Goal: Feedback & Contribution: Submit feedback/report problem

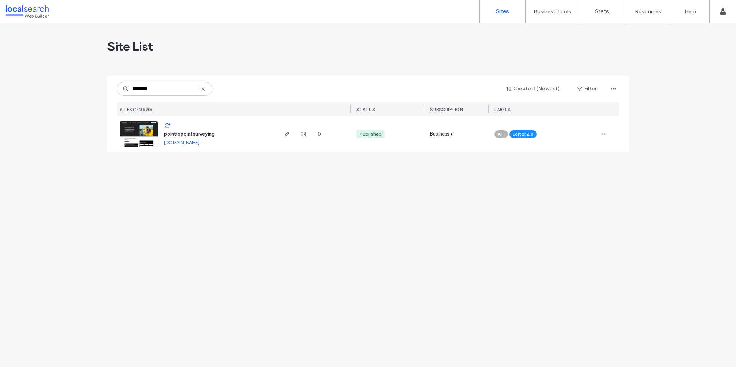
type input "********"
click at [191, 133] on span "pointtopointsurveying" at bounding box center [189, 134] width 51 height 6
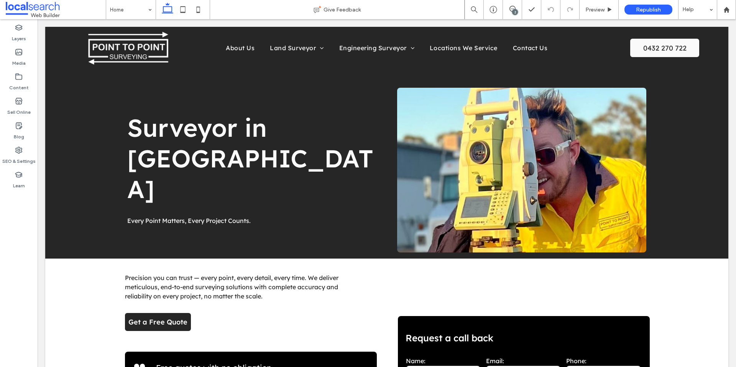
click at [513, 10] on div "2" at bounding box center [515, 12] width 6 height 6
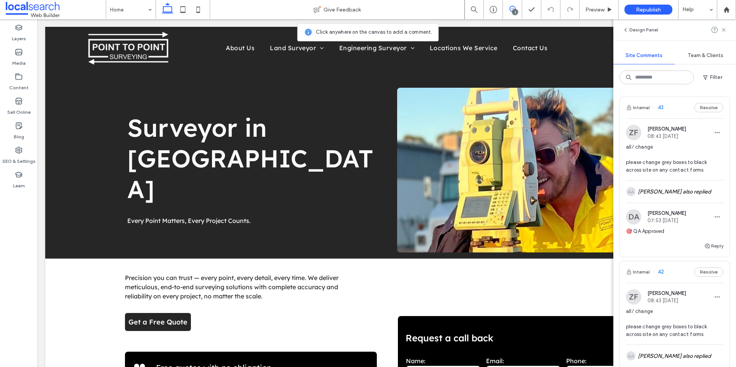
click at [690, 164] on span "all/ change please change grey boxes to black across site on any contact forms" at bounding box center [674, 158] width 97 height 31
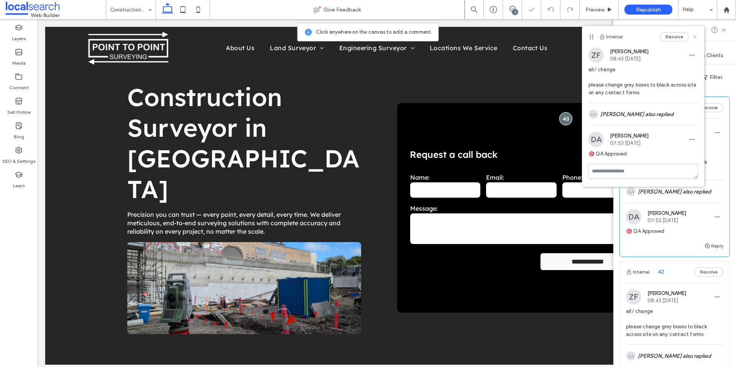
click at [694, 36] on use at bounding box center [694, 36] width 3 height 3
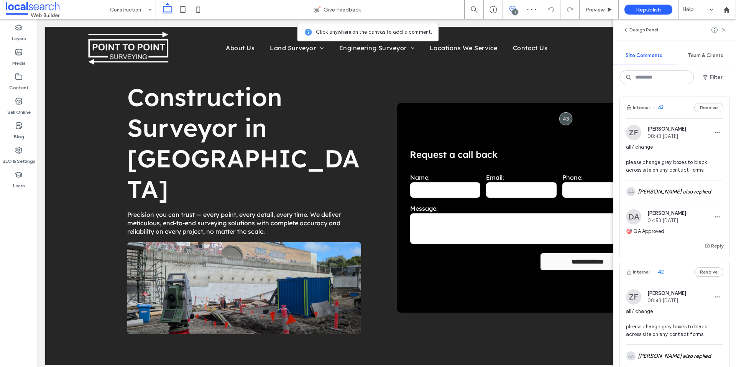
drag, startPoint x: 723, startPoint y: 30, endPoint x: 647, endPoint y: 60, distance: 81.8
click at [723, 30] on icon at bounding box center [724, 30] width 6 height 6
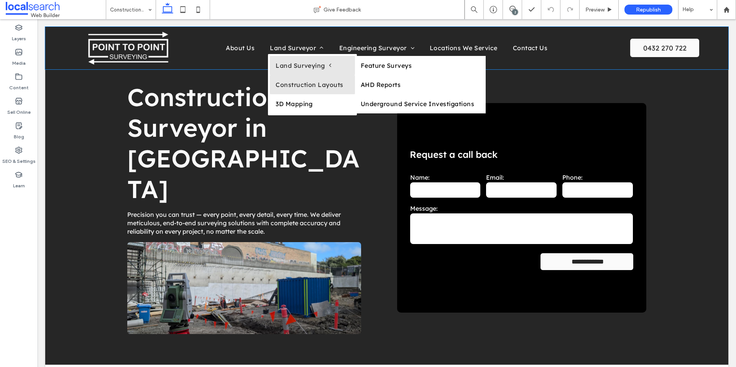
click at [305, 66] on span "Land Surveying" at bounding box center [304, 66] width 56 height 8
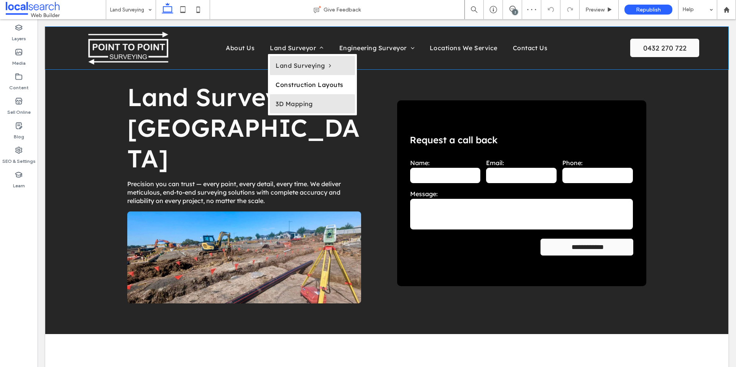
click at [297, 103] on span "3D Mapping" at bounding box center [294, 104] width 37 height 8
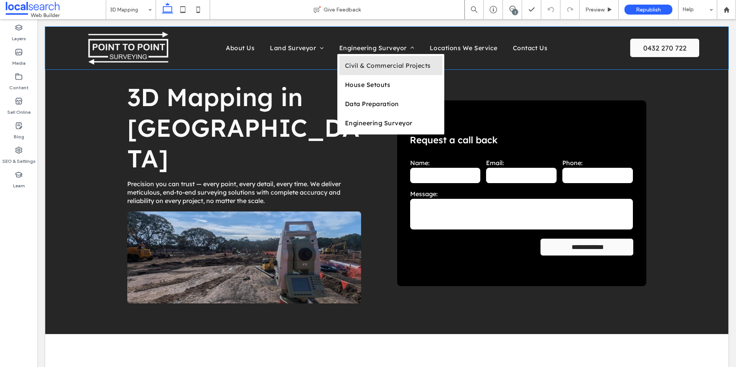
click at [374, 64] on span "Civil & Commercial Projects" at bounding box center [388, 66] width 86 height 8
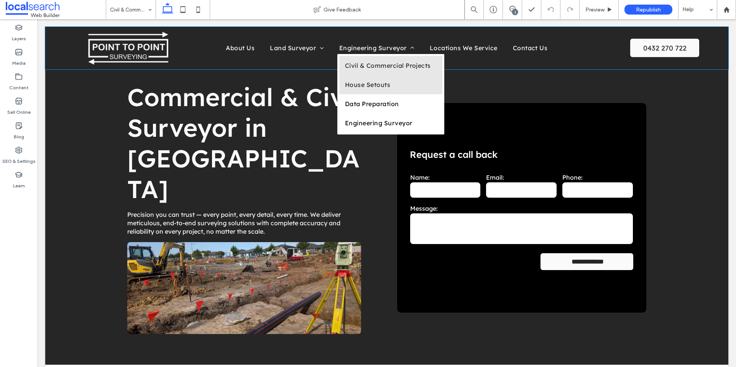
click at [363, 87] on span "House Setouts" at bounding box center [367, 85] width 45 height 8
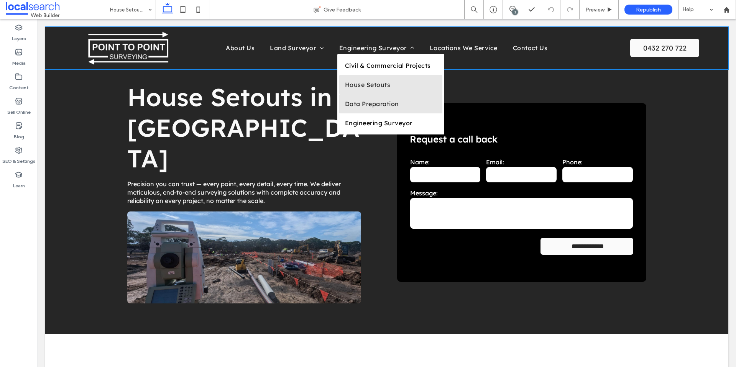
click at [375, 107] on span "Data Preparation" at bounding box center [372, 104] width 54 height 8
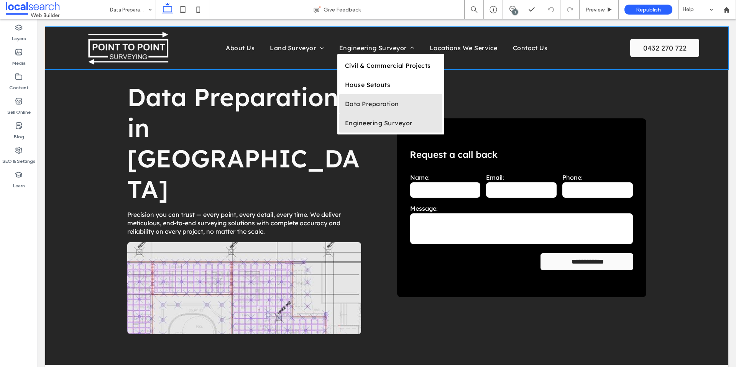
click at [378, 125] on span "Engineering Surveyor" at bounding box center [378, 123] width 67 height 8
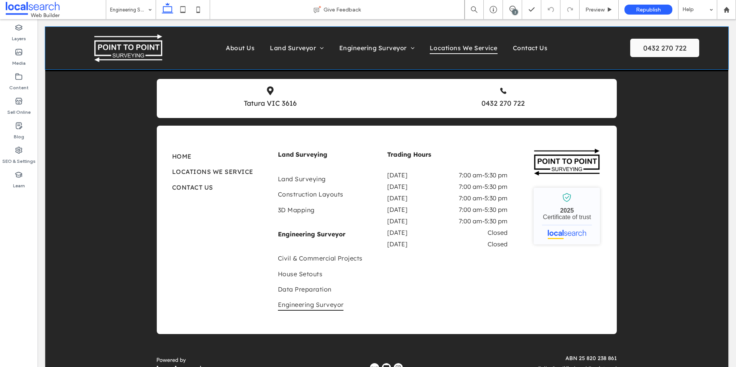
click at [479, 47] on span "Locations We Service" at bounding box center [464, 48] width 68 height 12
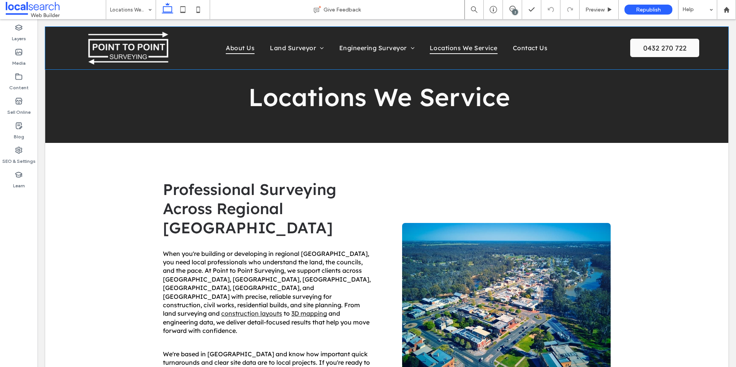
click at [239, 49] on span "About Us" at bounding box center [240, 48] width 29 height 12
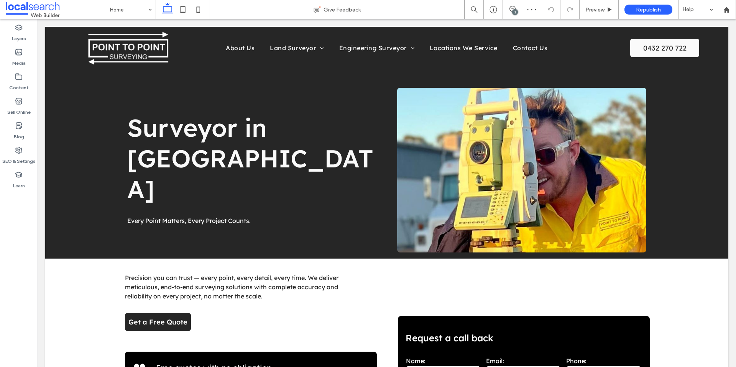
click at [515, 9] on div "2" at bounding box center [515, 12] width 6 height 6
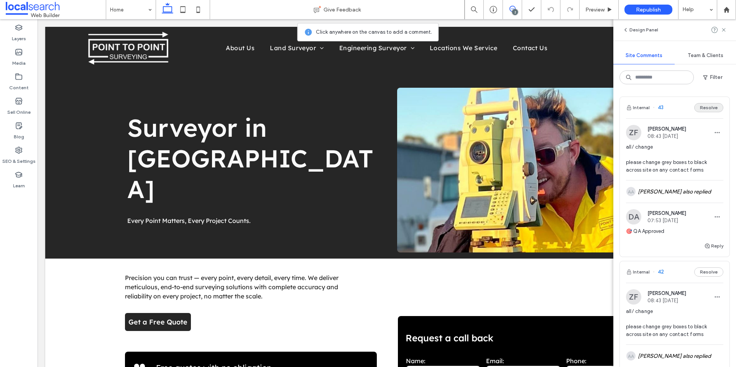
click at [712, 109] on button "Resolve" at bounding box center [708, 107] width 29 height 9
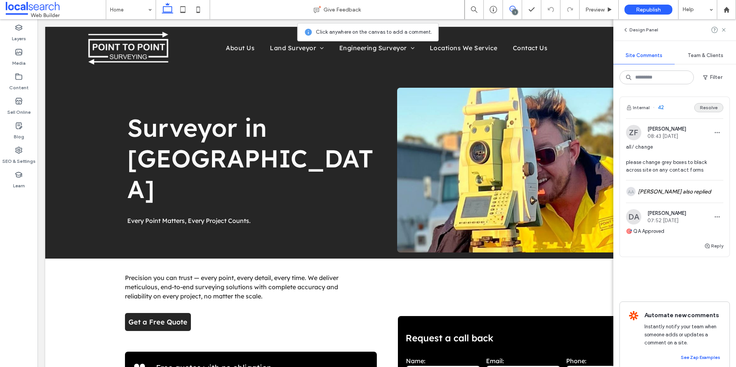
click at [717, 106] on button "Resolve" at bounding box center [708, 107] width 29 height 9
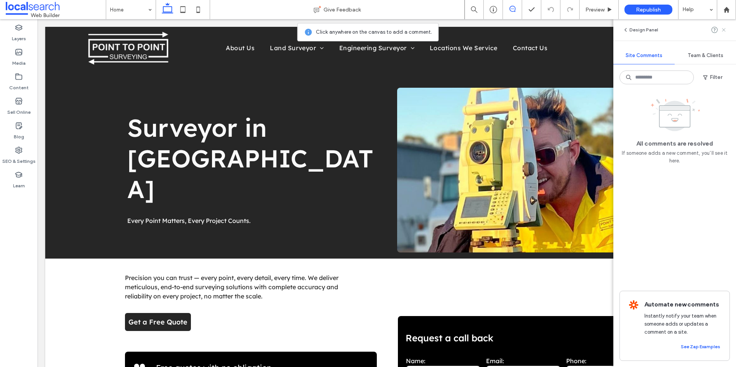
click at [725, 29] on icon at bounding box center [724, 30] width 6 height 6
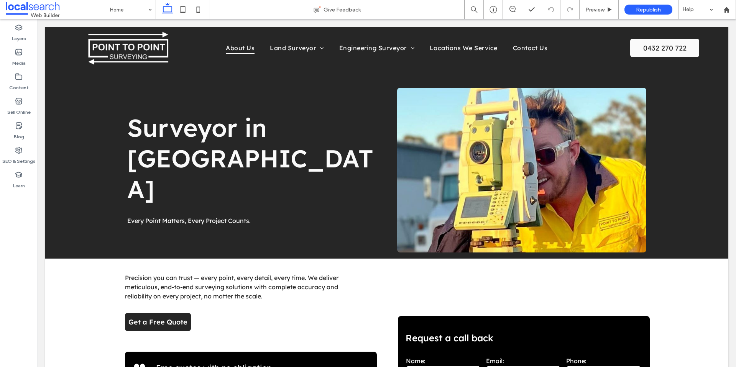
click at [241, 49] on span "About Us" at bounding box center [240, 48] width 29 height 12
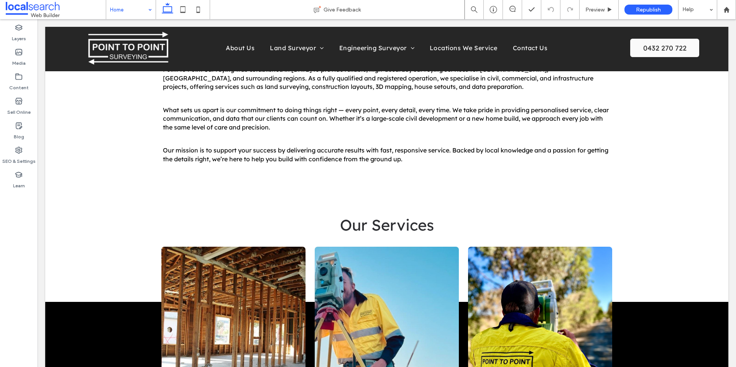
scroll to position [896, 0]
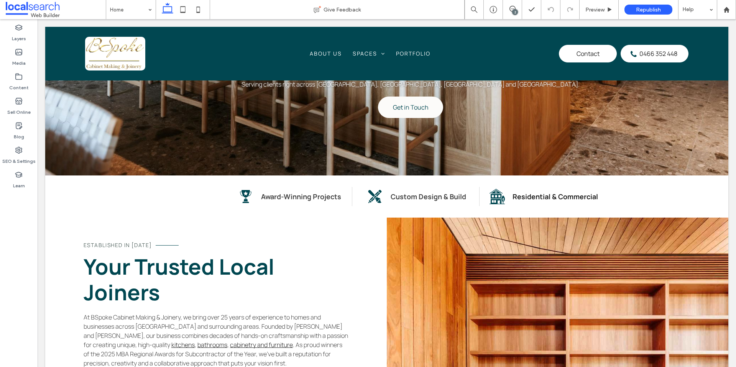
scroll to position [238, 0]
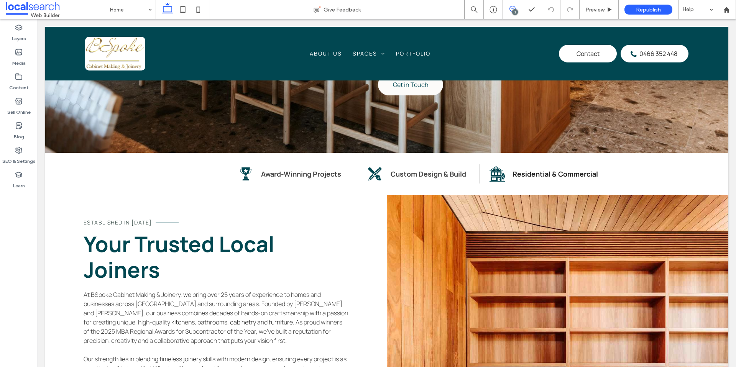
click at [512, 10] on icon at bounding box center [512, 9] width 6 height 6
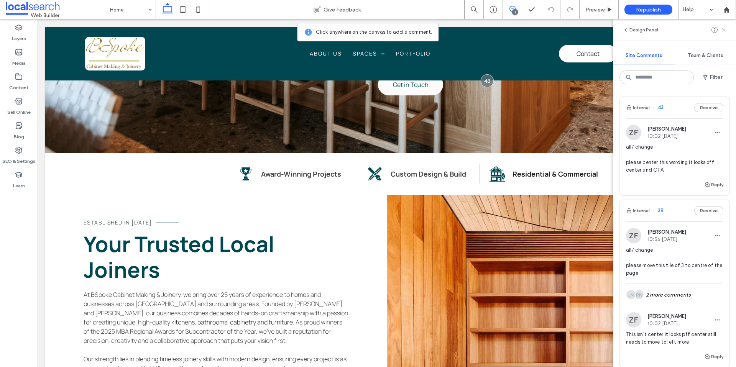
click at [726, 31] on icon at bounding box center [724, 30] width 6 height 6
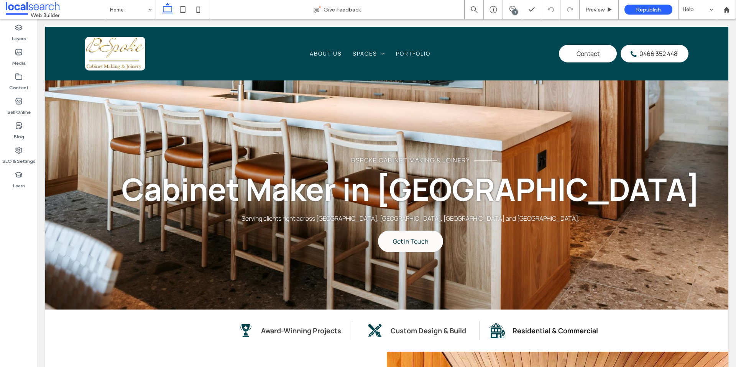
scroll to position [0, 0]
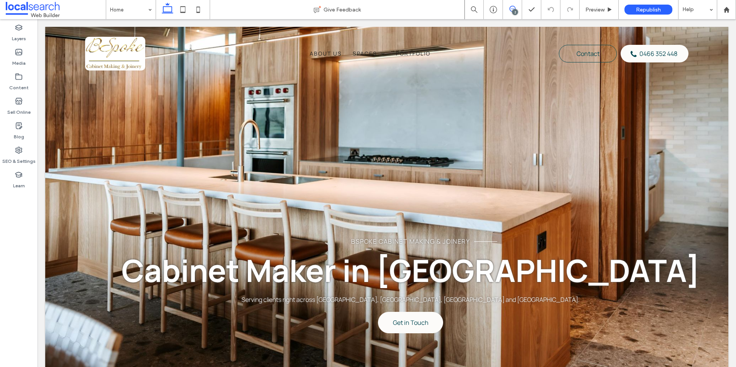
click at [510, 11] on icon at bounding box center [512, 9] width 6 height 6
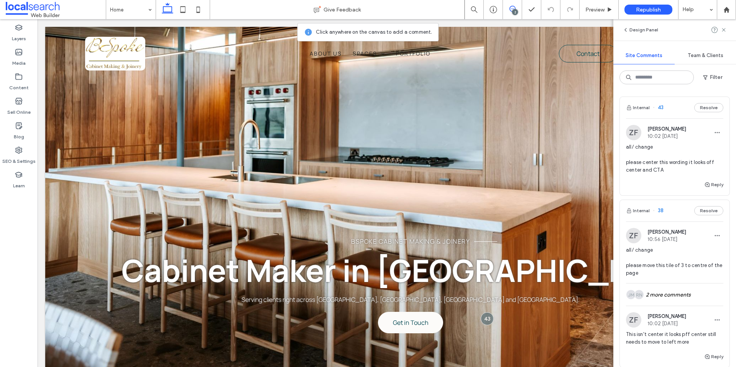
drag, startPoint x: 723, startPoint y: 28, endPoint x: 657, endPoint y: 89, distance: 89.6
click at [723, 28] on icon at bounding box center [724, 30] width 6 height 6
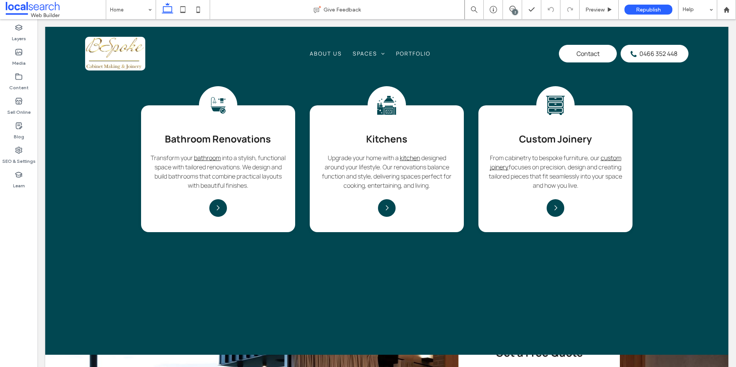
scroll to position [768, 0]
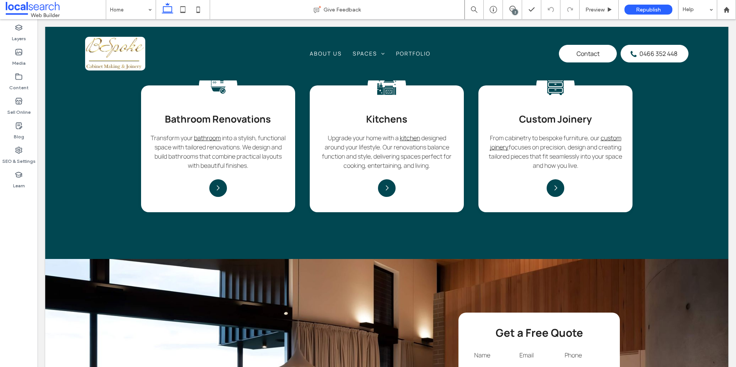
click at [666, 107] on div "Bathroom Icon Bathroom Renovations Transform your bathroom into a stylish, func…" at bounding box center [386, 200] width 683 height 269
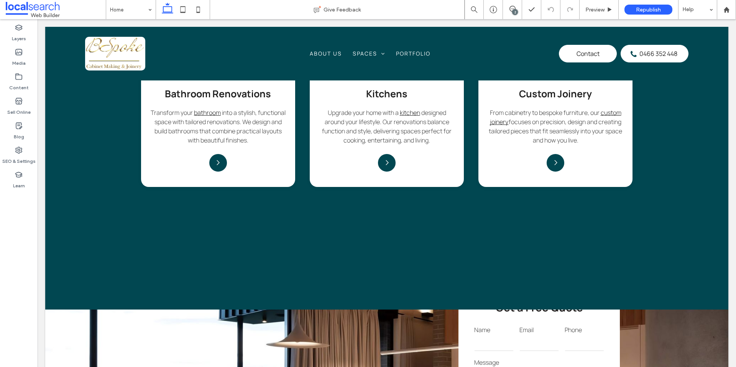
scroll to position [931, 0]
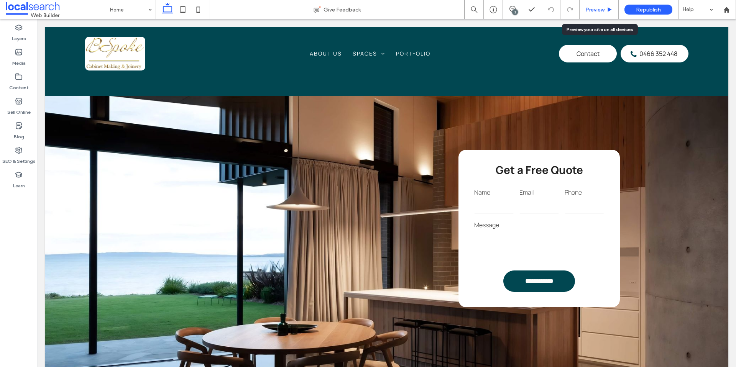
click at [598, 7] on span "Preview" at bounding box center [594, 10] width 19 height 7
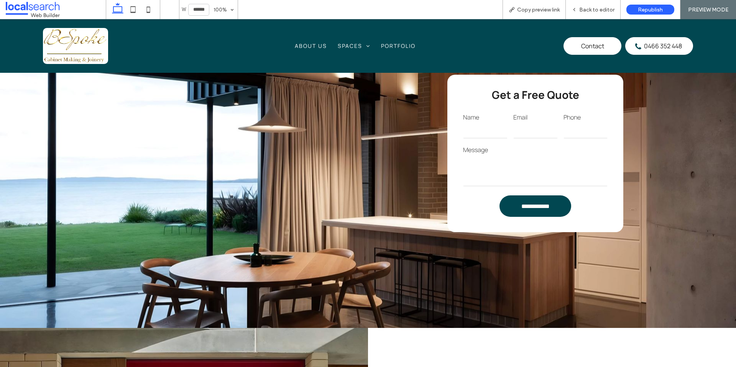
scroll to position [1003, 0]
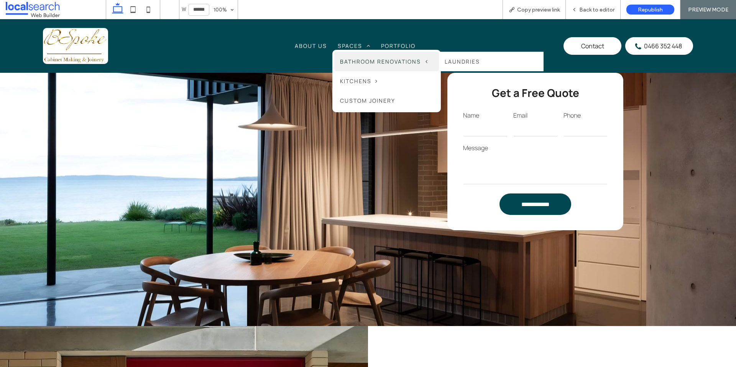
click at [362, 62] on span "Bathroom Renovations" at bounding box center [383, 62] width 87 height 8
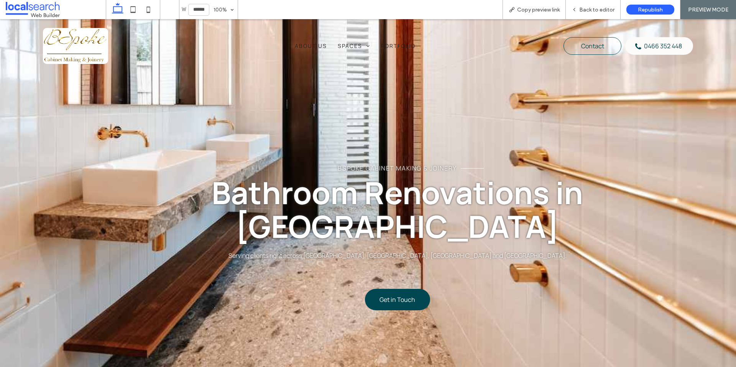
click at [319, 46] on span "About Us" at bounding box center [311, 46] width 32 height 8
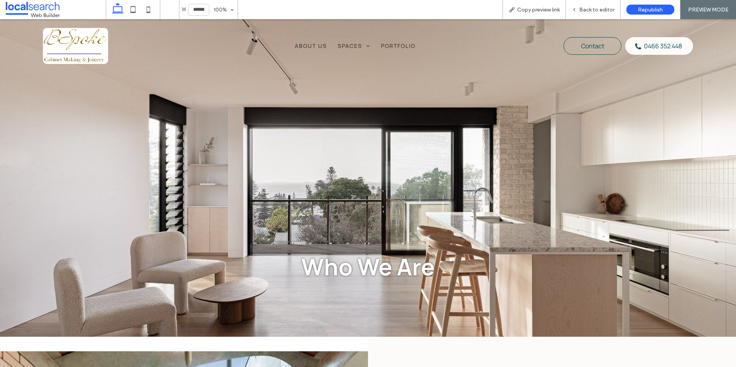
click at [309, 46] on span "About Us" at bounding box center [311, 46] width 32 height 8
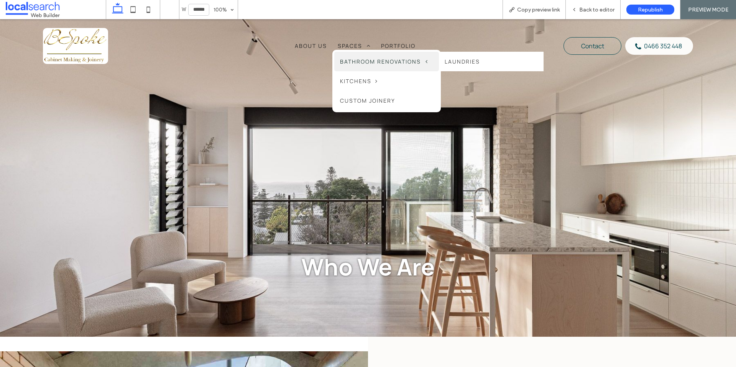
click at [356, 61] on span "Bathroom Renovations" at bounding box center [383, 62] width 87 height 8
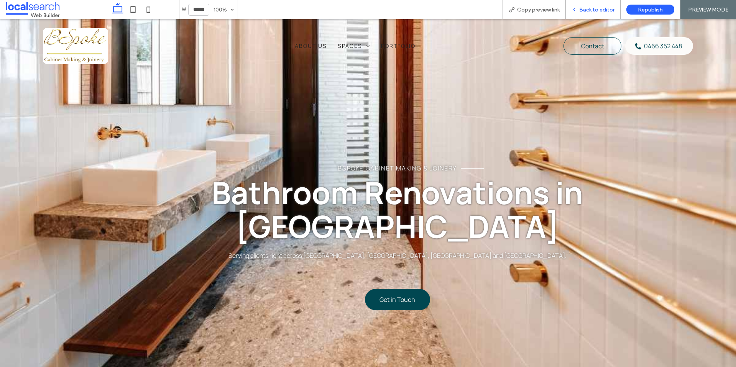
click at [591, 11] on span "Back to editor" at bounding box center [596, 10] width 35 height 7
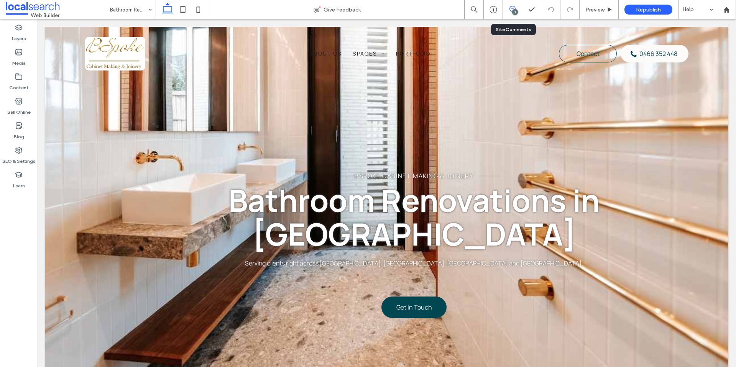
click at [510, 12] on icon at bounding box center [512, 9] width 6 height 6
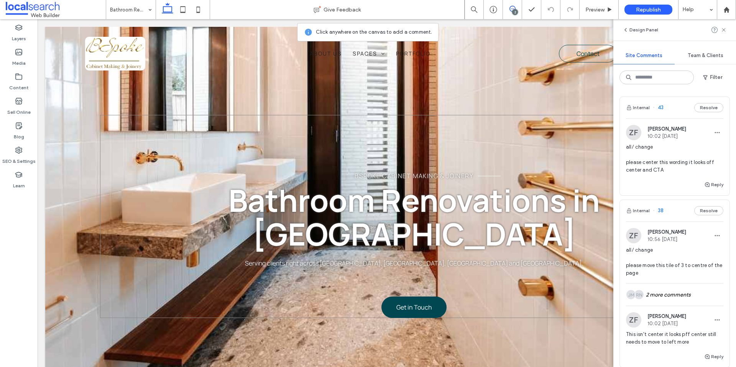
click at [502, 117] on div "BSpoke Cabinet Making & Joinery Bathroom Renovations in Wollongong Serving clie…" at bounding box center [414, 216] width 628 height 203
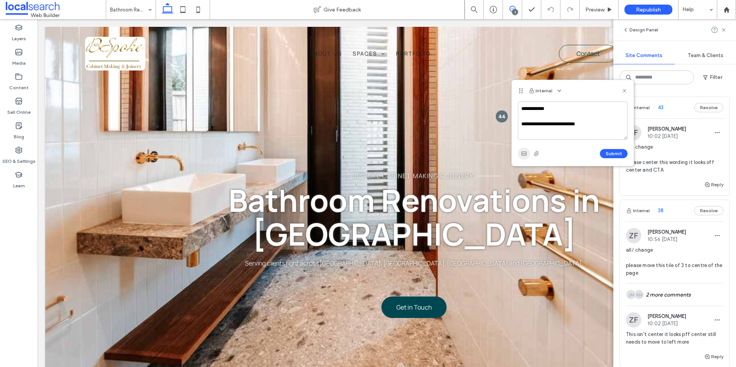
type textarea "**********"
click at [527, 154] on span "button" at bounding box center [524, 154] width 12 height 12
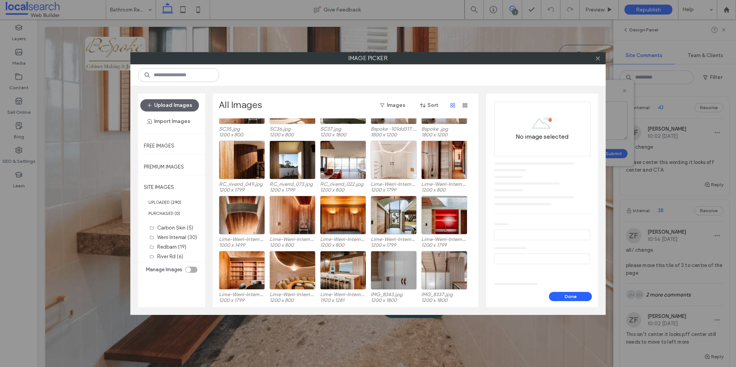
scroll to position [329, 0]
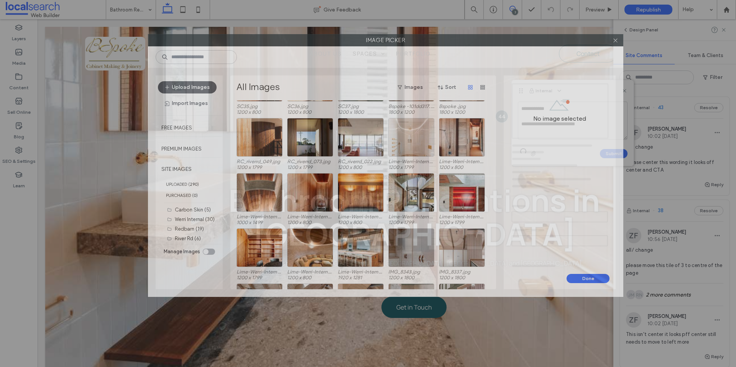
drag, startPoint x: 350, startPoint y: 62, endPoint x: 376, endPoint y: 42, distance: 33.1
click at [375, 39] on label "Image Picker" at bounding box center [385, 41] width 475 height 12
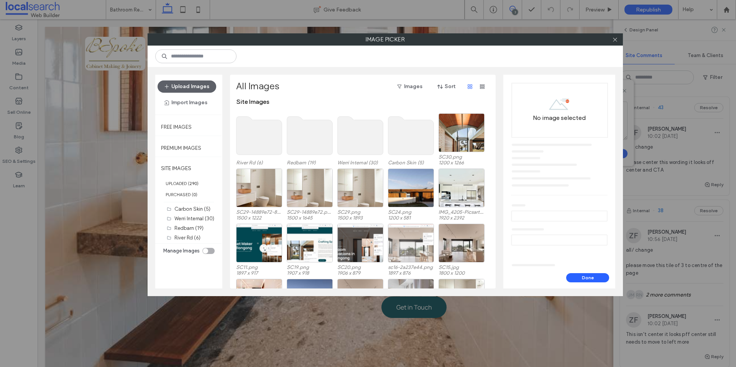
scroll to position [0, 0]
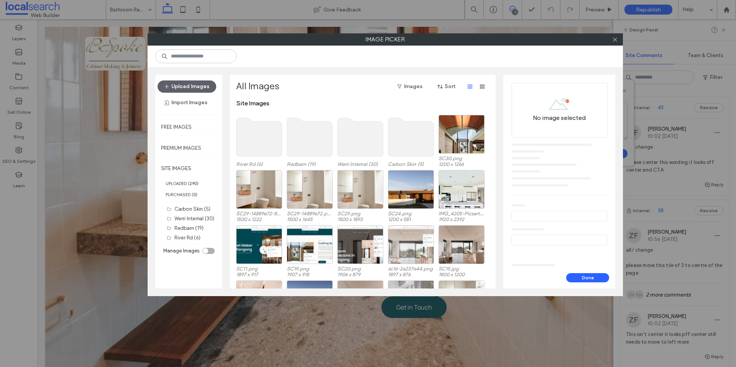
click at [299, 141] on use at bounding box center [310, 137] width 46 height 38
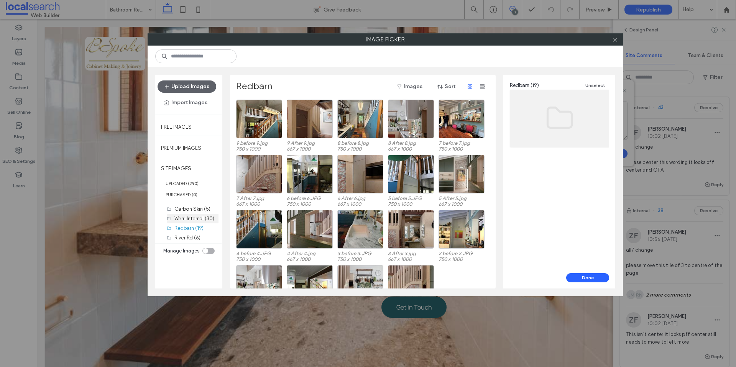
click at [192, 219] on label "Werri Internal (30)" at bounding box center [194, 219] width 40 height 6
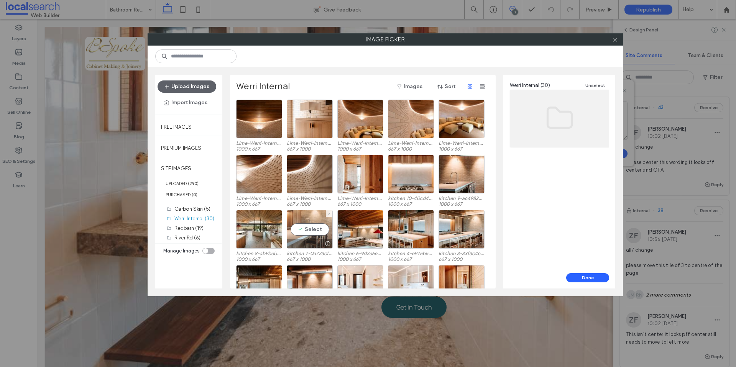
scroll to position [142, 0]
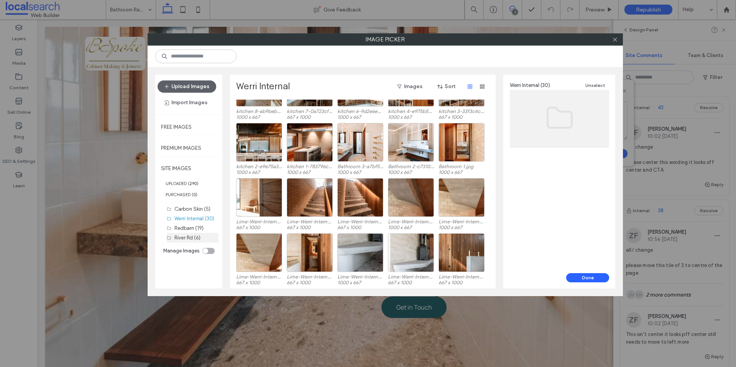
click at [184, 239] on label "River Rd (6)" at bounding box center [187, 238] width 26 height 6
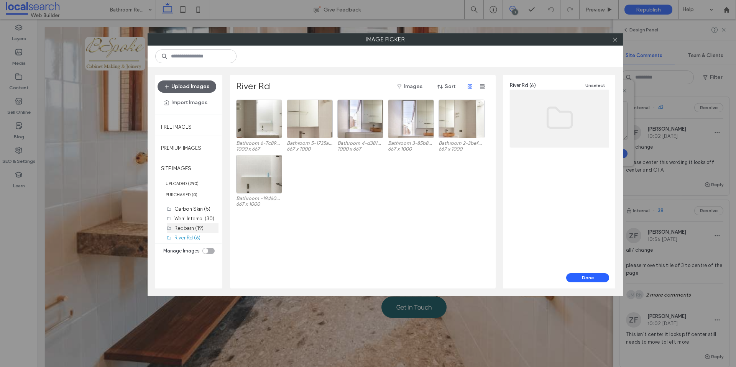
click at [179, 227] on label "Redbarn (19)" at bounding box center [188, 228] width 29 height 6
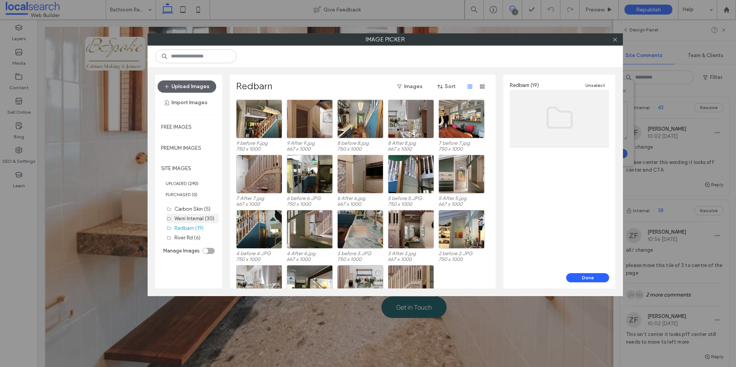
click at [185, 220] on label "Werri Internal (30)" at bounding box center [194, 219] width 40 height 6
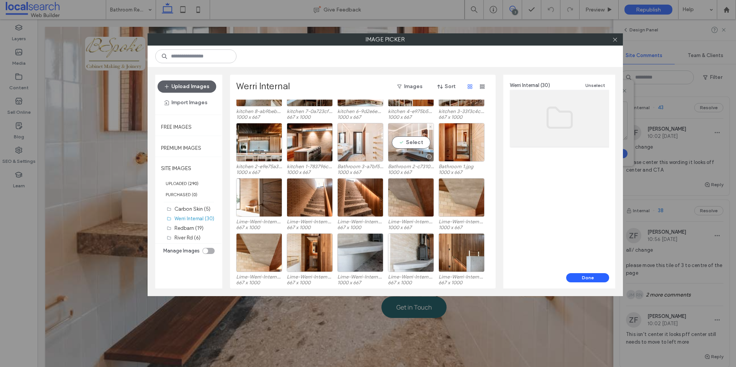
click at [412, 143] on div "Select" at bounding box center [411, 142] width 46 height 39
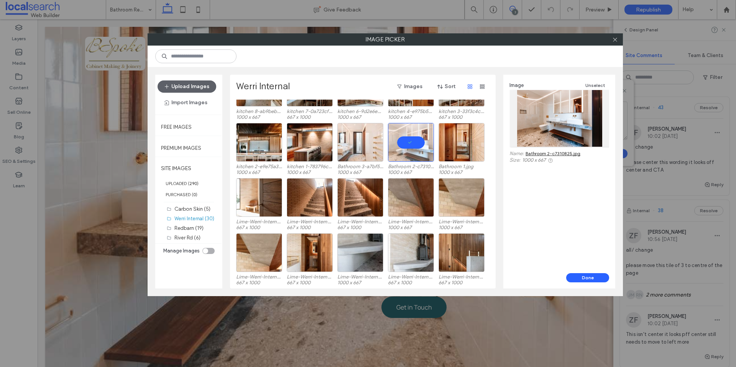
click at [549, 146] on div at bounding box center [560, 118] width 100 height 57
drag, startPoint x: 552, startPoint y: 138, endPoint x: 552, endPoint y: 145, distance: 7.7
click at [552, 139] on div at bounding box center [560, 118] width 100 height 57
click at [553, 153] on link "Bathroom 2-c7310825.jpg" at bounding box center [553, 154] width 55 height 6
click at [365, 147] on div "Select" at bounding box center [360, 142] width 46 height 39
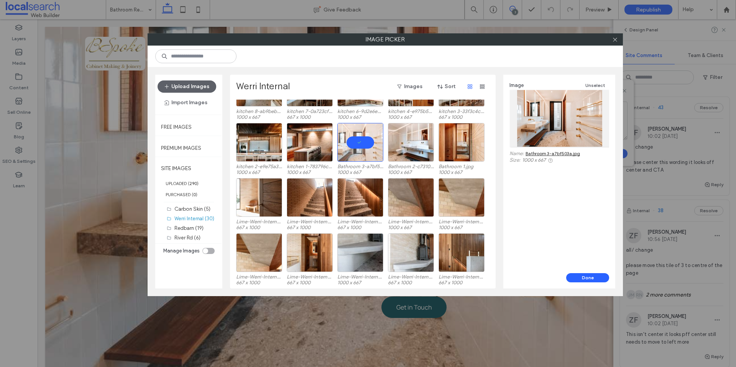
click at [566, 155] on link "Bathroom 3-a7bf503a.jpg" at bounding box center [553, 154] width 54 height 6
click at [409, 138] on div "Select" at bounding box center [411, 142] width 46 height 39
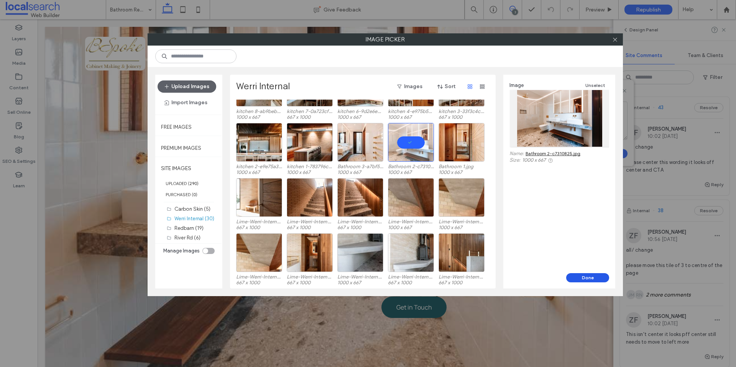
click at [598, 276] on button "Done" at bounding box center [587, 277] width 43 height 9
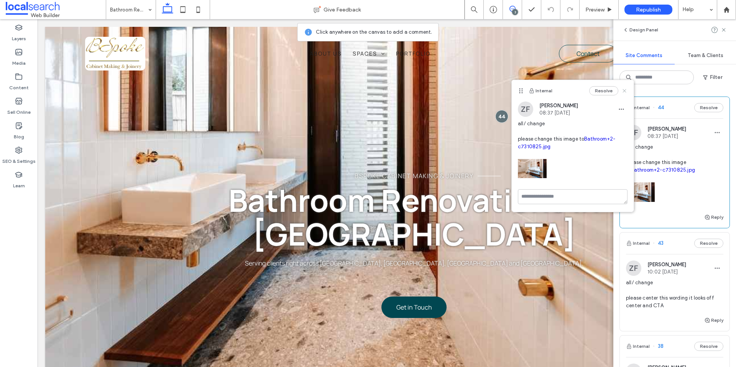
click at [624, 91] on use at bounding box center [624, 90] width 3 height 3
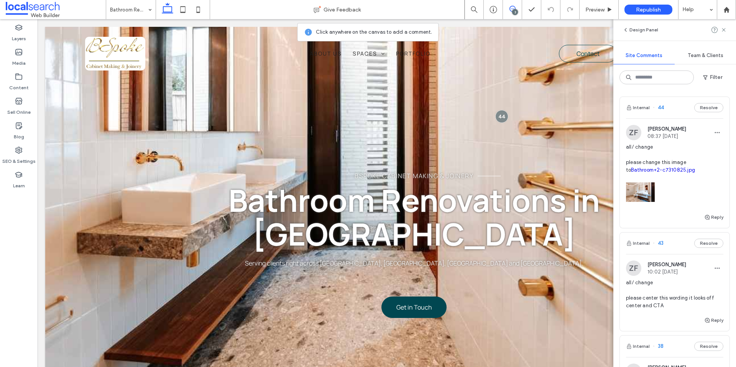
click at [722, 30] on icon at bounding box center [724, 30] width 6 height 6
click at [722, 30] on div "Design Panel" at bounding box center [674, 29] width 123 height 21
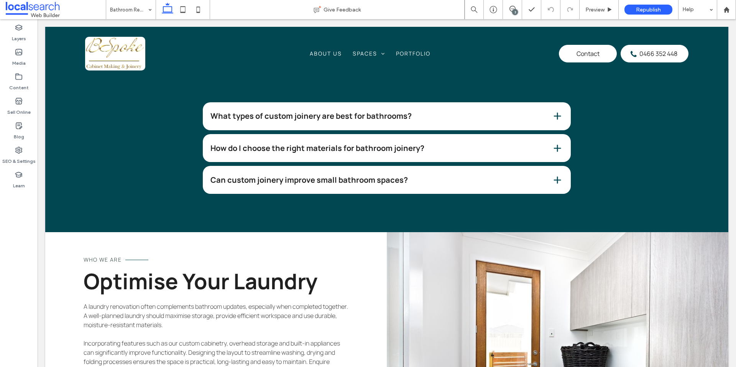
scroll to position [853, 0]
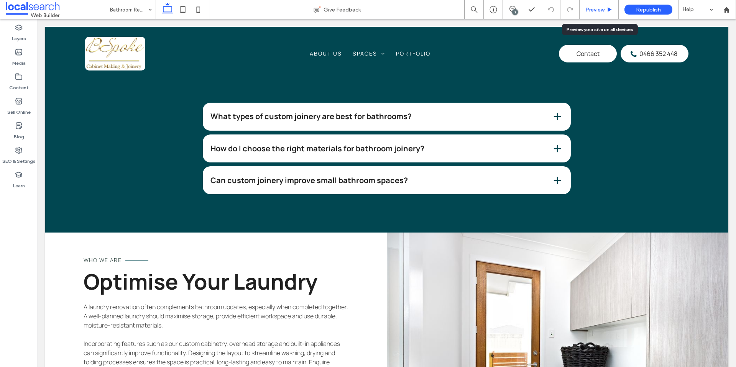
click at [598, 9] on span "Preview" at bounding box center [594, 10] width 19 height 7
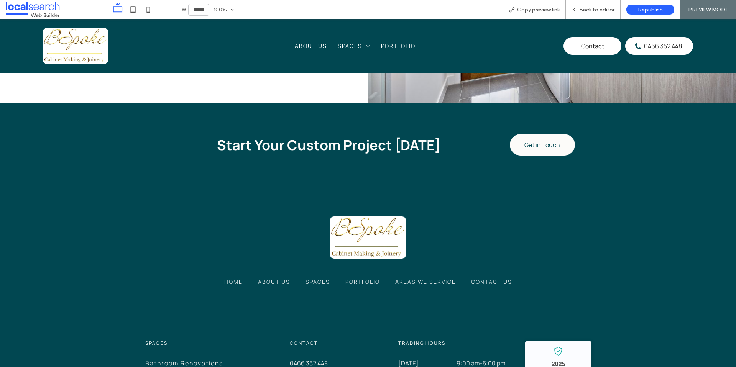
scroll to position [1221, 0]
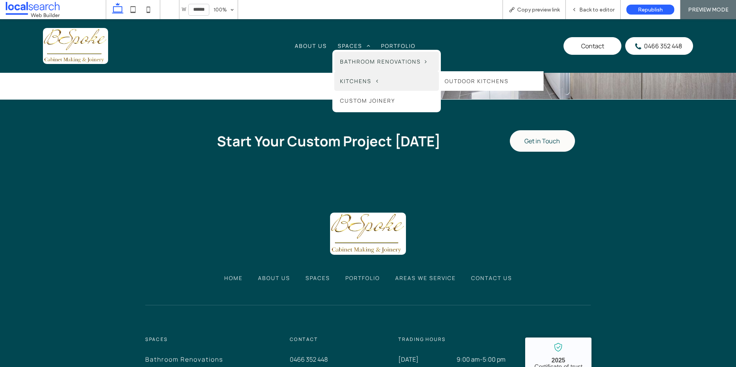
click at [354, 79] on span "Kitchens" at bounding box center [359, 81] width 38 height 8
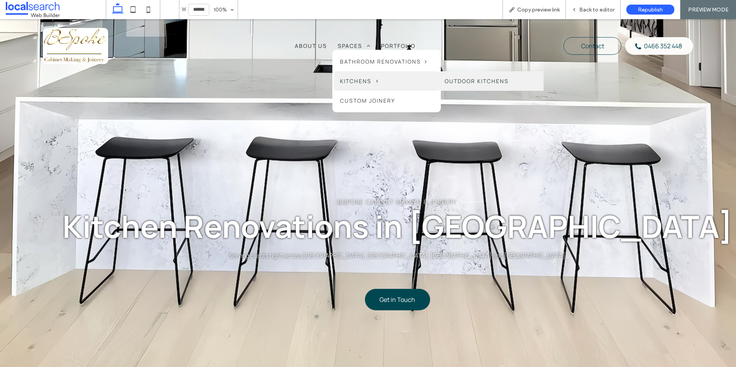
click at [470, 76] on link "Outdoor Kitchens" at bounding box center [491, 81] width 105 height 20
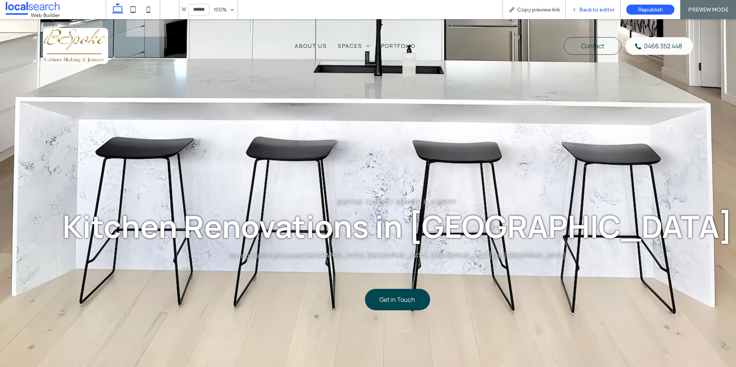
click at [592, 9] on span "Back to editor" at bounding box center [596, 10] width 35 height 7
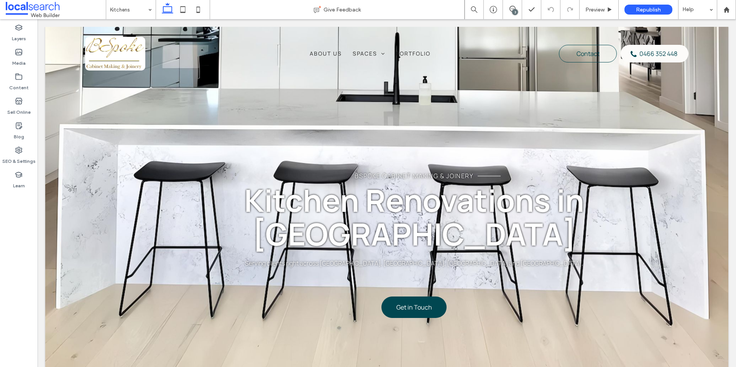
click at [515, 10] on div "3" at bounding box center [515, 12] width 6 height 6
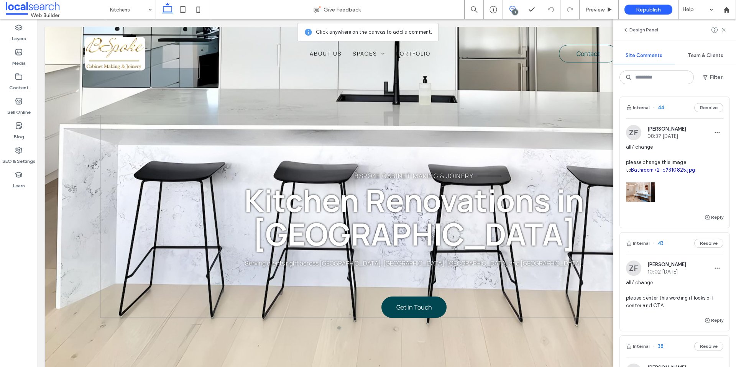
click at [516, 131] on div "BSpoke Cabinet Making & Joinery Kitchen Renovations in Wollongong Serving clien…" at bounding box center [414, 216] width 628 height 203
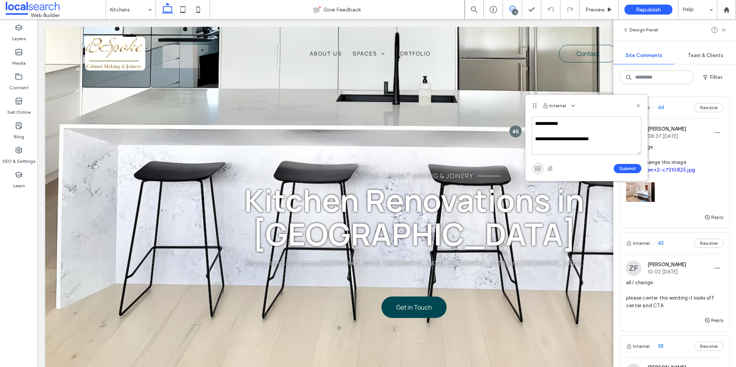
type textarea "**********"
click at [534, 166] on span "button" at bounding box center [538, 169] width 12 height 12
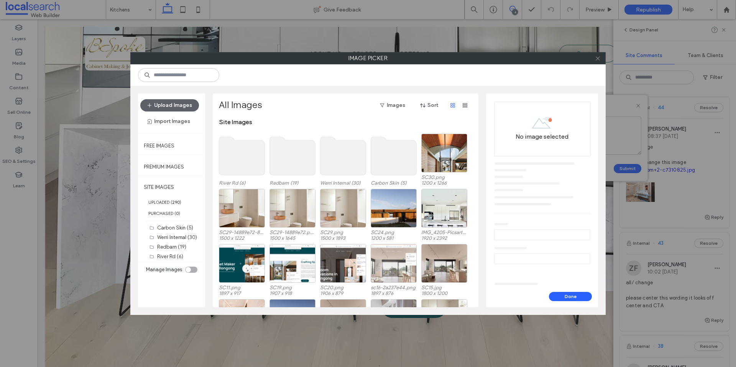
click at [596, 58] on icon at bounding box center [598, 59] width 6 height 6
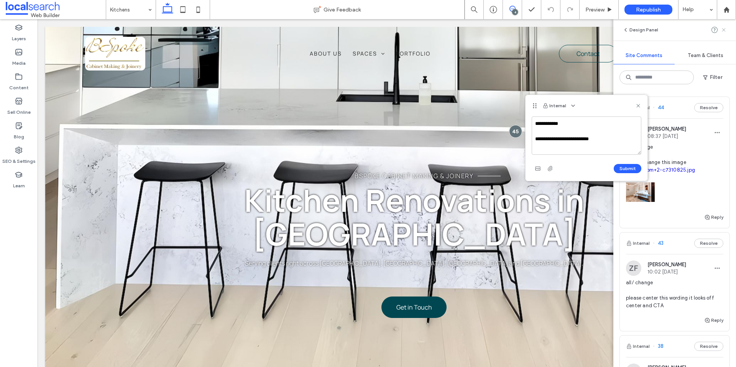
click at [724, 30] on use at bounding box center [723, 29] width 3 height 3
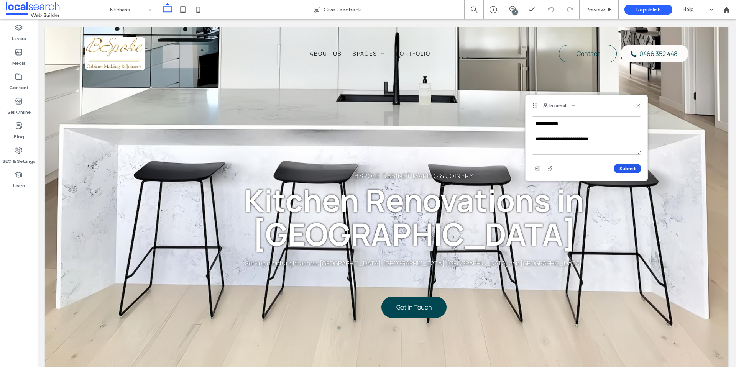
click at [634, 165] on button "Submit" at bounding box center [628, 168] width 28 height 9
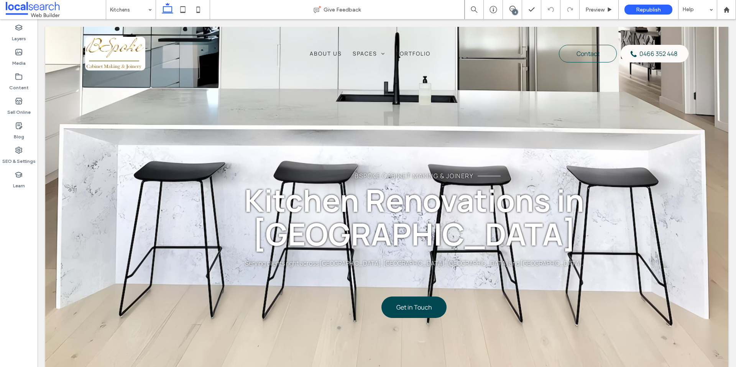
drag, startPoint x: 677, startPoint y: 126, endPoint x: 639, endPoint y: 106, distance: 42.2
click at [639, 106] on div "BSpoke Cabinet Making & Joinery Kitchen Renovations in Wollongong Serving clien…" at bounding box center [386, 201] width 683 height 349
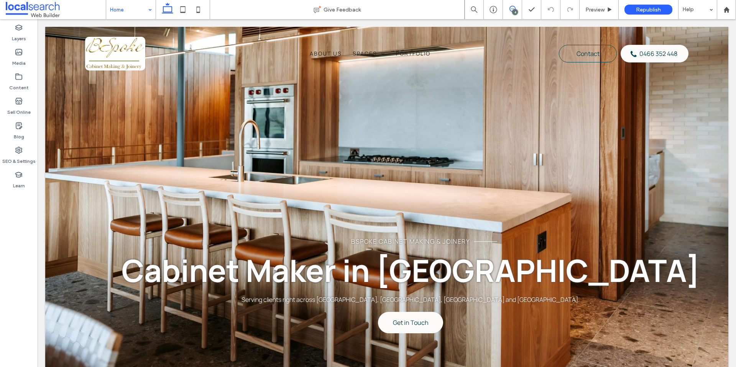
drag, startPoint x: 509, startPoint y: 5, endPoint x: 509, endPoint y: 11, distance: 5.4
click at [509, 6] on icon at bounding box center [512, 9] width 6 height 6
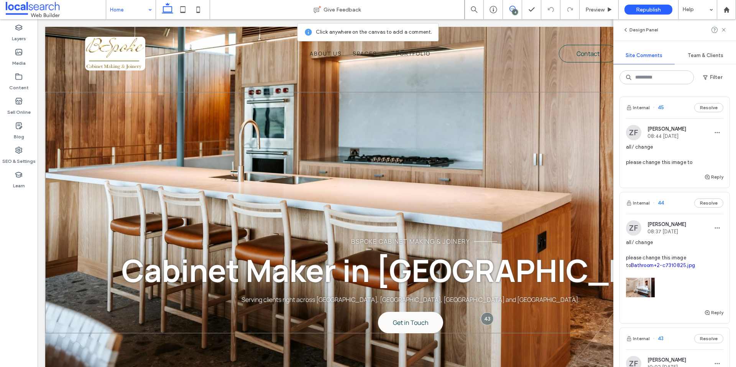
click at [500, 167] on div "BSpoke Cabinet Making & Joinery Cabinet Maker in Wollongong Serving clients rig…" at bounding box center [386, 213] width 683 height 242
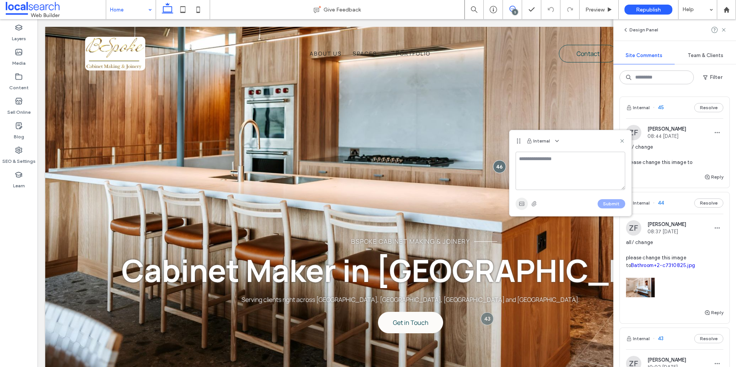
click at [522, 205] on use "button" at bounding box center [521, 204] width 5 height 4
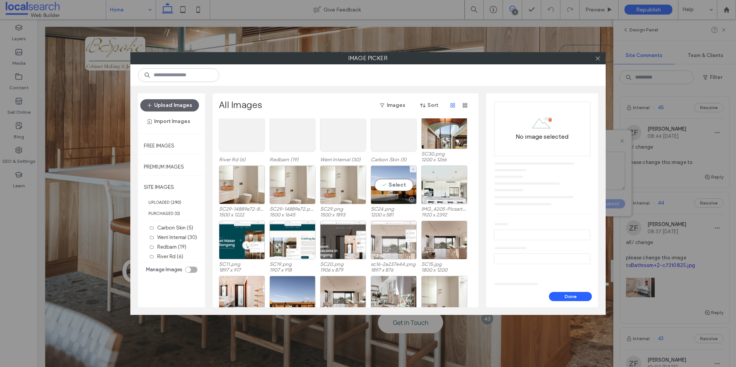
scroll to position [24, 0]
click at [176, 201] on b "290" at bounding box center [176, 202] width 8 height 5
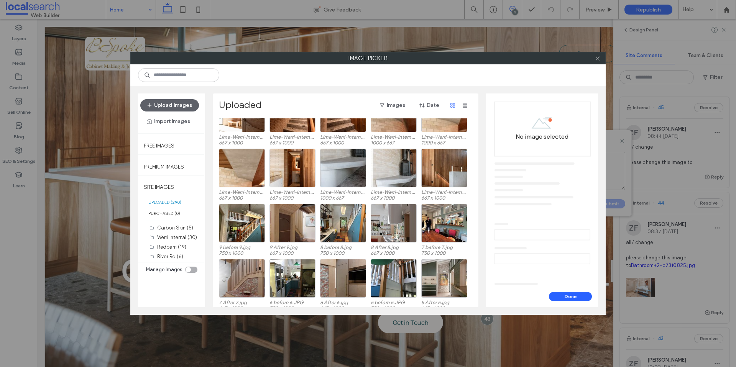
scroll to position [591, 0]
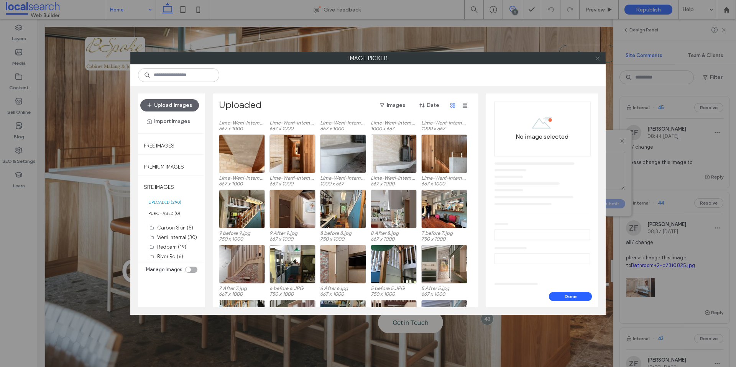
click at [599, 59] on icon at bounding box center [598, 59] width 6 height 6
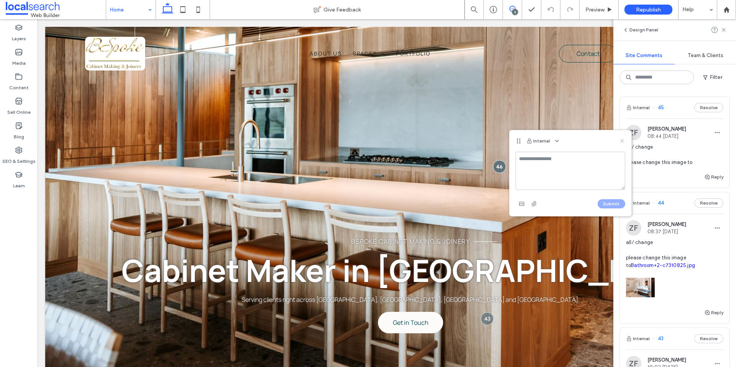
click at [620, 141] on icon at bounding box center [622, 141] width 6 height 6
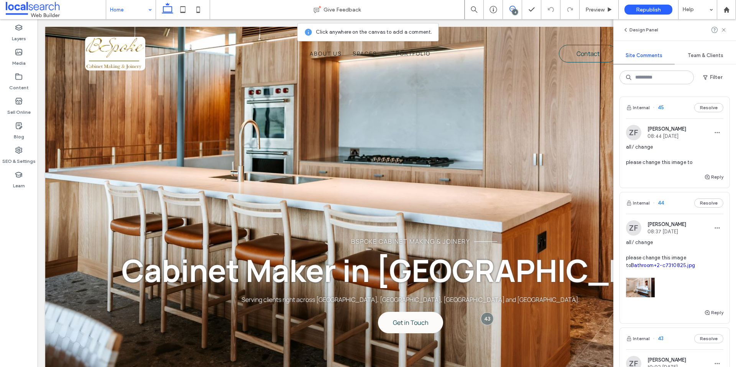
drag, startPoint x: 726, startPoint y: 31, endPoint x: 623, endPoint y: 75, distance: 111.4
click at [725, 32] on icon at bounding box center [724, 30] width 6 height 6
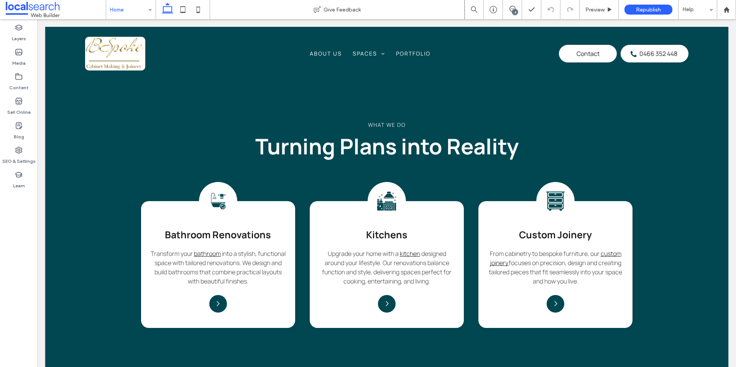
scroll to position [653, 0]
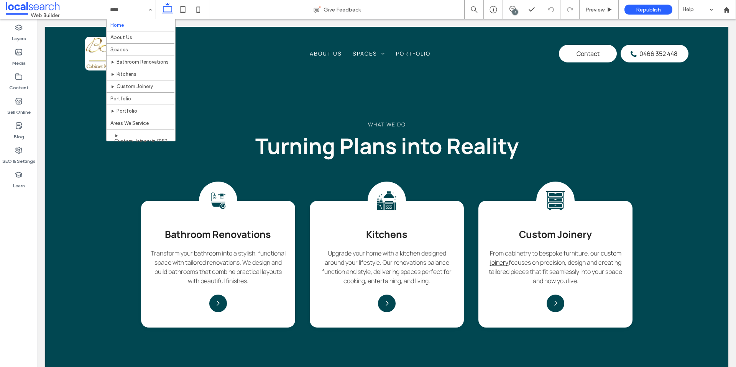
click at [326, 56] on span "About Us" at bounding box center [326, 53] width 32 height 8
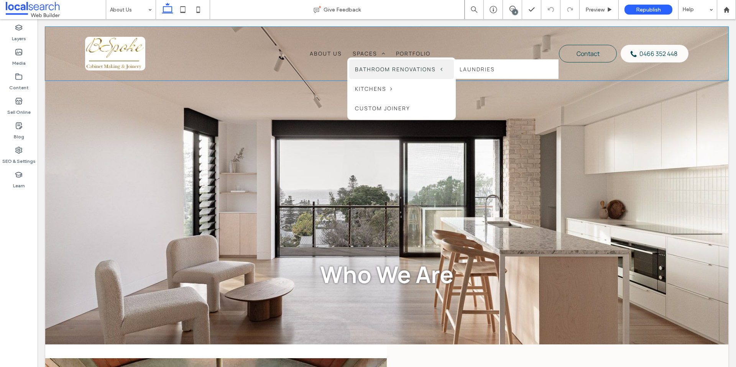
click at [363, 68] on span "Bathroom Renovations" at bounding box center [398, 69] width 87 height 8
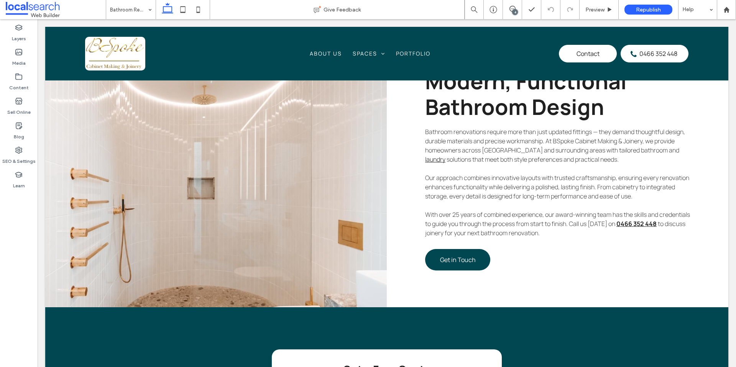
scroll to position [341, 0]
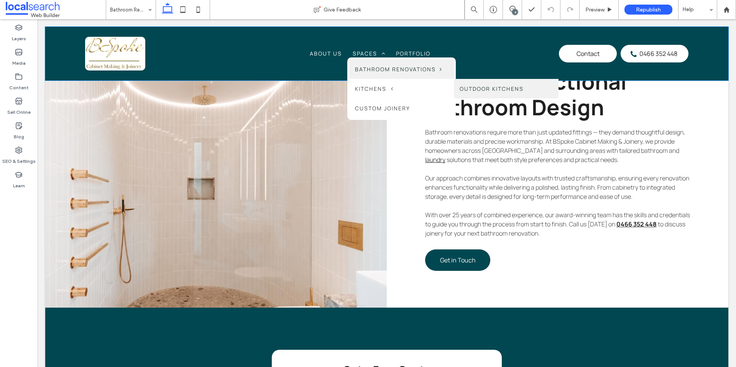
click at [516, 87] on link "Outdoor Kitchens" at bounding box center [506, 89] width 105 height 20
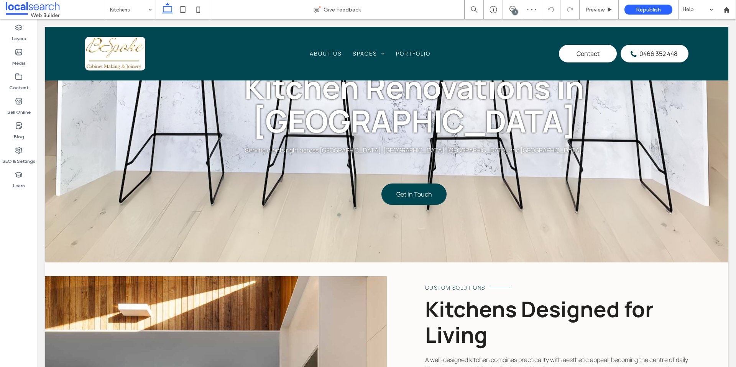
scroll to position [116, 0]
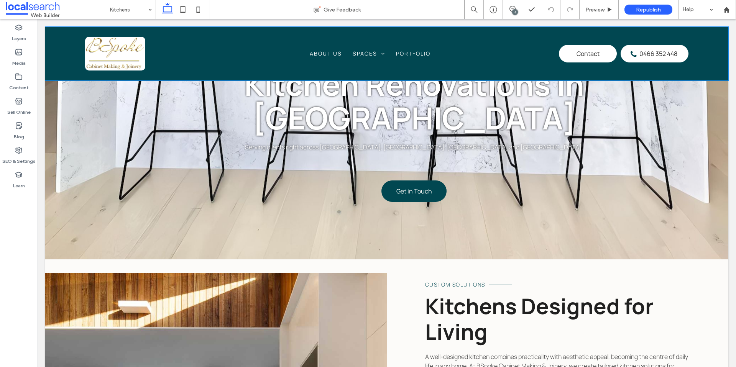
click at [323, 56] on span "About Us" at bounding box center [326, 53] width 32 height 8
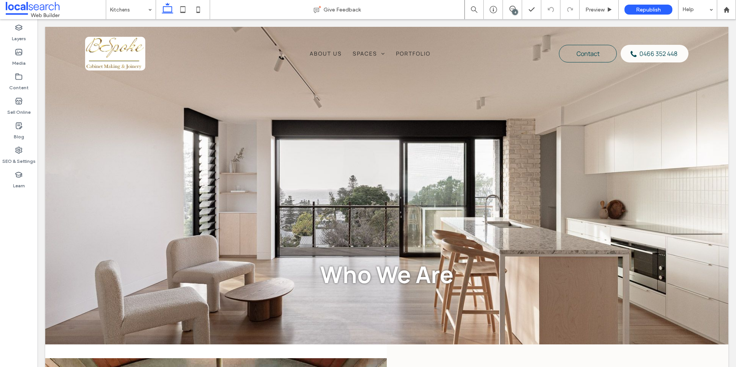
scroll to position [0, 0]
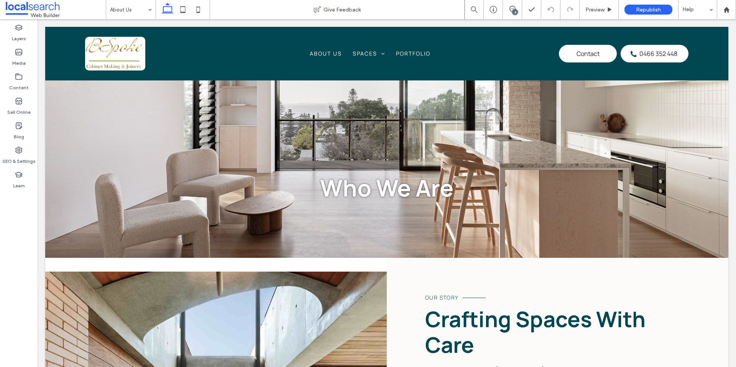
scroll to position [94, 0]
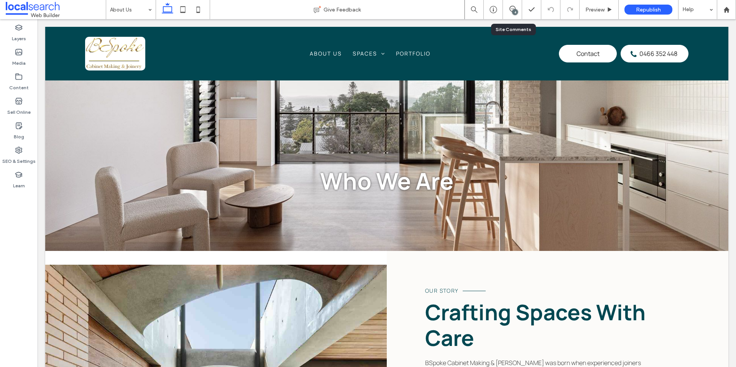
click at [518, 4] on div "4" at bounding box center [512, 9] width 19 height 19
click at [403, 176] on span "Who We Are ﻿" at bounding box center [386, 180] width 133 height 31
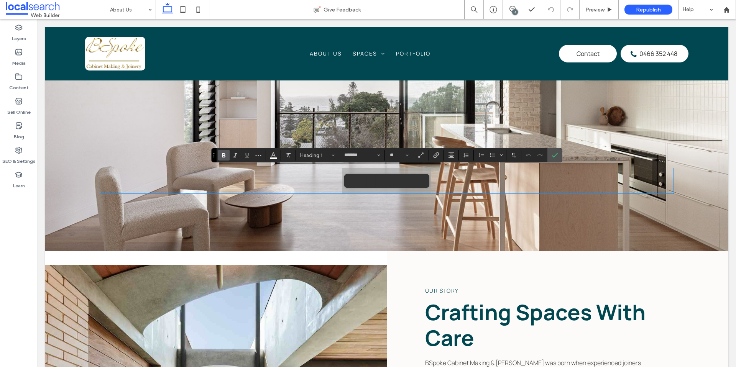
click at [514, 10] on div "4" at bounding box center [515, 12] width 6 height 6
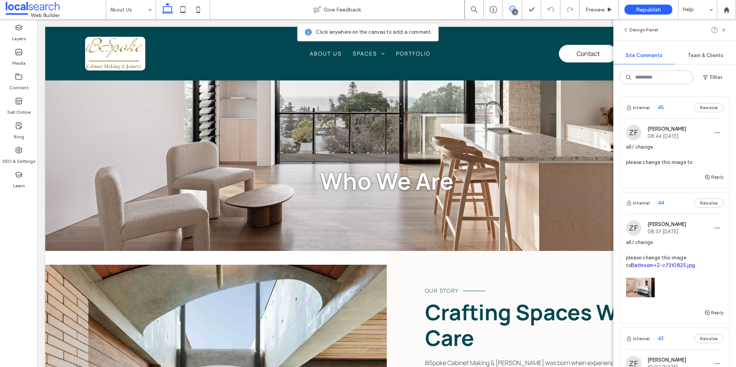
click at [514, 10] on div "4" at bounding box center [515, 12] width 6 height 6
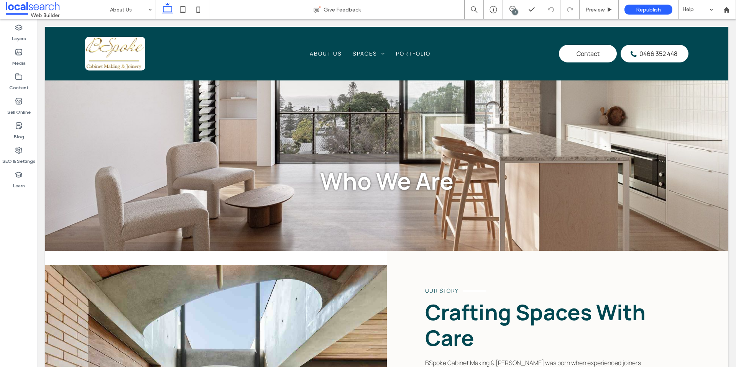
click at [514, 10] on div "4" at bounding box center [515, 12] width 6 height 6
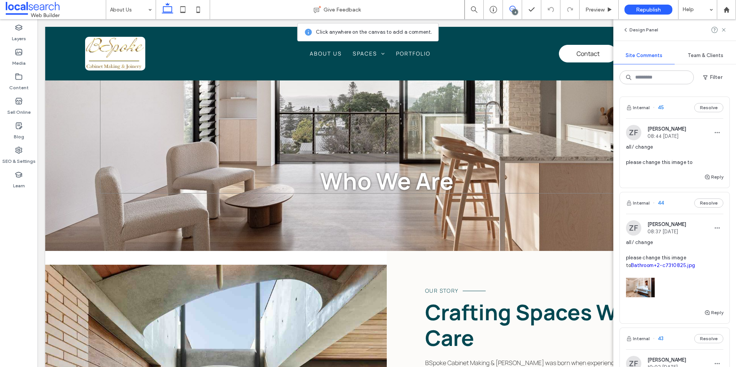
click at [434, 147] on div "Who We Are" at bounding box center [387, 117] width 574 height 153
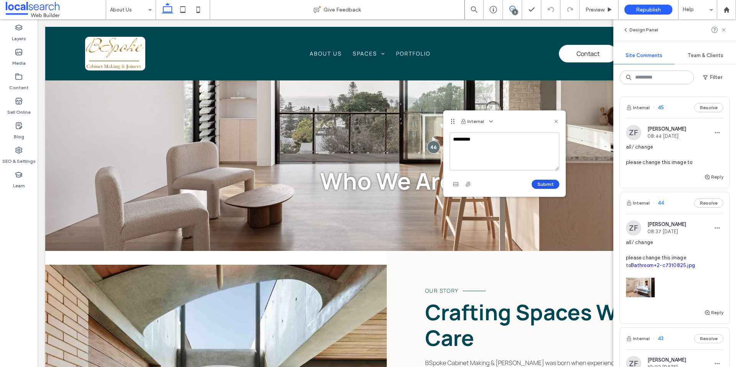
type textarea "*********"
drag, startPoint x: 550, startPoint y: 181, endPoint x: 554, endPoint y: 175, distance: 7.2
click at [550, 181] on button "Submit" at bounding box center [546, 184] width 28 height 9
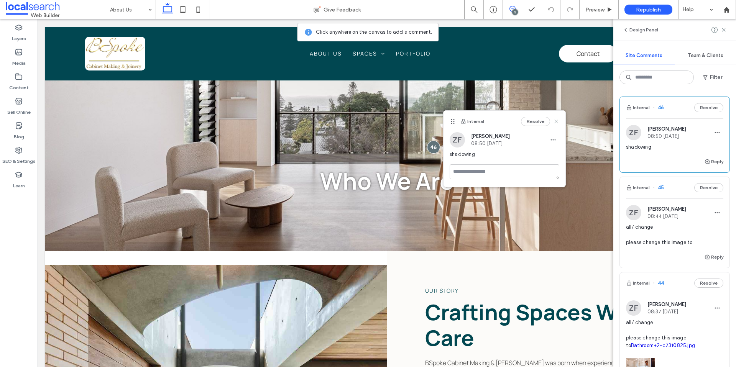
click at [556, 121] on use at bounding box center [555, 121] width 3 height 3
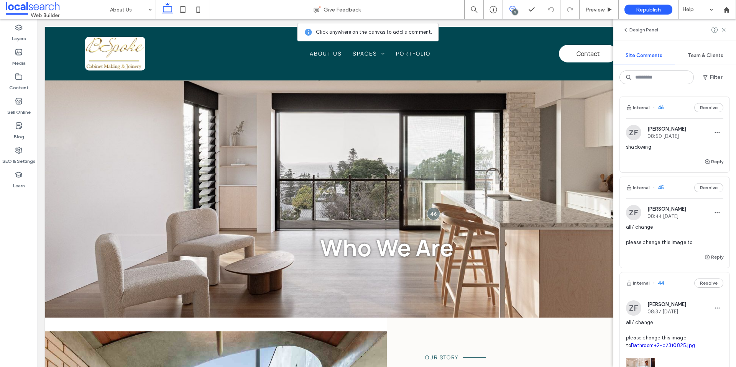
scroll to position [21, 0]
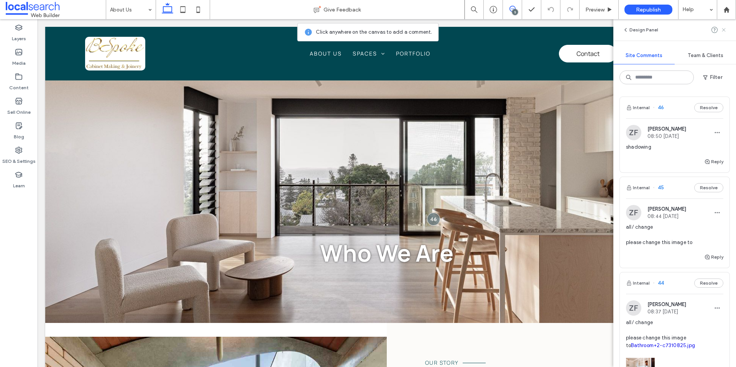
click at [721, 29] on icon at bounding box center [724, 30] width 6 height 6
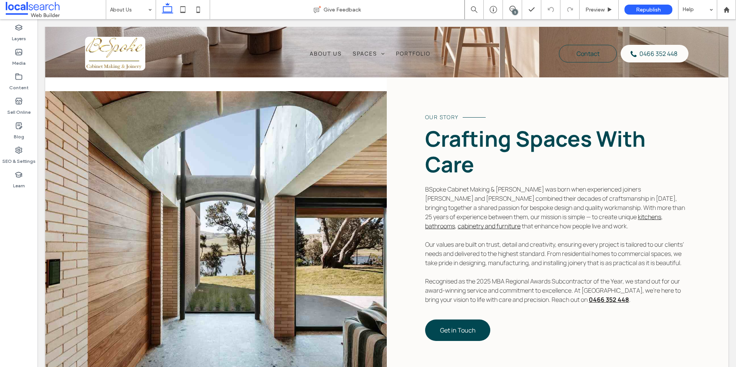
scroll to position [0, 0]
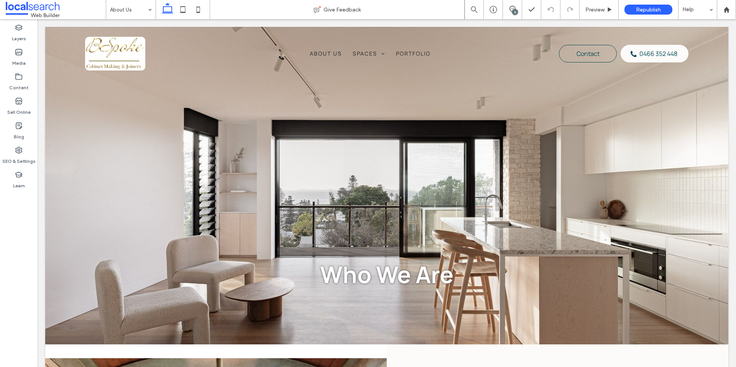
click at [112, 55] on img at bounding box center [115, 53] width 60 height 33
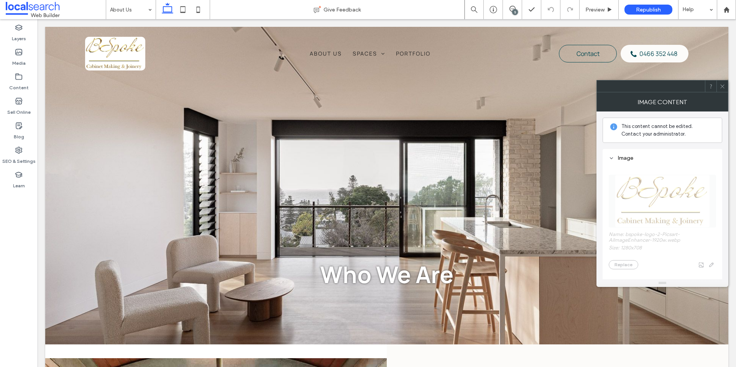
click at [724, 85] on icon at bounding box center [723, 87] width 6 height 6
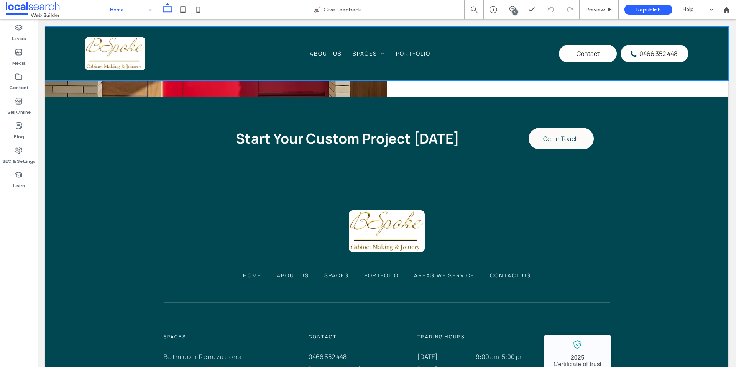
scroll to position [1674, 0]
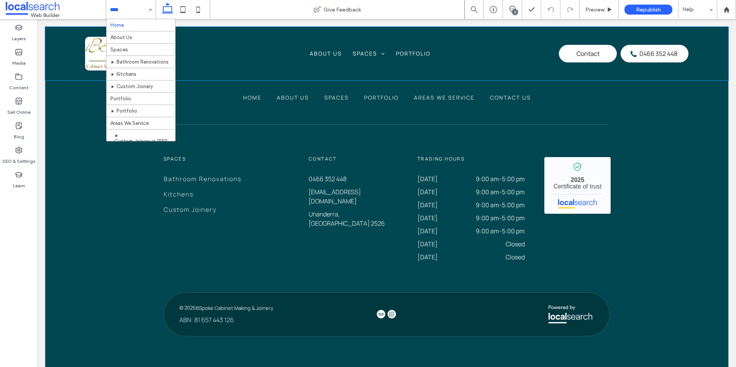
click at [209, 80] on div "Menu Icon M Phone Icon Home About Us Spaces Bathroom Renovations Laundries Kitc…" at bounding box center [386, 54] width 683 height 54
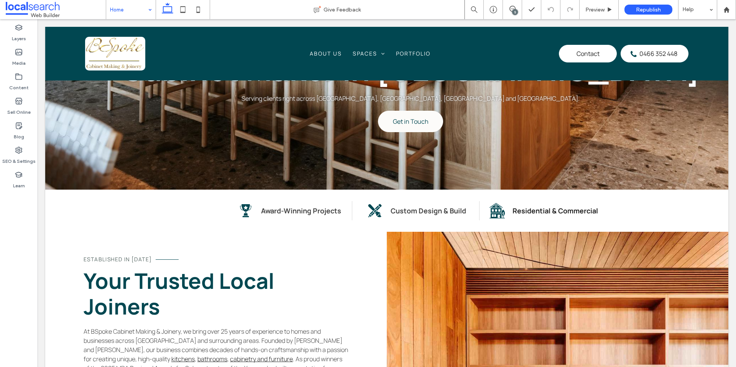
scroll to position [215, 0]
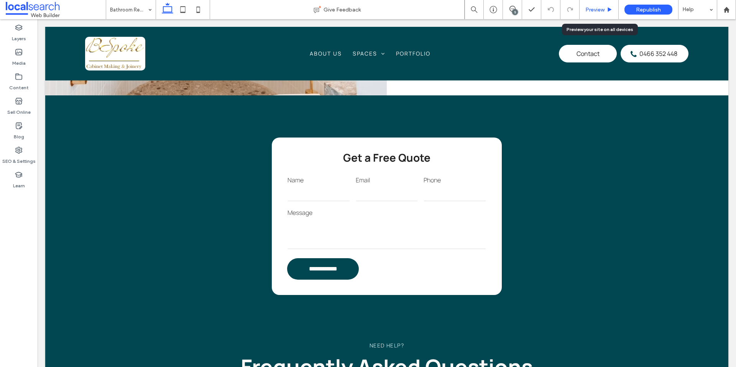
click at [591, 10] on span "Preview" at bounding box center [594, 10] width 19 height 7
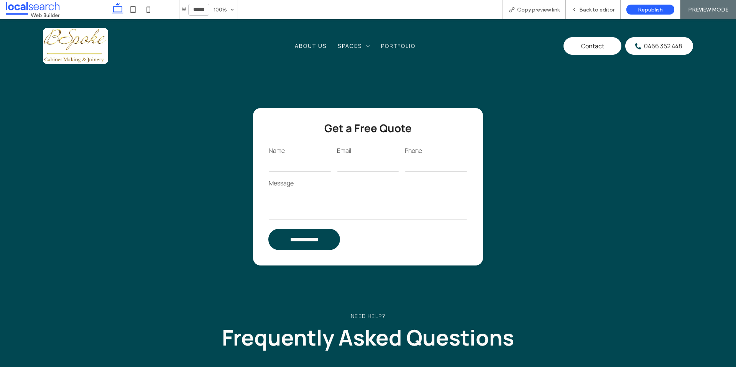
scroll to position [575, 0]
click at [604, 12] on span "Back to editor" at bounding box center [596, 10] width 35 height 7
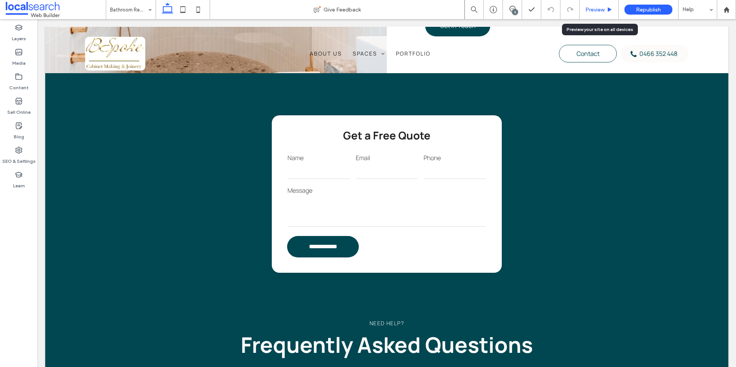
scroll to position [583, 0]
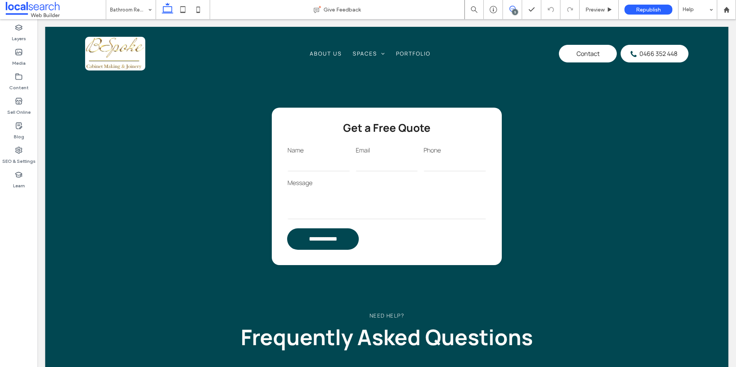
click at [515, 7] on icon at bounding box center [512, 9] width 6 height 6
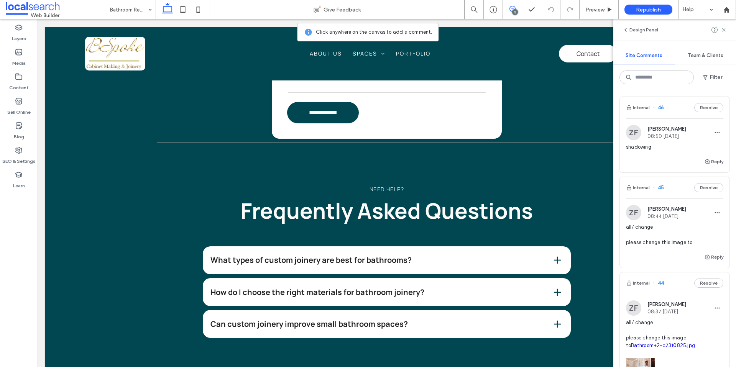
scroll to position [716, 0]
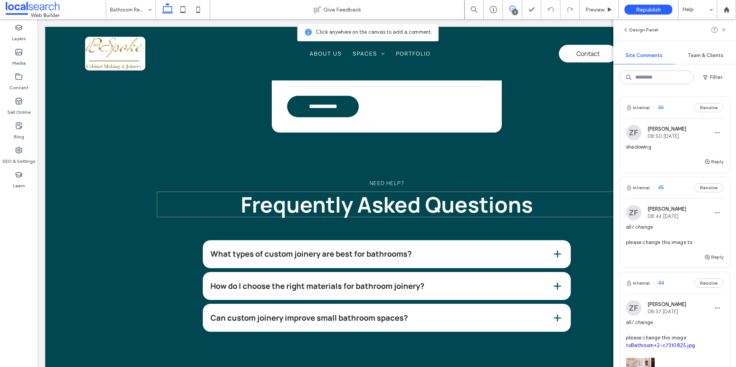
click at [579, 209] on h2 "Frequently Asked Questions" at bounding box center [387, 205] width 460 height 26
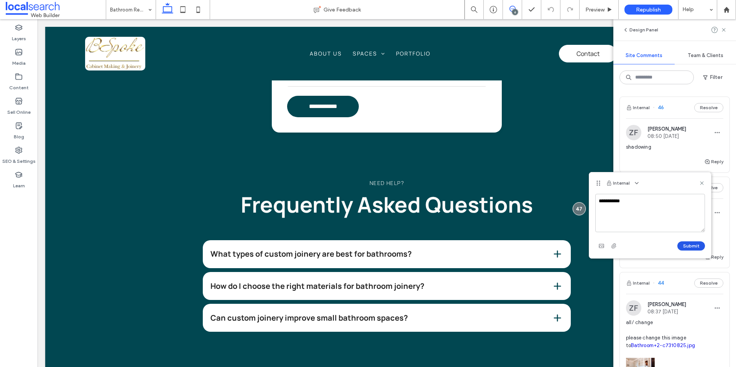
type textarea "**********"
click at [686, 243] on button "Submit" at bounding box center [691, 246] width 28 height 9
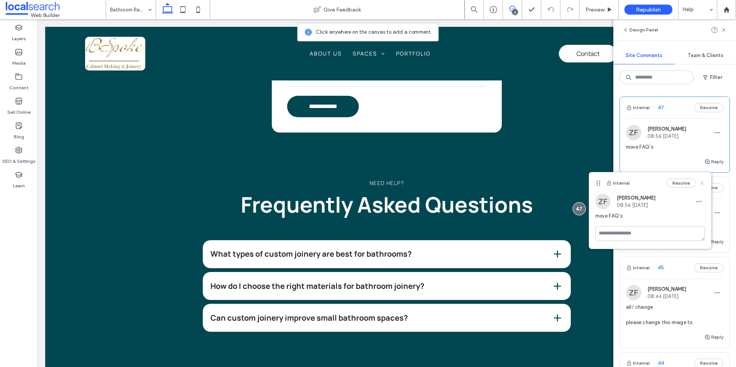
click at [703, 184] on icon at bounding box center [702, 183] width 6 height 6
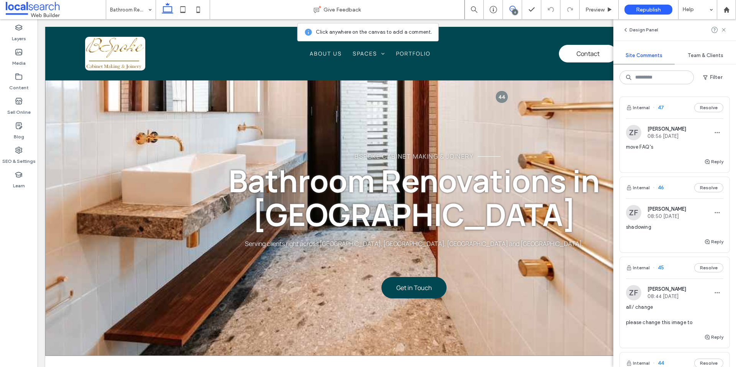
scroll to position [0, 0]
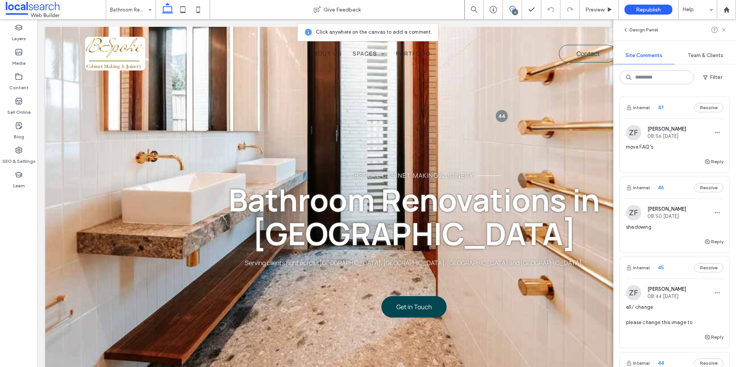
drag, startPoint x: 723, startPoint y: 30, endPoint x: 719, endPoint y: 32, distance: 4.5
click at [723, 29] on use at bounding box center [723, 29] width 3 height 3
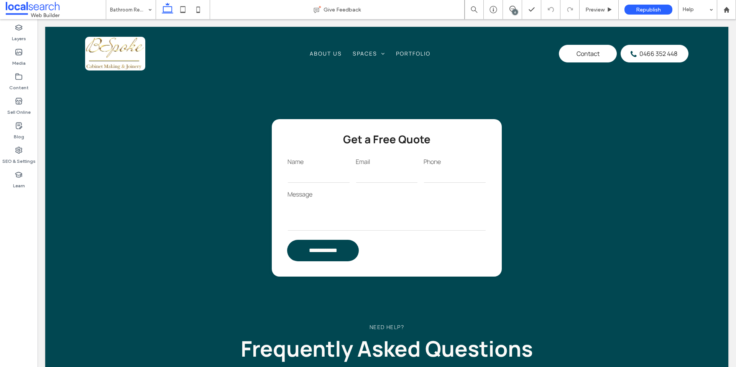
scroll to position [568, 0]
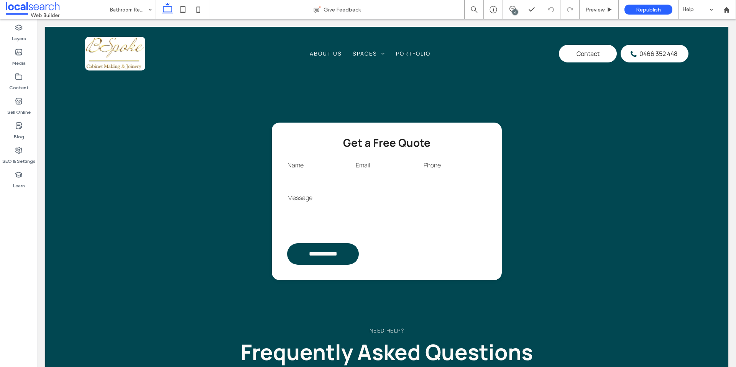
click at [317, 138] on div "**********" at bounding box center [387, 202] width 230 height 158
click at [319, 137] on div "**********" at bounding box center [387, 202] width 230 height 158
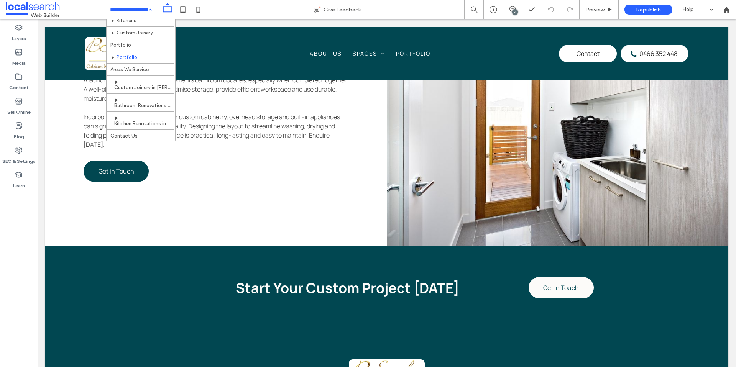
scroll to position [58, 0]
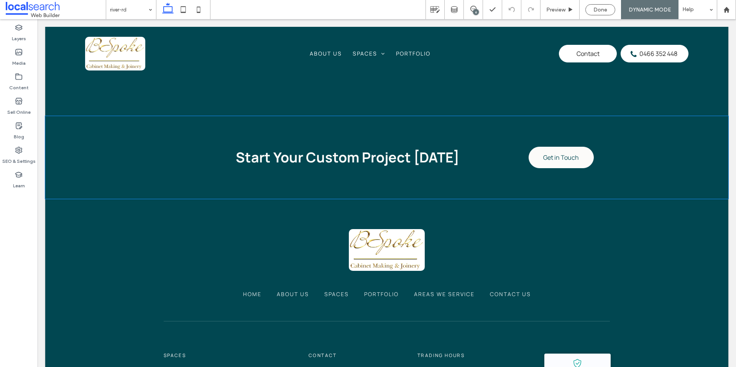
scroll to position [908, 0]
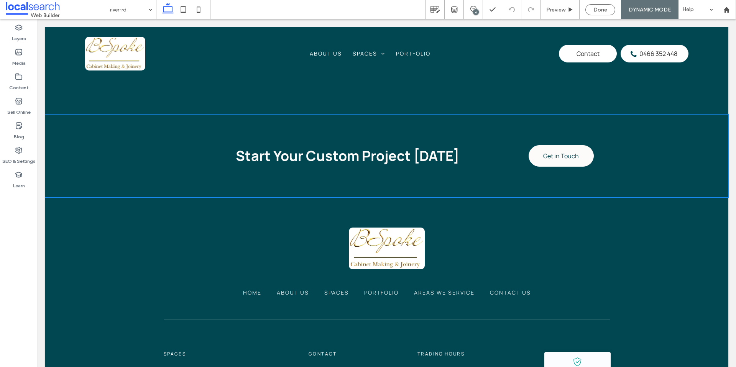
click at [452, 159] on span "Start Your Custom Project Today" at bounding box center [347, 155] width 223 height 19
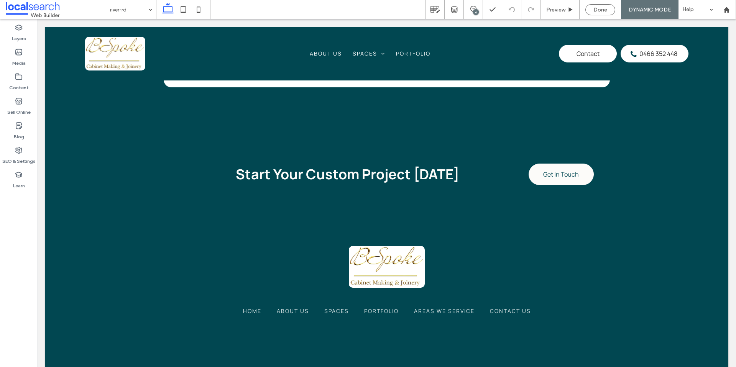
scroll to position [887, 0]
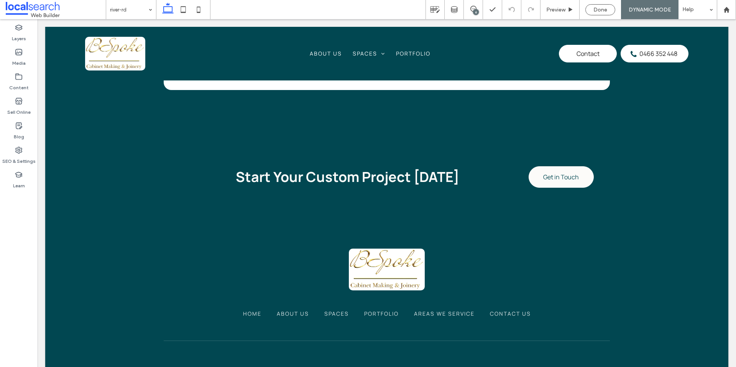
click at [477, 187] on div "Start Your Custom Project Today Get in Touch" at bounding box center [387, 176] width 460 height 21
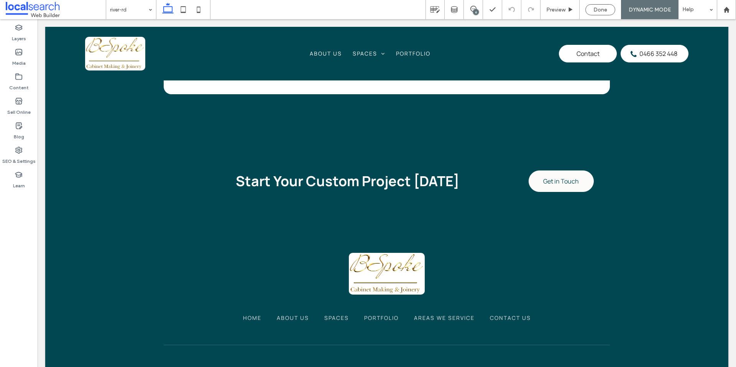
scroll to position [883, 0]
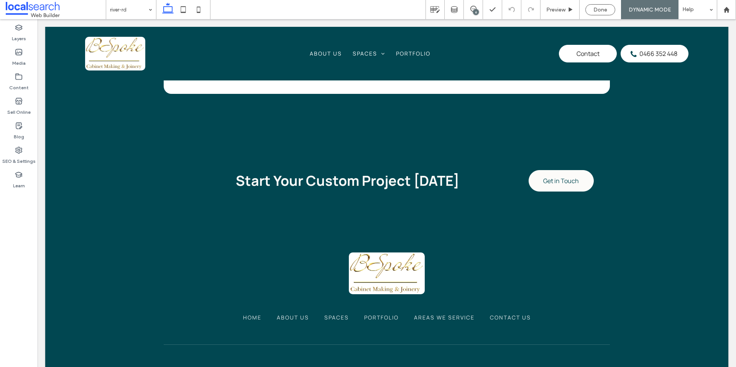
click at [404, 215] on div "Start Your Custom Project Today Get in Touch" at bounding box center [387, 181] width 460 height 83
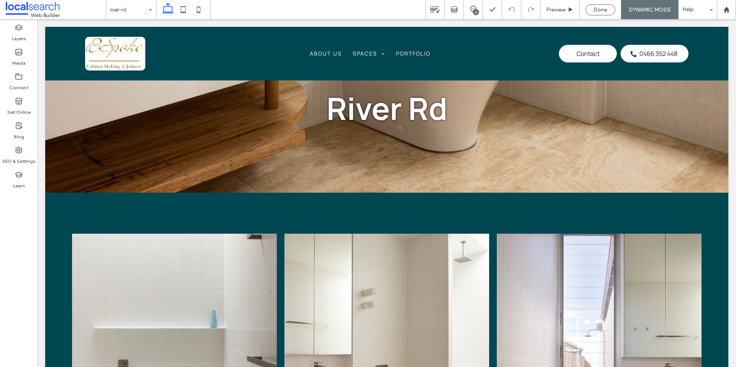
scroll to position [192, 0]
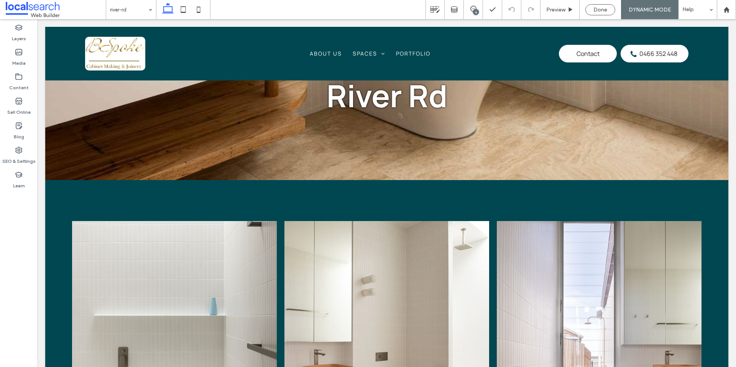
click at [473, 10] on div "6" at bounding box center [476, 12] width 6 height 6
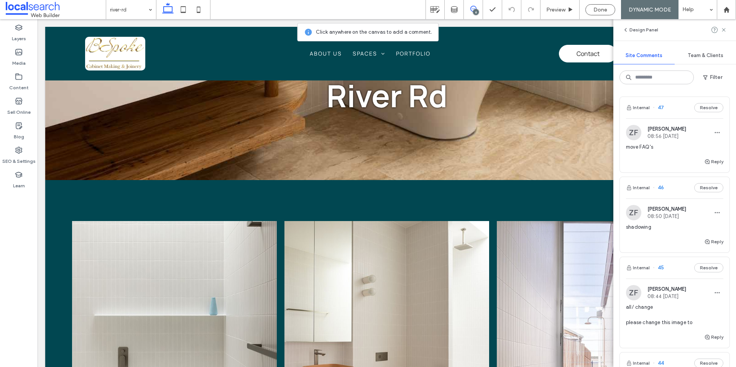
drag, startPoint x: 725, startPoint y: 28, endPoint x: 717, endPoint y: 35, distance: 10.7
click at [725, 28] on use at bounding box center [723, 29] width 3 height 3
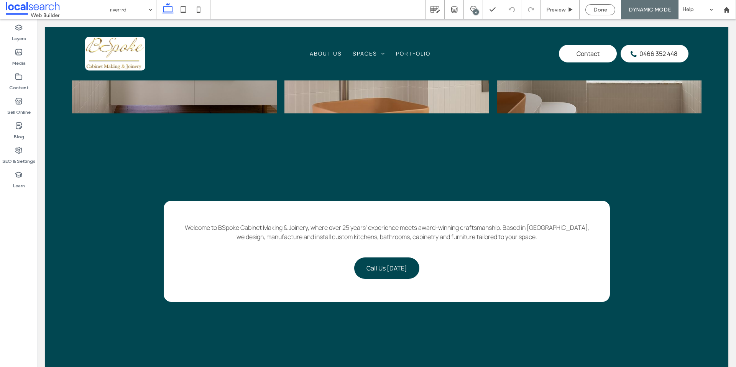
scroll to position [681, 0]
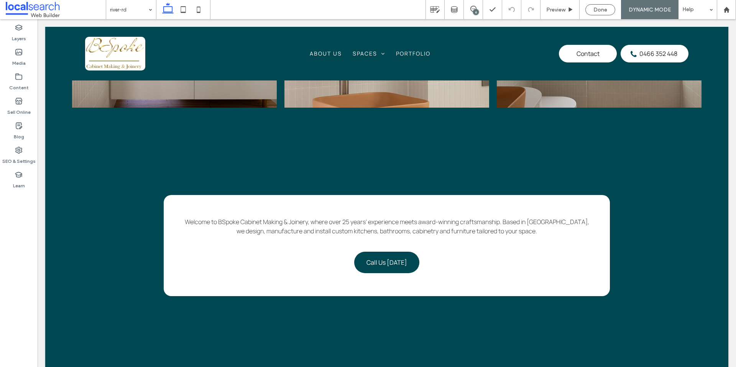
click at [477, 9] on div "6" at bounding box center [476, 12] width 6 height 6
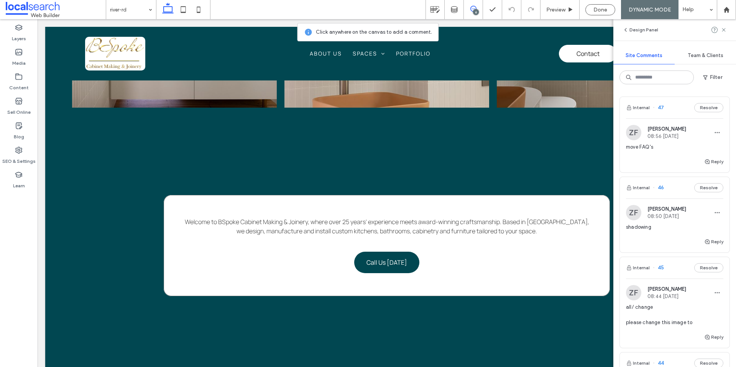
click at [507, 264] on div "Welcome to BSpoke Cabinet Making & Joinery, where over 25 years' experience mee…" at bounding box center [387, 245] width 446 height 101
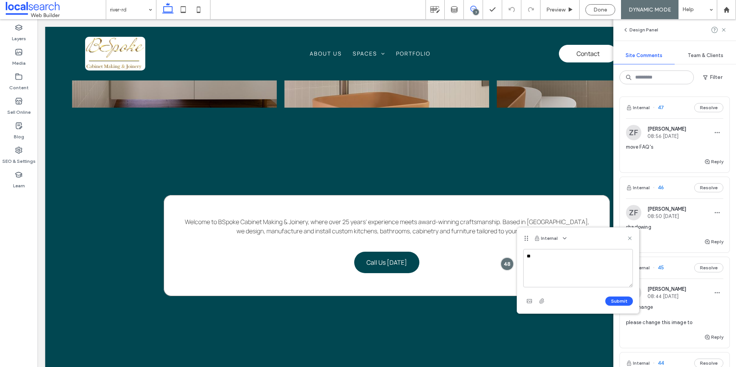
type textarea "*"
type textarea "**********"
click at [628, 299] on button "Submit" at bounding box center [619, 301] width 28 height 9
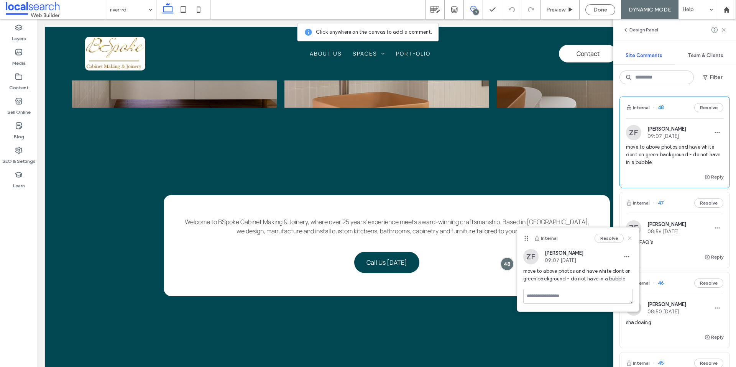
click at [631, 239] on use at bounding box center [629, 238] width 3 height 3
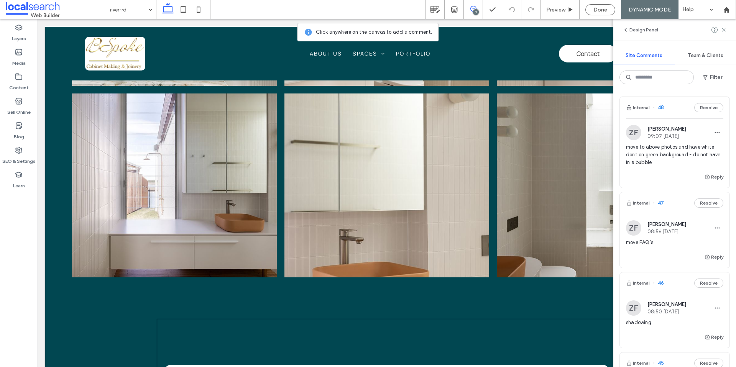
scroll to position [512, 0]
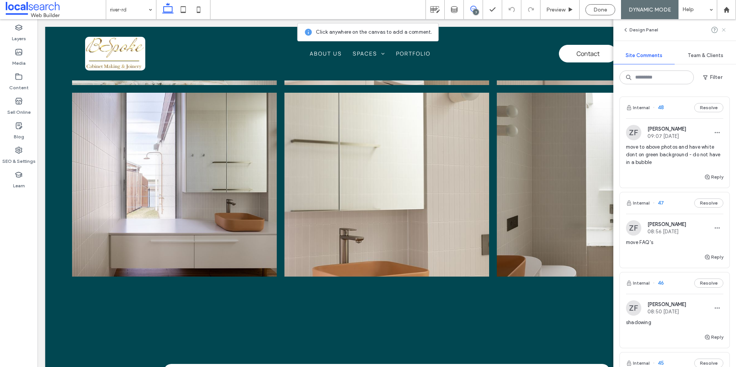
click at [724, 31] on icon at bounding box center [724, 30] width 6 height 6
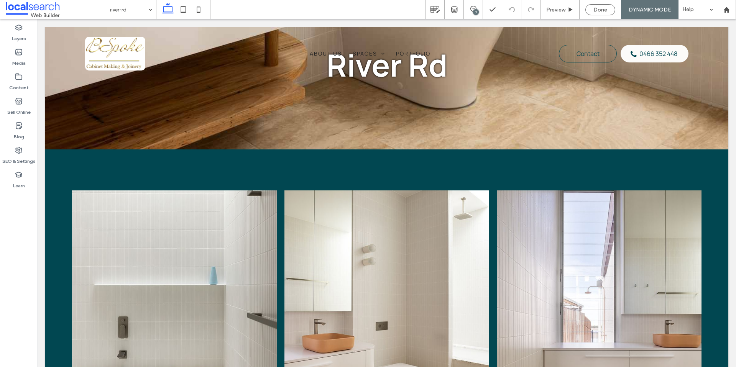
scroll to position [0, 0]
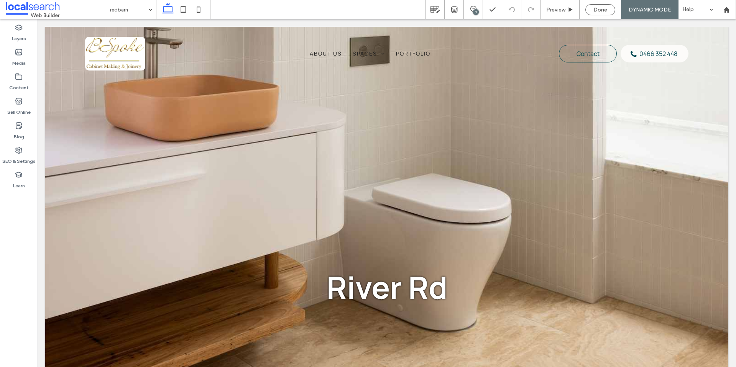
click at [475, 12] on div "7" at bounding box center [476, 12] width 6 height 6
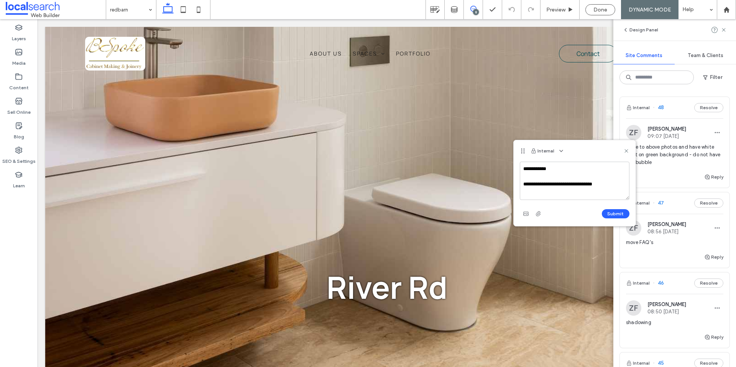
click at [527, 184] on textarea "**********" at bounding box center [575, 181] width 110 height 38
click at [543, 185] on textarea "**********" at bounding box center [575, 181] width 110 height 38
click at [576, 192] on textarea "**********" at bounding box center [575, 181] width 110 height 38
type textarea "**********"
click at [619, 213] on button "Submit" at bounding box center [616, 213] width 28 height 9
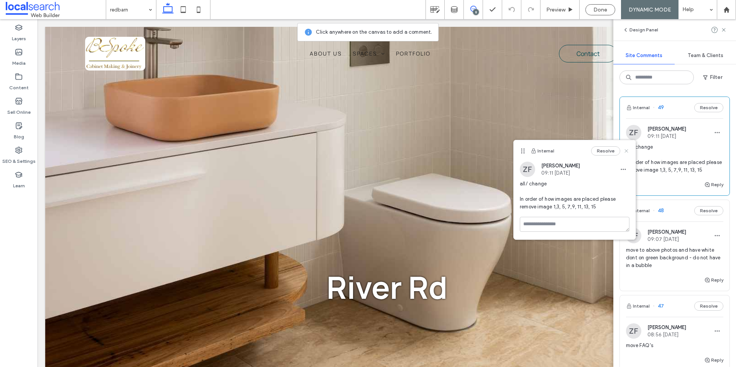
click at [626, 150] on icon at bounding box center [626, 151] width 6 height 6
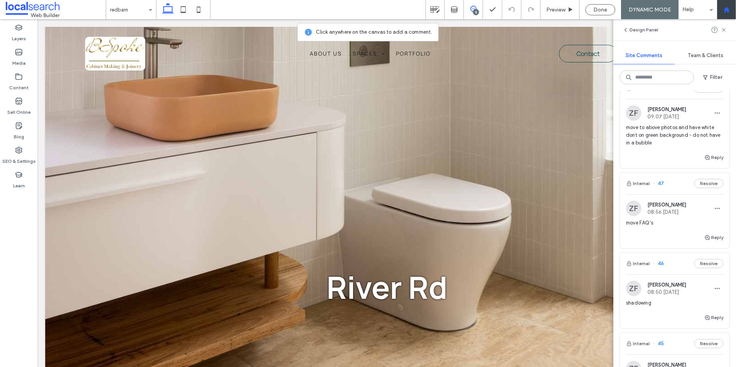
scroll to position [128, 0]
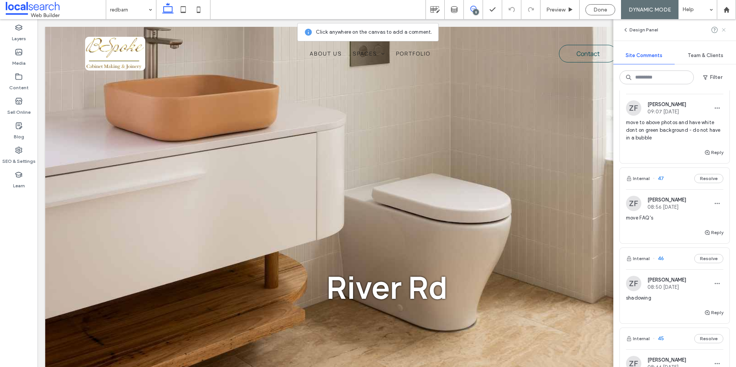
click at [724, 29] on use at bounding box center [723, 29] width 3 height 3
click at [724, 29] on div at bounding box center [718, 29] width 15 height 9
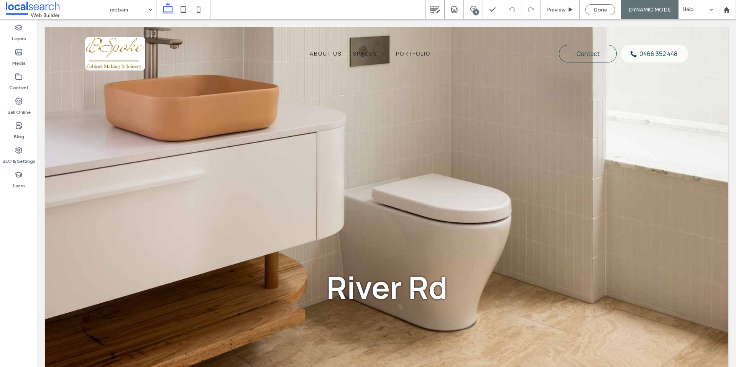
click at [476, 10] on div "8" at bounding box center [476, 12] width 6 height 6
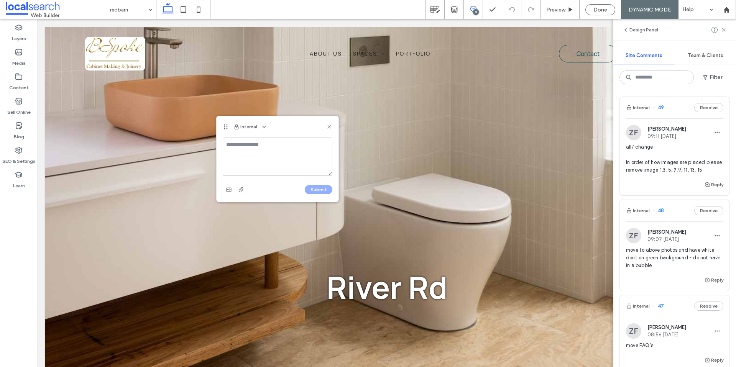
type textarea "*"
click at [243, 168] on textarea "**********" at bounding box center [278, 157] width 110 height 38
click at [277, 167] on textarea "**********" at bounding box center [278, 157] width 110 height 38
type textarea "**********"
click at [327, 191] on button "Submit" at bounding box center [319, 189] width 28 height 9
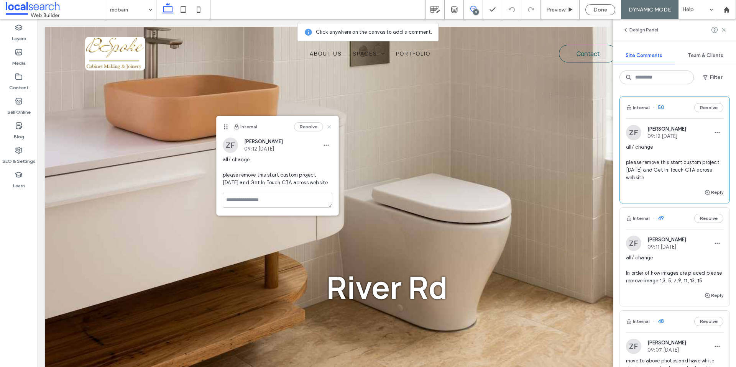
click at [331, 127] on icon at bounding box center [329, 127] width 6 height 6
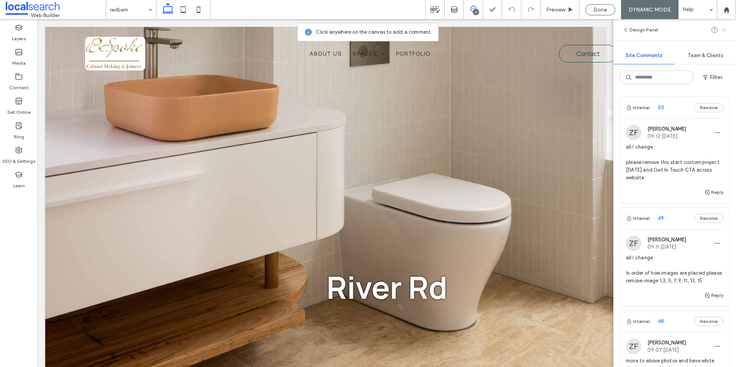
click at [723, 30] on use at bounding box center [723, 29] width 3 height 3
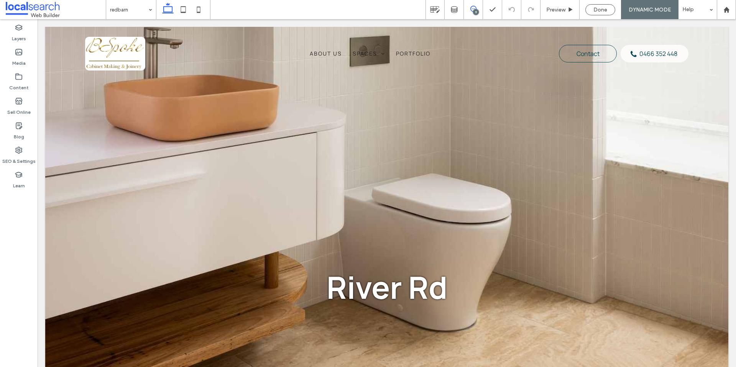
click at [478, 7] on span at bounding box center [473, 9] width 19 height 6
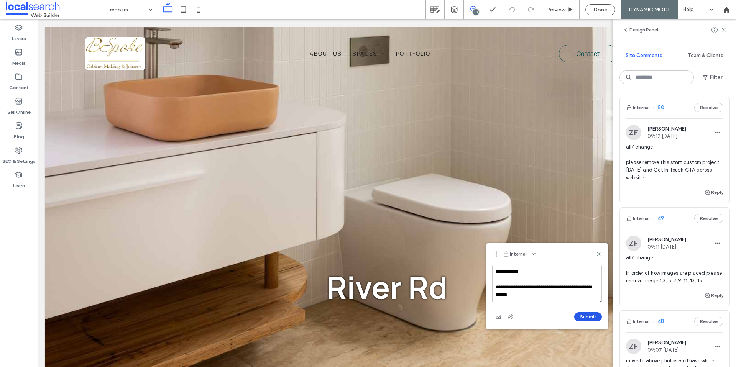
type textarea "**********"
click at [583, 319] on button "Submit" at bounding box center [588, 316] width 28 height 9
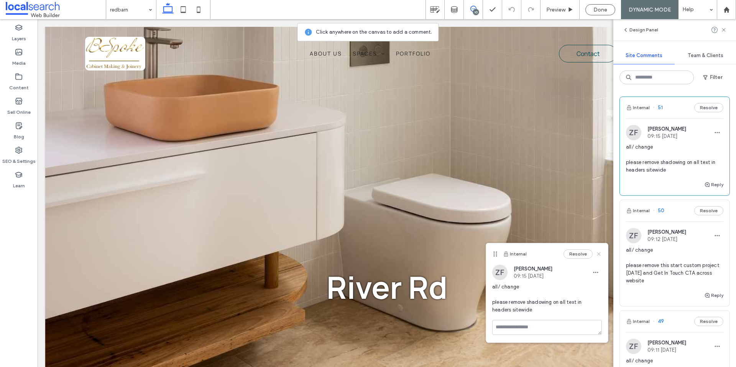
click at [600, 254] on icon at bounding box center [599, 254] width 6 height 6
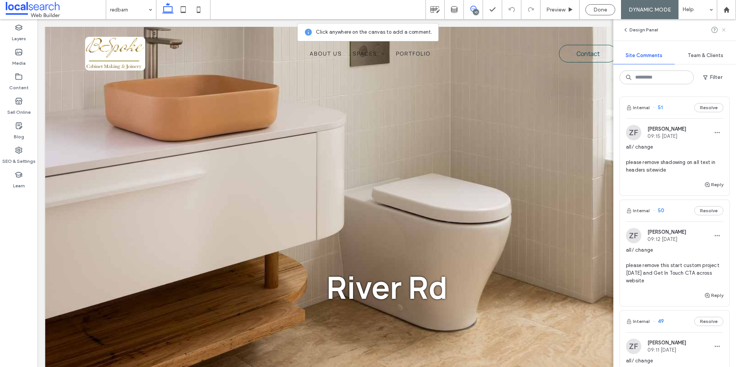
click at [722, 28] on use at bounding box center [723, 29] width 3 height 3
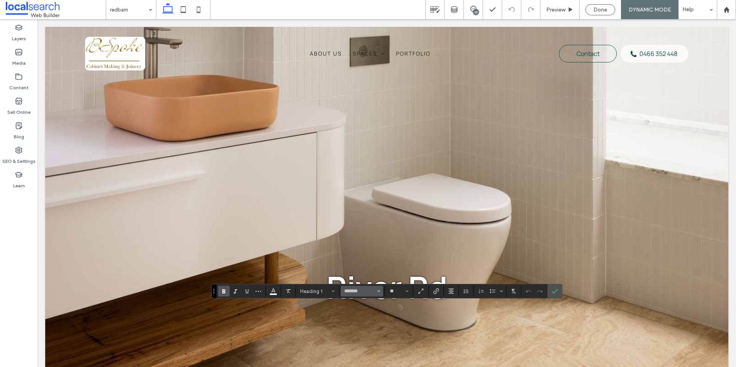
click at [360, 287] on button "*******" at bounding box center [362, 291] width 42 height 11
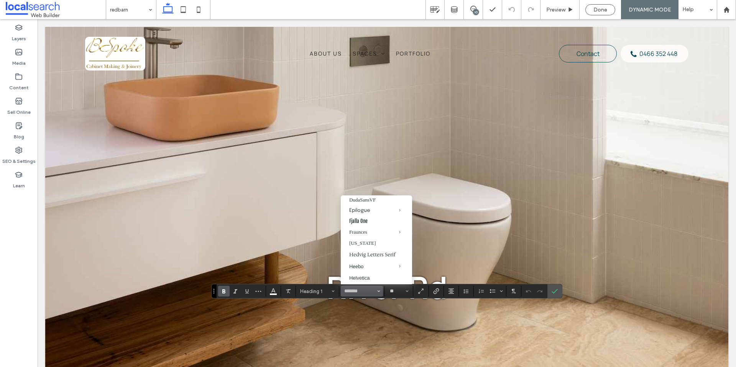
scroll to position [311, 0]
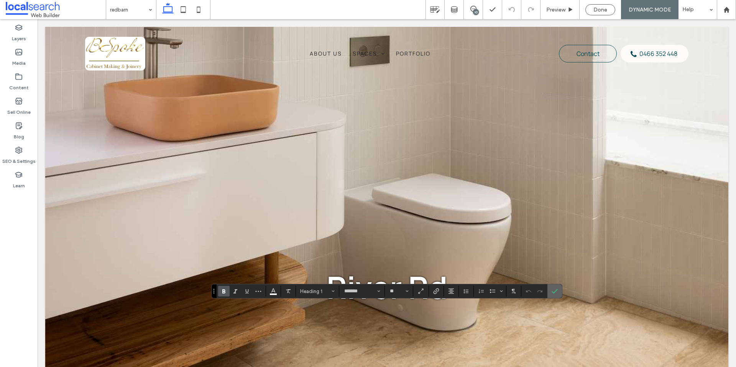
click at [555, 290] on icon "Confirm" at bounding box center [555, 291] width 6 height 6
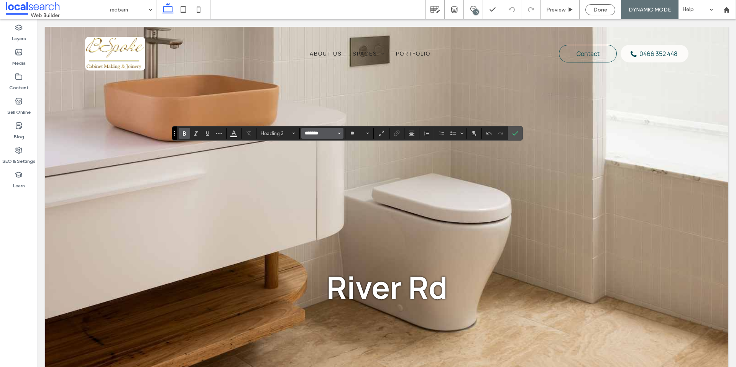
click at [335, 135] on input "*******" at bounding box center [320, 133] width 33 height 6
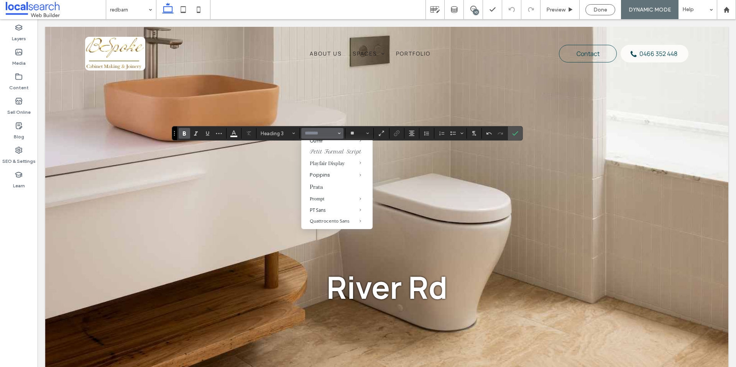
scroll to position [521, 0]
click at [324, 156] on label "Petit Formal Script" at bounding box center [336, 150] width 71 height 11
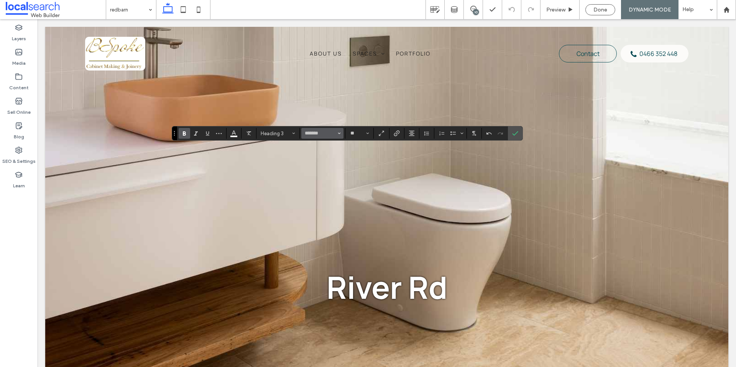
click at [341, 134] on button "*******" at bounding box center [322, 133] width 42 height 11
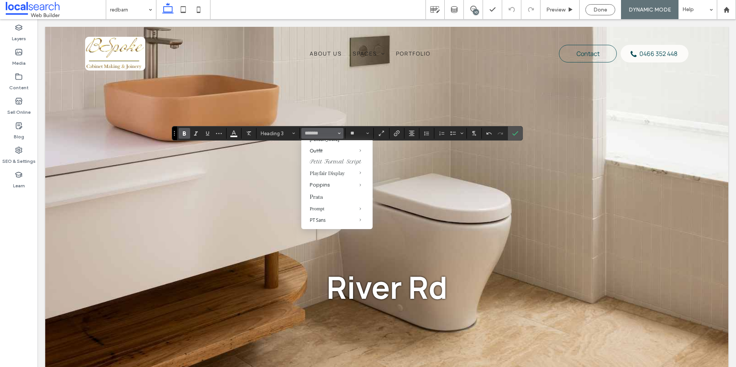
scroll to position [518, 0]
click at [326, 159] on label "Petit Formal Script" at bounding box center [336, 153] width 71 height 11
type input "**********"
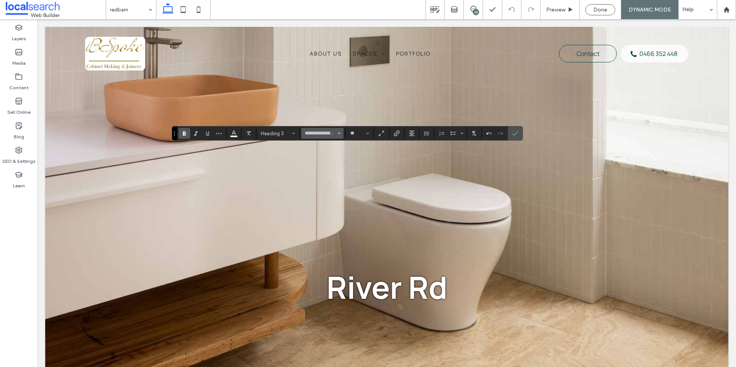
click at [338, 133] on icon "Font & Font weight" at bounding box center [339, 133] width 3 height 3
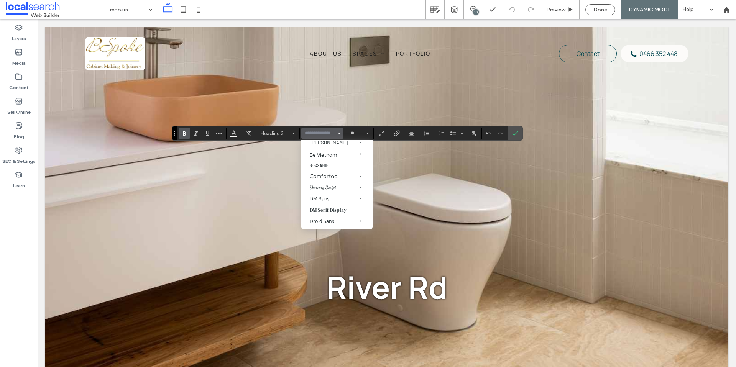
scroll to position [130, 0]
click at [325, 180] on div "Dancing Script" at bounding box center [337, 177] width 54 height 6
type input "**********"
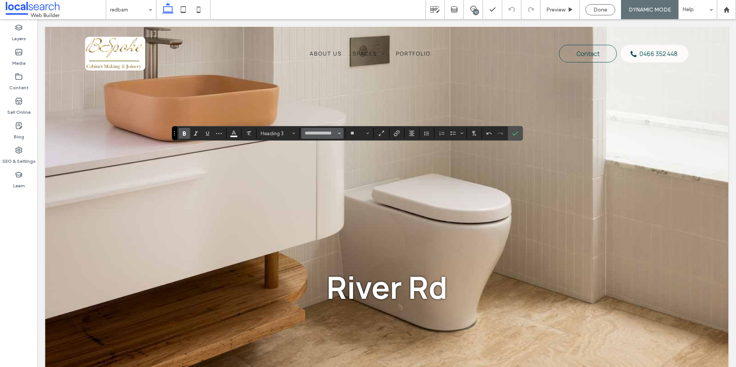
click at [340, 133] on icon "Font & Font weight" at bounding box center [339, 133] width 3 height 3
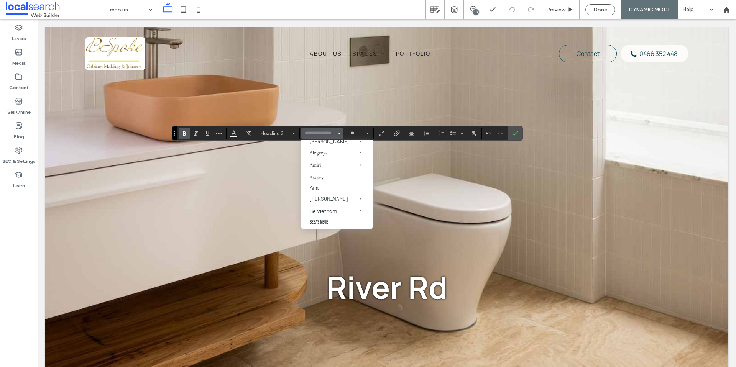
scroll to position [58, 0]
click at [321, 187] on label "Arapey" at bounding box center [336, 183] width 71 height 10
type input "******"
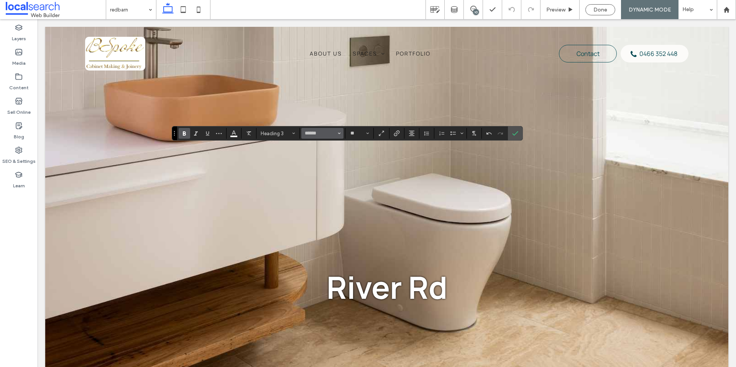
click at [338, 131] on span "Font & Font weight" at bounding box center [339, 133] width 3 height 10
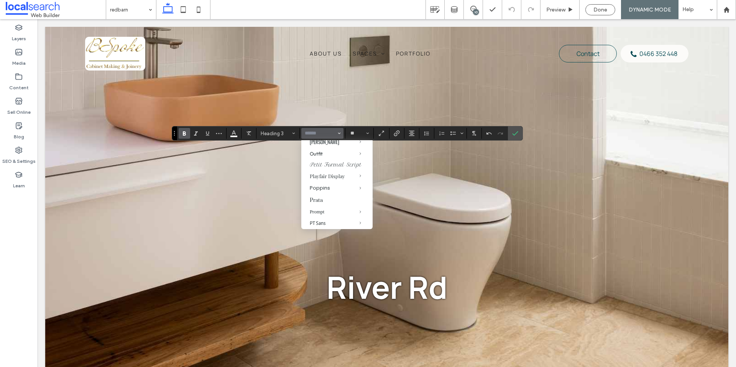
scroll to position [0, 0]
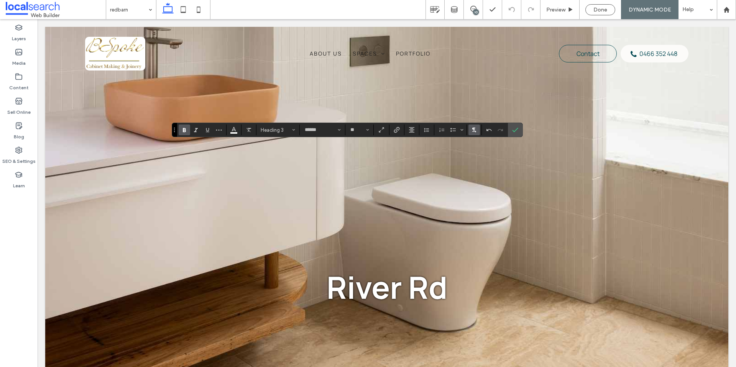
type input "*******"
click at [513, 134] on span "Confirm" at bounding box center [513, 130] width 3 height 14
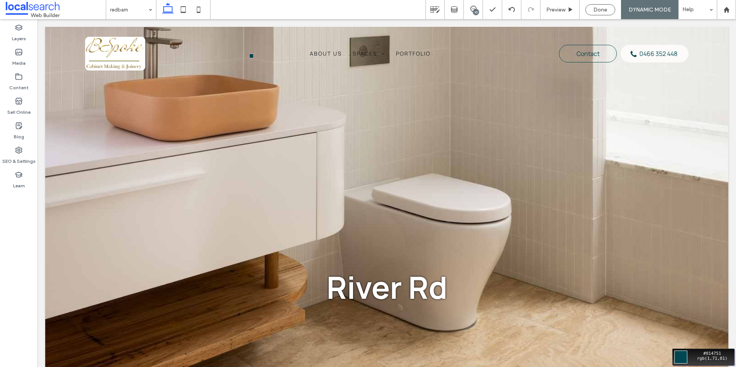
click at [243, 46] on div "Move your 🖱️ to pick a color #014751 rgb(1,71,81)" at bounding box center [368, 183] width 736 height 367
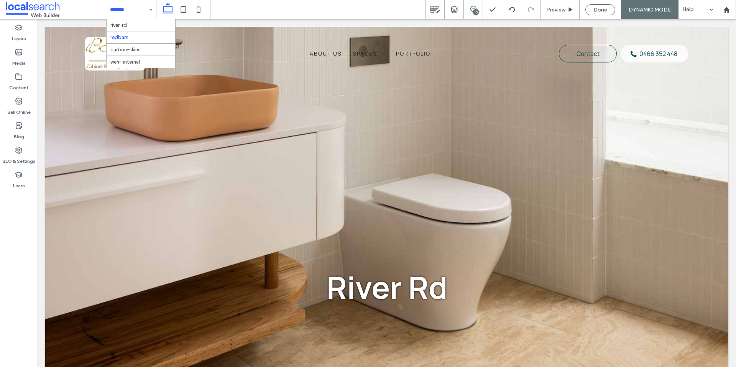
click at [135, 9] on input at bounding box center [129, 9] width 38 height 19
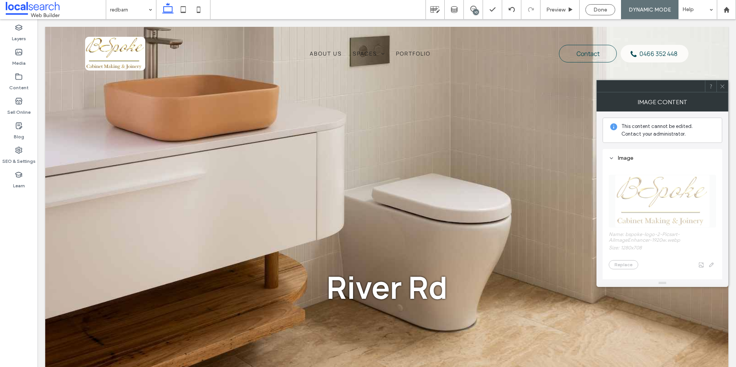
click at [605, 12] on span "Done" at bounding box center [600, 10] width 14 height 7
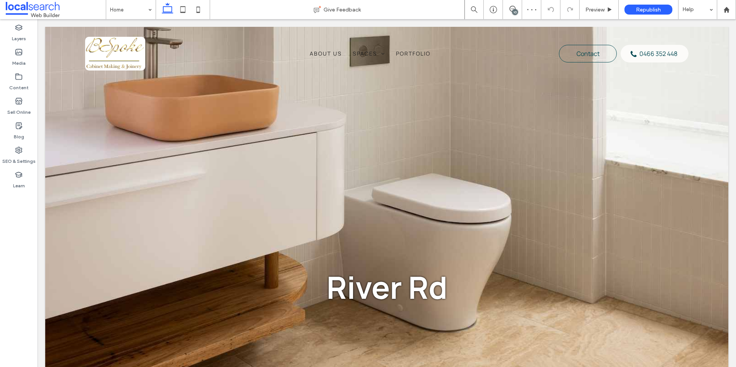
drag, startPoint x: 513, startPoint y: 7, endPoint x: 510, endPoint y: 12, distance: 5.9
click at [513, 7] on icon at bounding box center [512, 9] width 6 height 6
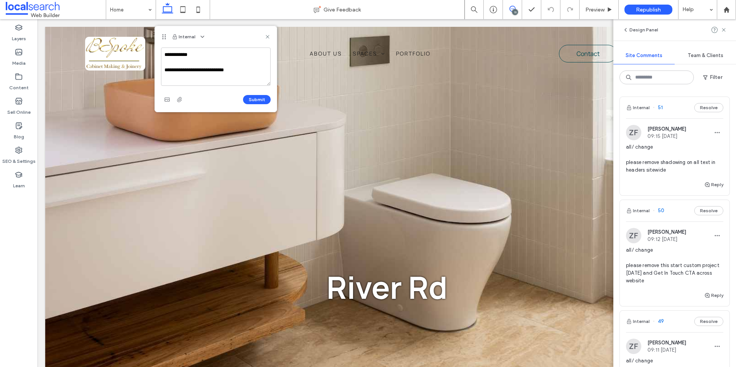
type textarea "**********"
click at [168, 99] on icon "button" at bounding box center [167, 100] width 6 height 6
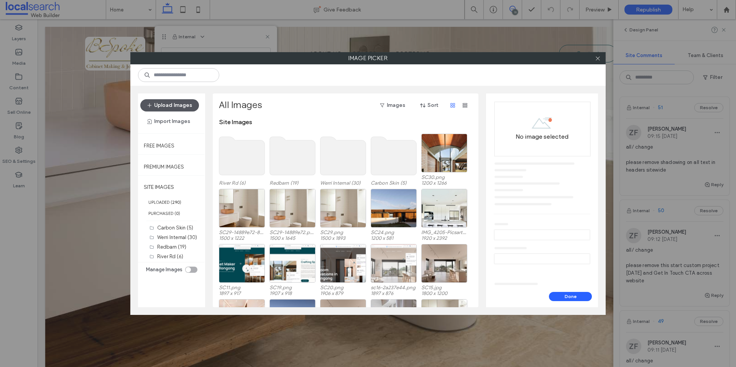
click at [171, 110] on button "Upload Images" at bounding box center [169, 105] width 59 height 12
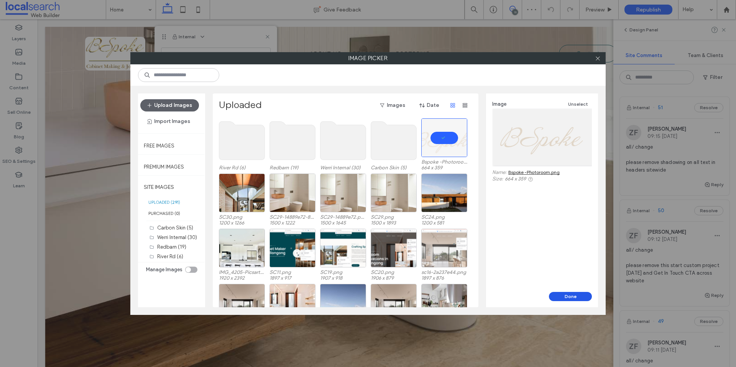
click at [568, 297] on button "Done" at bounding box center [570, 296] width 43 height 9
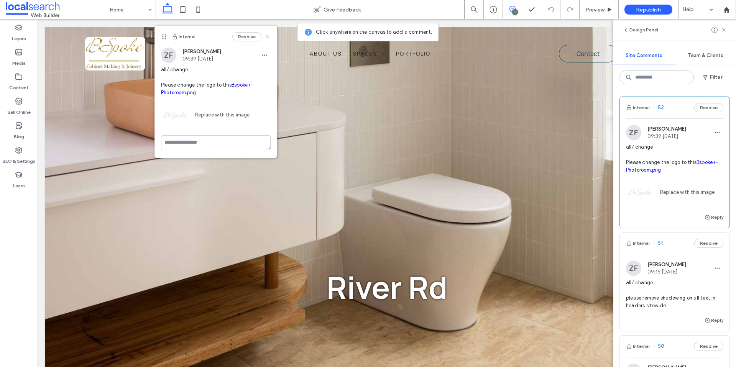
click at [265, 35] on icon at bounding box center [268, 37] width 6 height 6
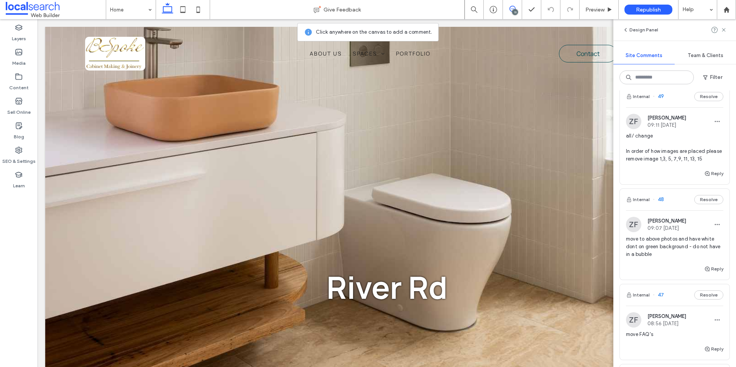
scroll to position [362, 0]
click at [686, 236] on span "move to above photos and have white dont on green background - do not have in a…" at bounding box center [674, 245] width 97 height 23
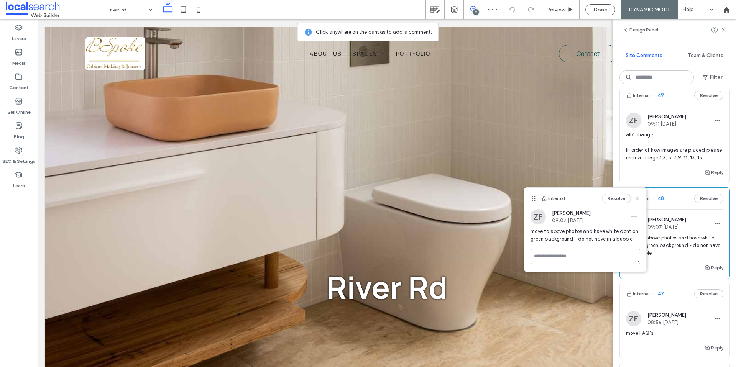
drag, startPoint x: 639, startPoint y: 199, endPoint x: 687, endPoint y: 200, distance: 48.7
click at [639, 199] on icon at bounding box center [637, 199] width 6 height 6
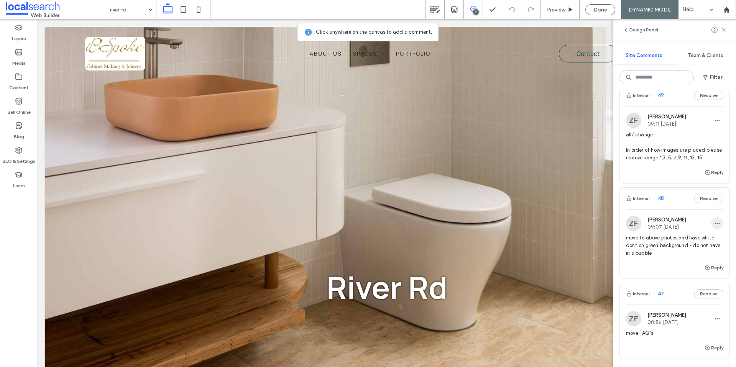
click at [718, 222] on icon "button" at bounding box center [717, 223] width 6 height 6
click at [712, 236] on div "Edit" at bounding box center [689, 243] width 68 height 15
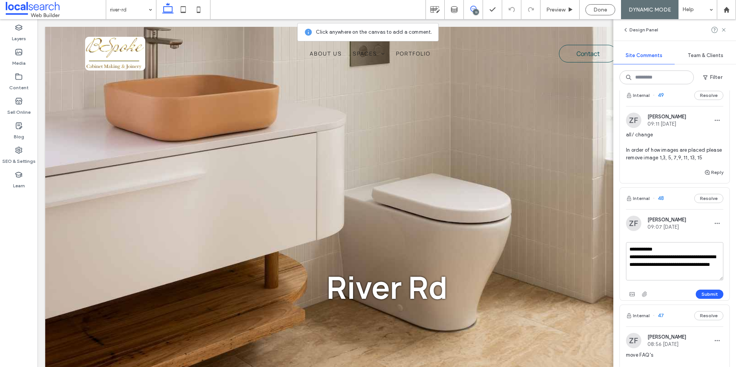
click at [644, 257] on textarea "**********" at bounding box center [674, 261] width 97 height 38
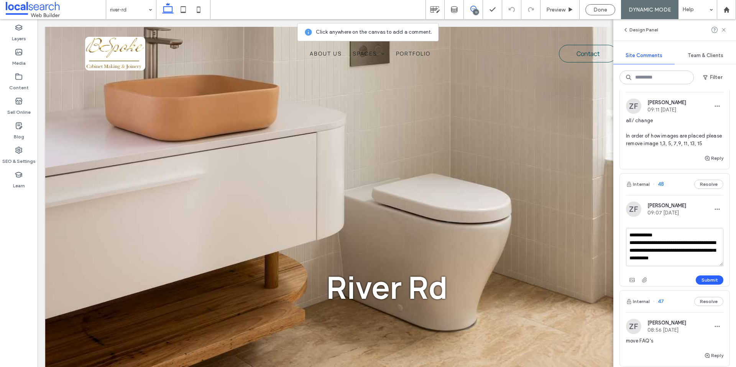
scroll to position [378, 0]
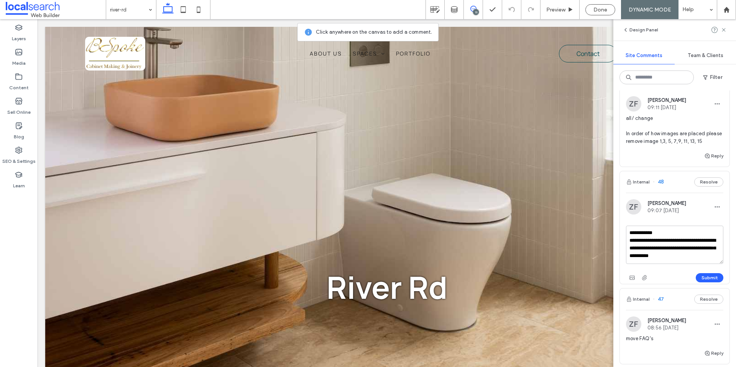
click at [654, 248] on textarea "**********" at bounding box center [674, 245] width 97 height 38
click at [677, 248] on textarea "**********" at bounding box center [674, 245] width 97 height 38
click at [693, 255] on textarea "**********" at bounding box center [674, 245] width 97 height 38
click at [654, 247] on textarea "**********" at bounding box center [674, 245] width 97 height 38
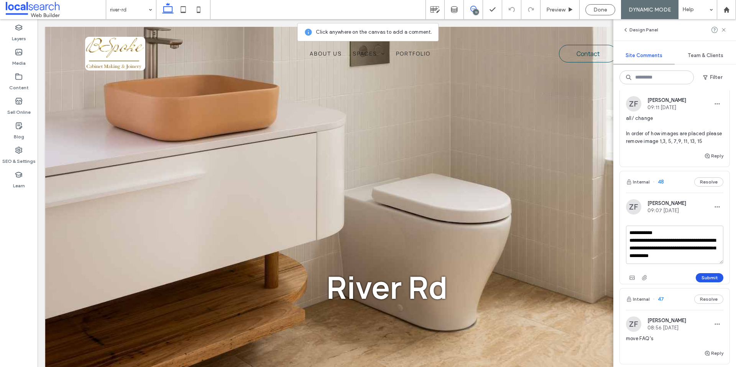
type textarea "**********"
click at [711, 279] on button "Submit" at bounding box center [710, 277] width 28 height 9
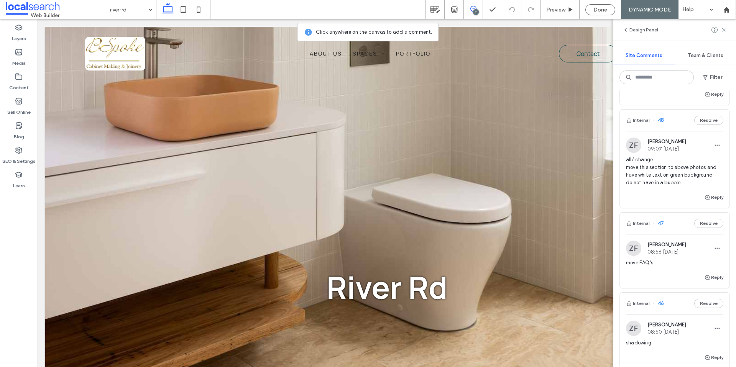
scroll to position [454, 0]
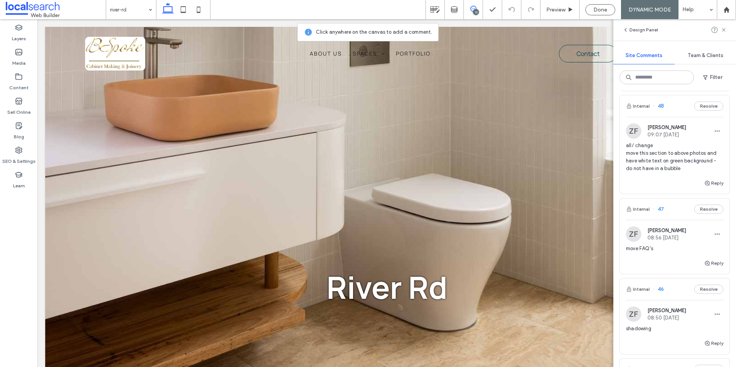
click at [679, 250] on span "move FAQ's" at bounding box center [674, 249] width 97 height 8
click at [721, 233] on span "button" at bounding box center [717, 234] width 12 height 12
click at [689, 251] on div "Edit" at bounding box center [689, 254] width 68 height 15
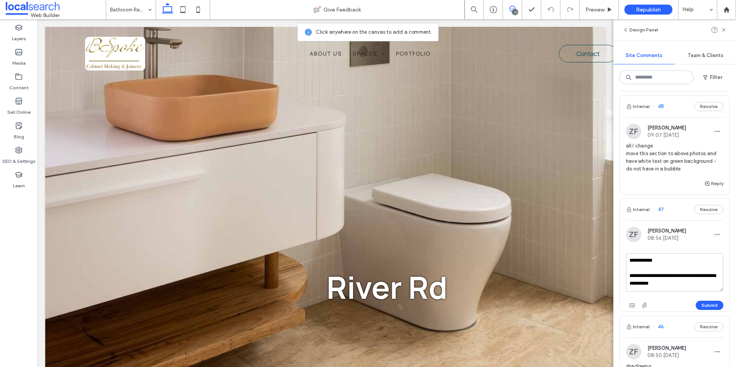
click at [665, 284] on textarea "**********" at bounding box center [674, 272] width 97 height 38
click at [671, 275] on textarea "**********" at bounding box center [674, 272] width 97 height 38
type textarea "**********"
click at [712, 305] on button "Submit" at bounding box center [710, 305] width 28 height 9
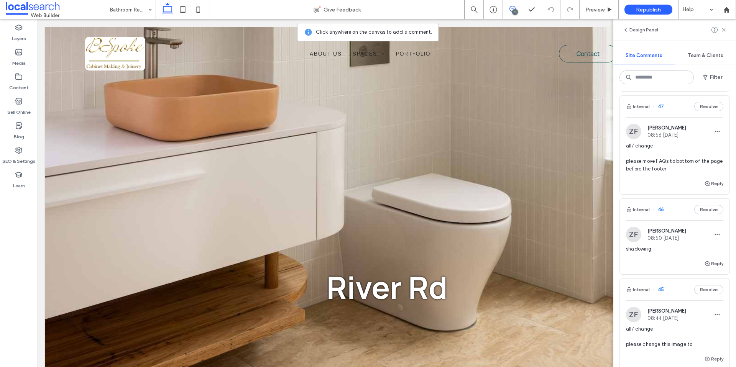
scroll to position [552, 0]
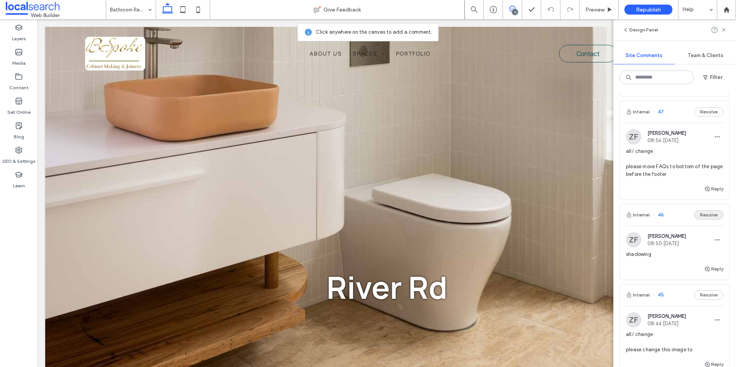
click at [715, 215] on button "Resolve" at bounding box center [708, 214] width 29 height 9
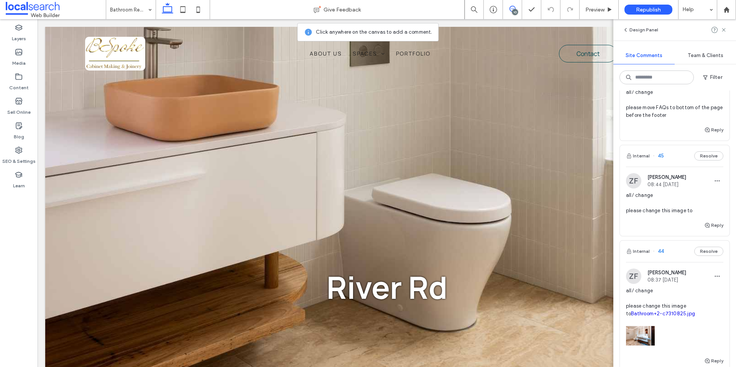
scroll to position [611, 0]
click at [697, 204] on span "all/ change please change this image to" at bounding box center [674, 202] width 97 height 23
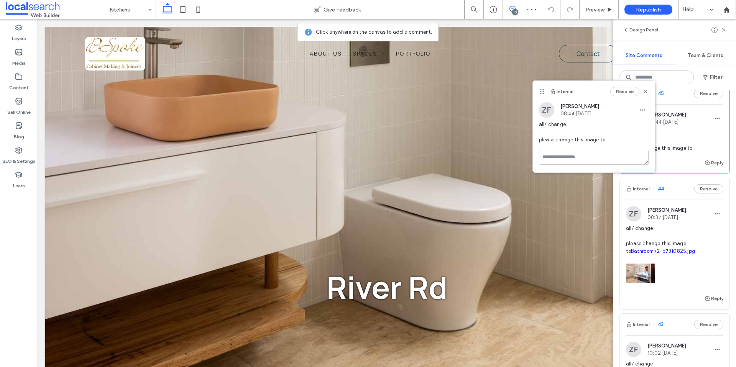
scroll to position [674, 0]
click at [706, 189] on button "Resolve" at bounding box center [708, 187] width 29 height 9
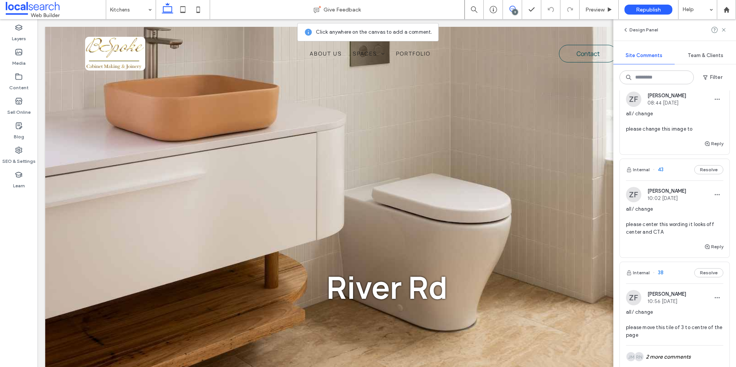
scroll to position [693, 0]
click at [719, 196] on use "button" at bounding box center [717, 196] width 5 height 1
click at [693, 214] on div "Edit" at bounding box center [689, 215] width 68 height 15
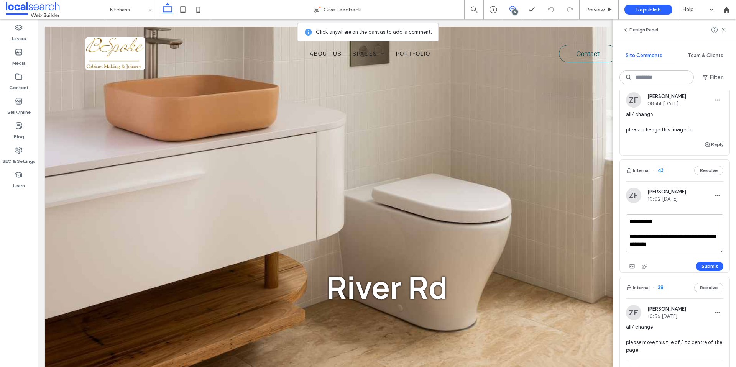
click at [682, 245] on textarea "**********" at bounding box center [674, 233] width 97 height 38
type textarea "**********"
click at [712, 267] on button "Submit" at bounding box center [710, 267] width 28 height 9
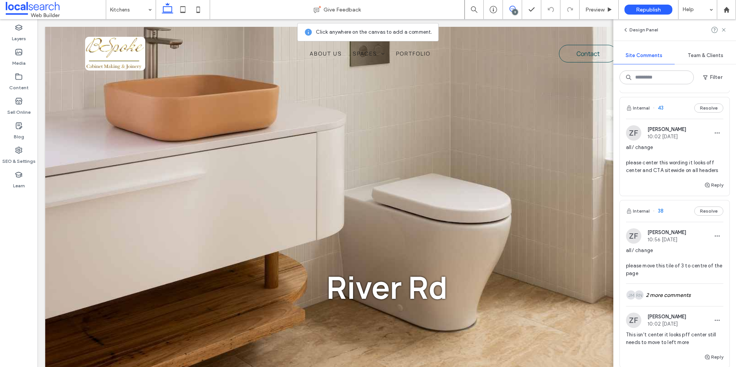
scroll to position [749, 0]
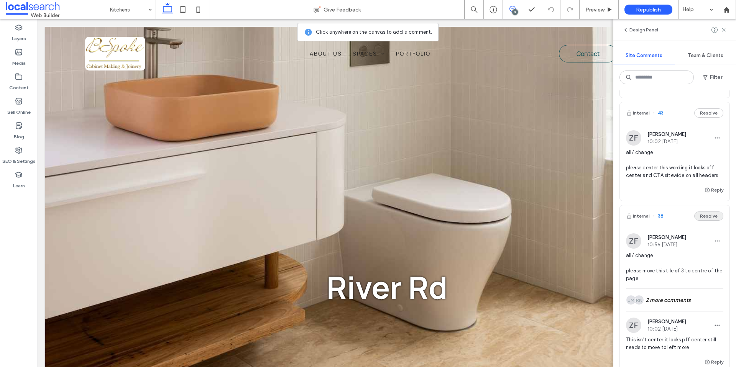
click at [714, 219] on button "Resolve" at bounding box center [708, 216] width 29 height 9
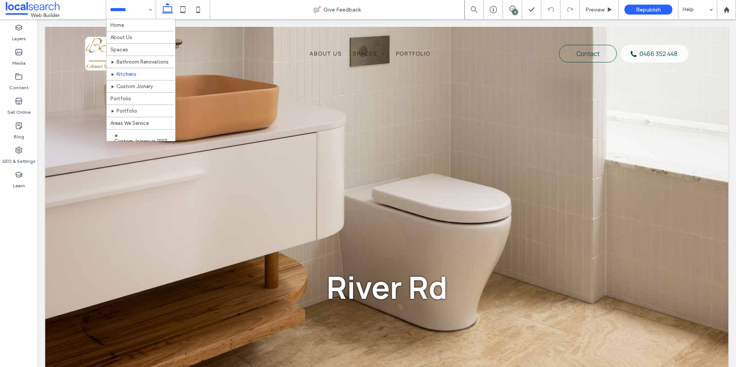
scroll to position [0, 0]
click at [258, 13] on div "Give Feedback" at bounding box center [337, 10] width 254 height 8
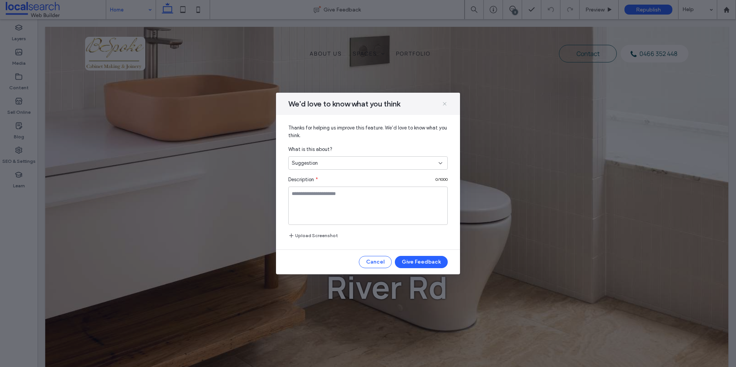
click at [446, 105] on icon at bounding box center [445, 104] width 6 height 6
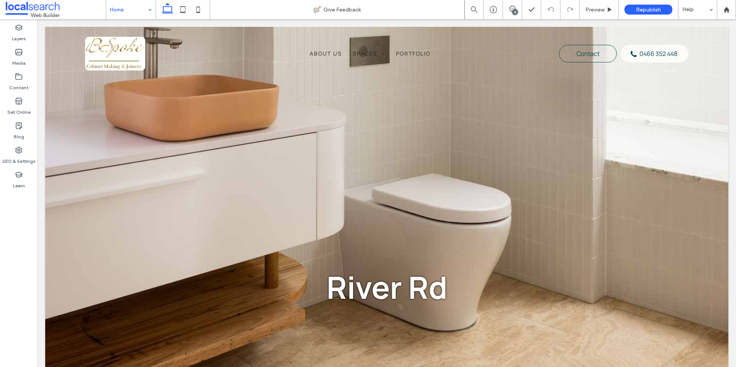
click at [513, 12] on div "8" at bounding box center [515, 12] width 6 height 6
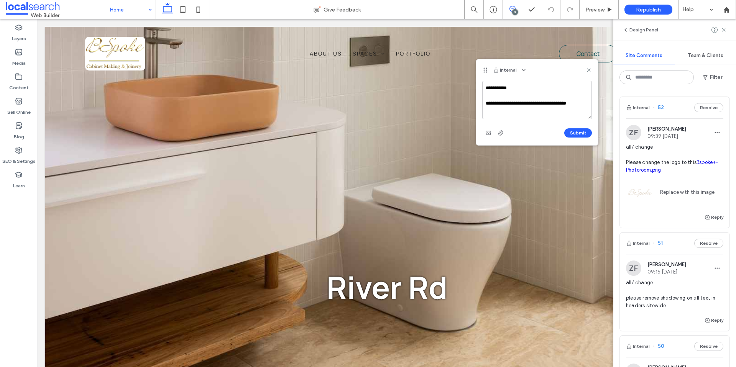
scroll to position [3, 0]
click at [546, 115] on textarea "**********" at bounding box center [537, 100] width 110 height 38
click at [571, 115] on textarea "**********" at bounding box center [537, 100] width 110 height 38
click at [573, 112] on textarea "**********" at bounding box center [537, 100] width 110 height 38
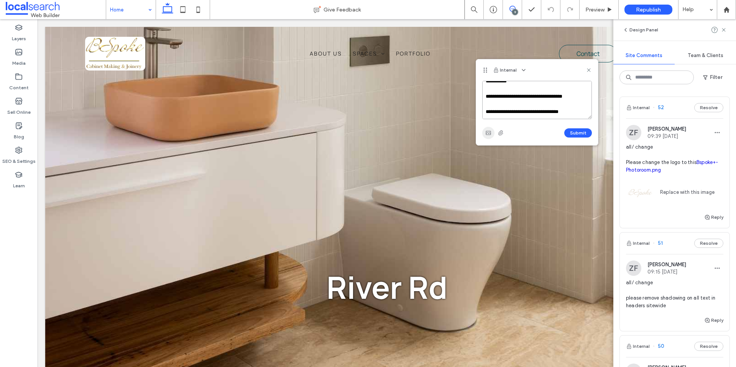
type textarea "**********"
click at [487, 134] on icon "button" at bounding box center [488, 133] width 6 height 6
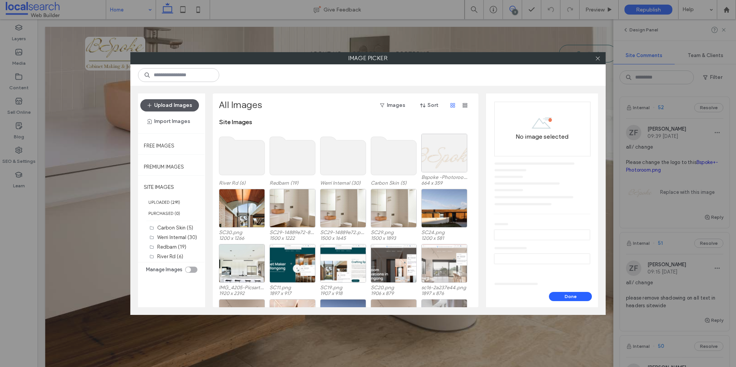
click at [173, 100] on button "Upload Images" at bounding box center [169, 105] width 59 height 12
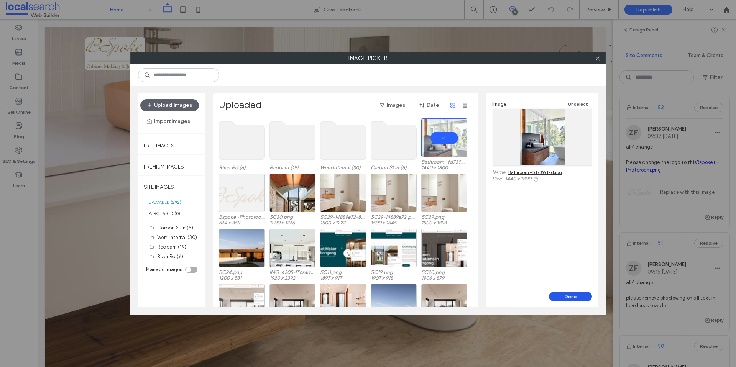
click at [566, 295] on button "Done" at bounding box center [570, 296] width 43 height 9
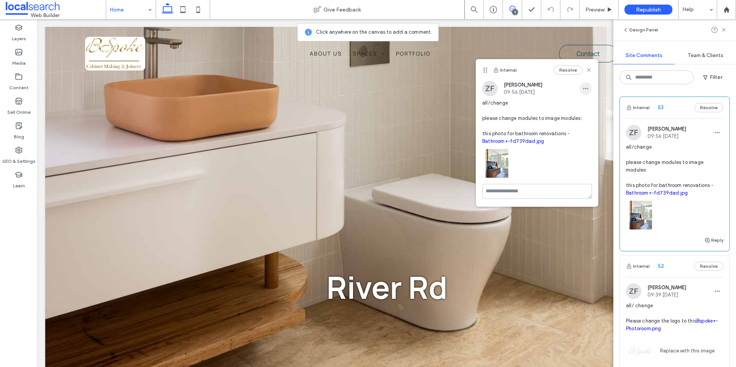
click at [584, 89] on use "button" at bounding box center [585, 88] width 5 height 1
click at [608, 103] on div "Edit" at bounding box center [614, 108] width 68 height 15
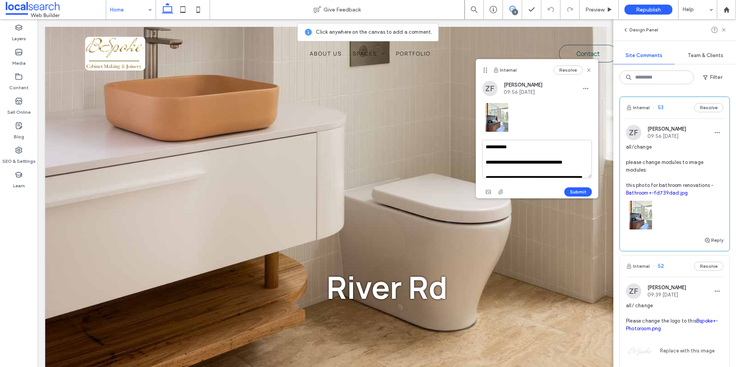
scroll to position [30, 0]
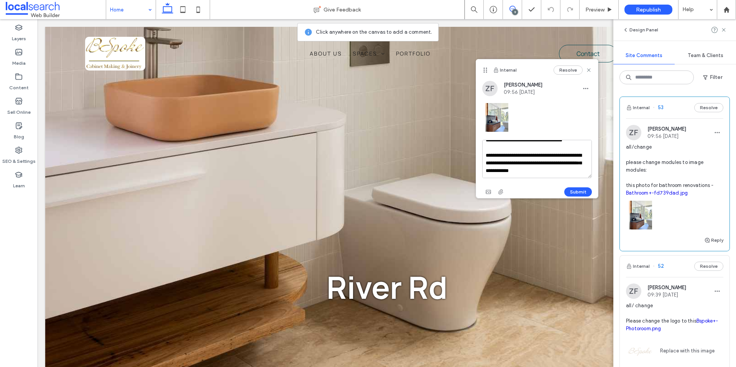
click at [552, 173] on textarea "**********" at bounding box center [537, 159] width 110 height 38
type textarea "**********"
click at [486, 189] on icon "button" at bounding box center [488, 192] width 6 height 6
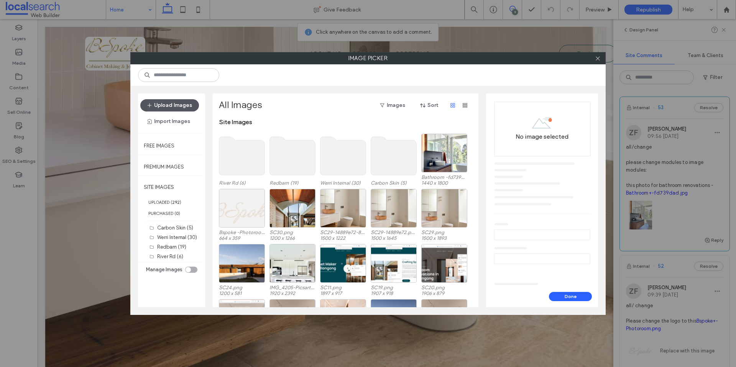
click at [177, 103] on button "Upload Images" at bounding box center [169, 105] width 59 height 12
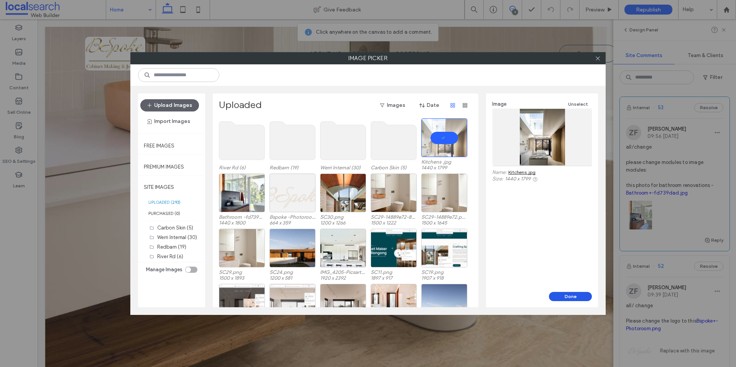
click at [564, 297] on button "Done" at bounding box center [570, 296] width 43 height 9
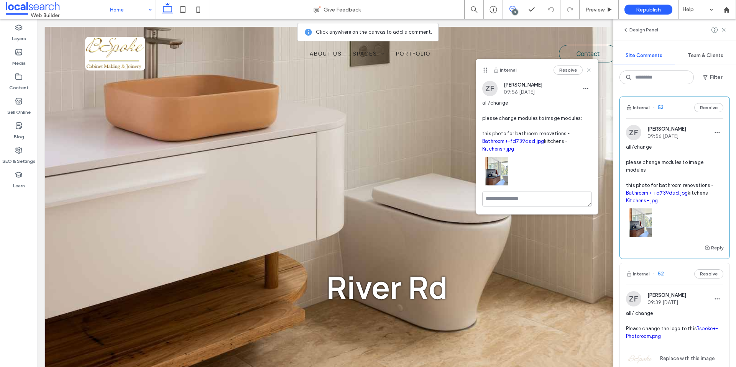
click at [587, 70] on icon at bounding box center [589, 70] width 6 height 6
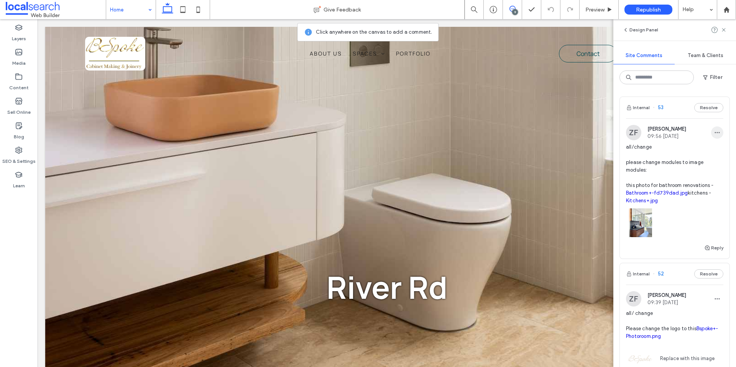
click at [716, 131] on icon "button" at bounding box center [717, 133] width 6 height 6
click at [670, 151] on div "Edit" at bounding box center [689, 152] width 68 height 15
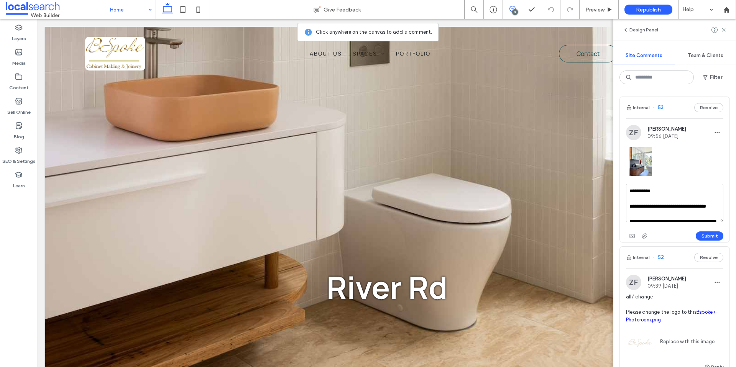
scroll to position [68, 0]
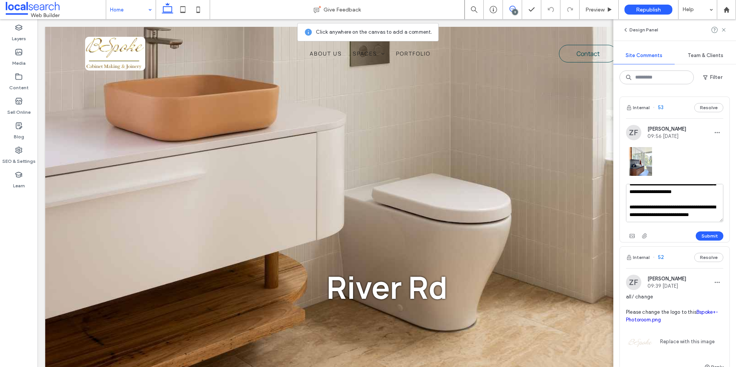
click at [672, 216] on textarea "**********" at bounding box center [674, 203] width 97 height 38
type textarea "**********"
click at [630, 236] on use "button" at bounding box center [631, 236] width 5 height 4
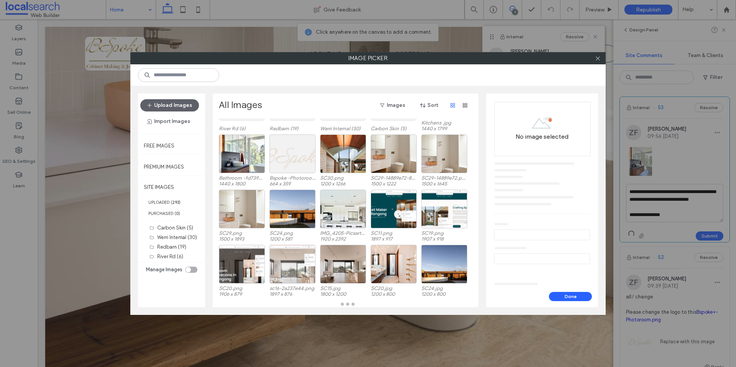
scroll to position [54, 0]
click at [596, 58] on icon at bounding box center [598, 59] width 6 height 6
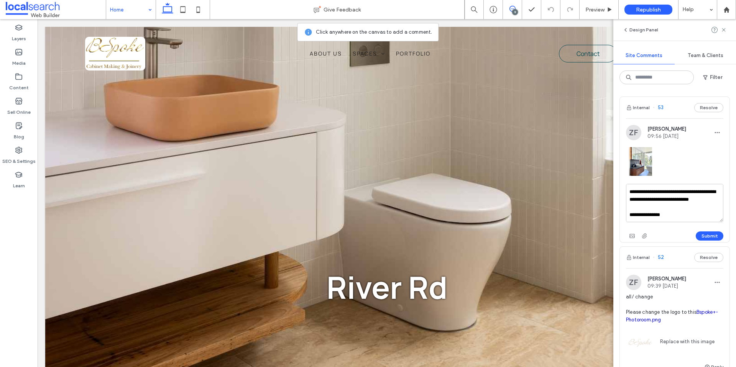
scroll to position [84, 0]
click at [666, 214] on textarea "**********" at bounding box center [674, 203] width 97 height 38
click at [633, 238] on use "button" at bounding box center [631, 236] width 5 height 4
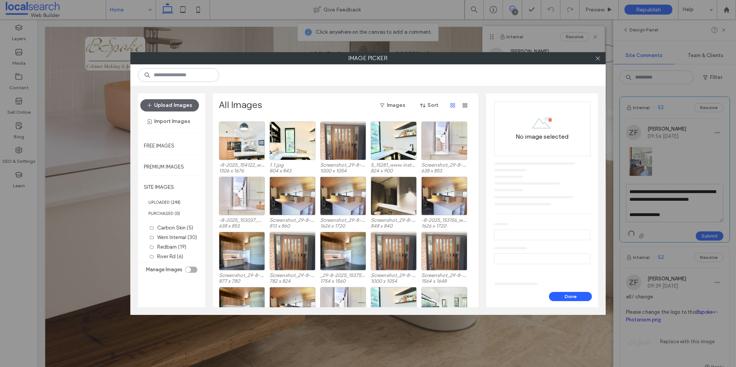
scroll to position [1506, 0]
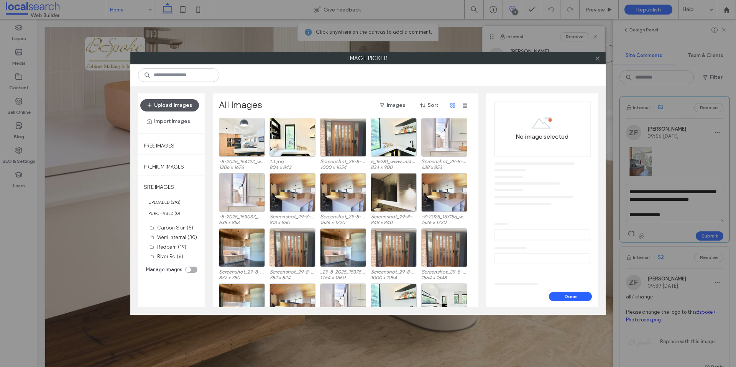
click at [186, 103] on button "Upload Images" at bounding box center [169, 105] width 59 height 12
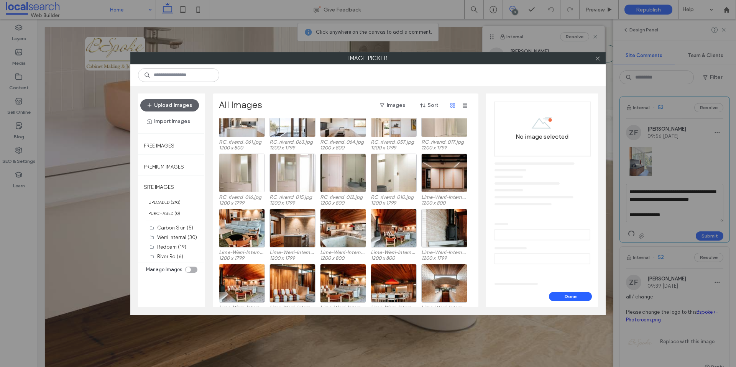
scroll to position [767, 0]
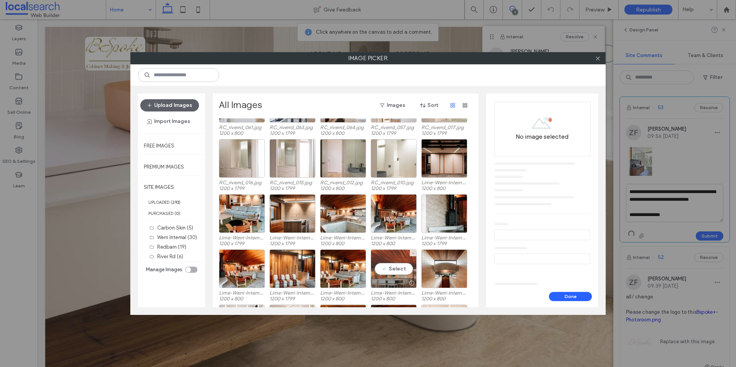
click at [402, 268] on div "Select" at bounding box center [394, 269] width 46 height 39
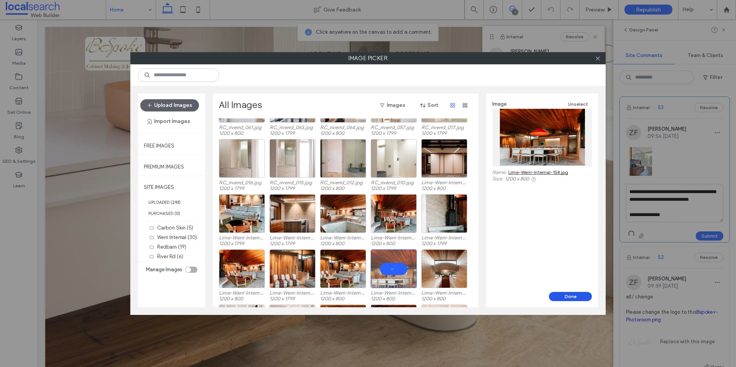
click at [572, 294] on button "Done" at bounding box center [570, 296] width 43 height 9
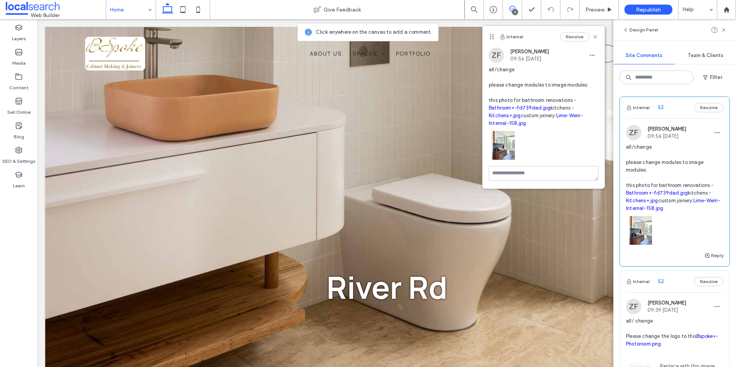
scroll to position [0, 0]
click at [595, 35] on icon at bounding box center [595, 37] width 6 height 6
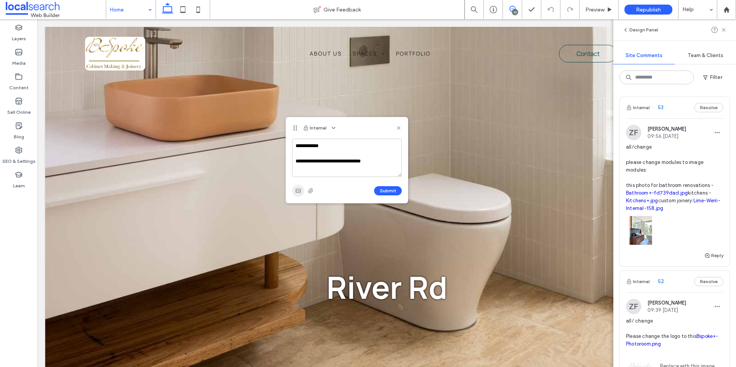
type textarea "**********"
click at [300, 191] on use "button" at bounding box center [298, 191] width 5 height 4
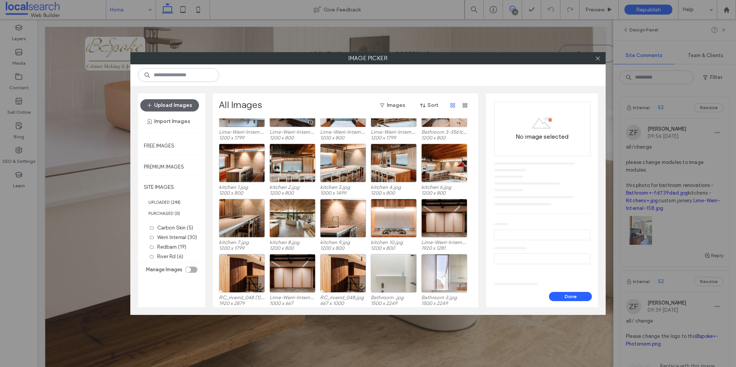
scroll to position [988, 0]
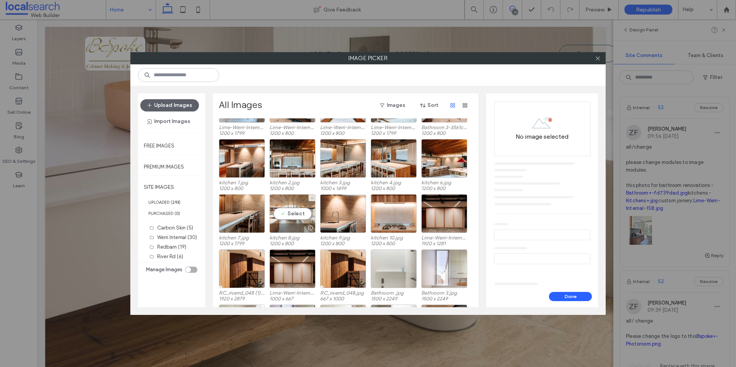
click at [292, 215] on div "Select" at bounding box center [292, 213] width 46 height 39
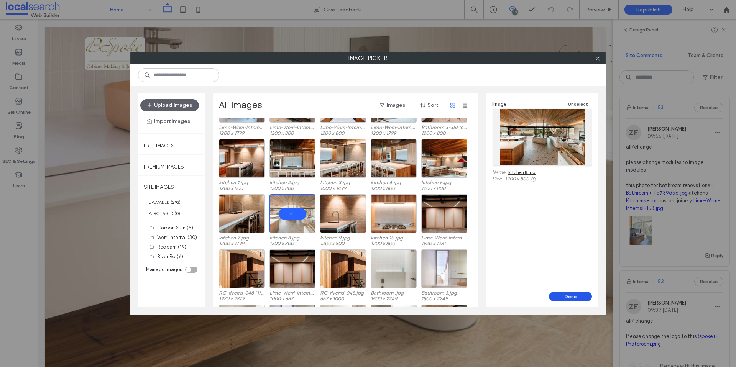
click at [580, 296] on button "Done" at bounding box center [570, 296] width 43 height 9
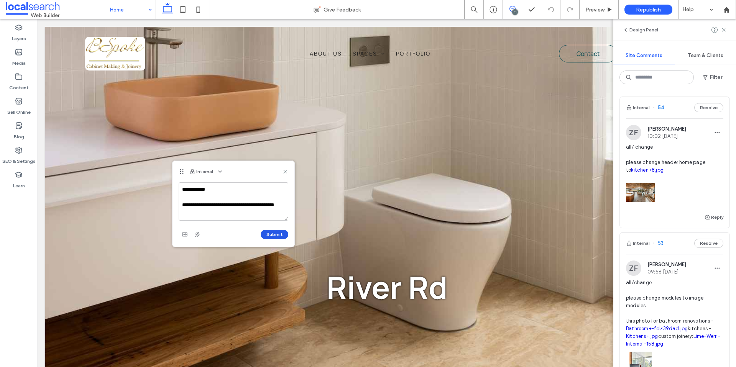
type textarea "**********"
click at [268, 234] on button "Submit" at bounding box center [275, 234] width 28 height 9
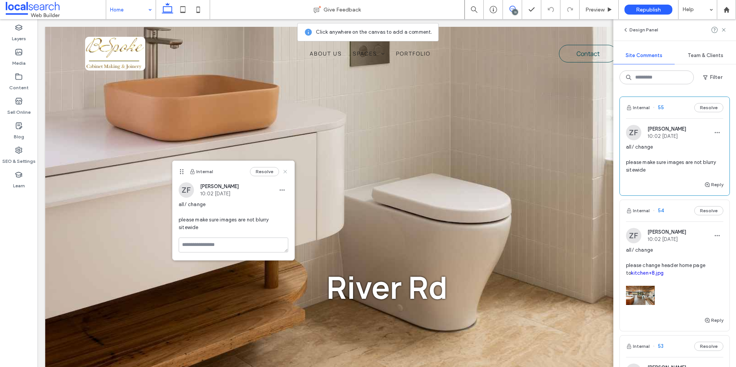
click at [287, 171] on icon at bounding box center [285, 172] width 6 height 6
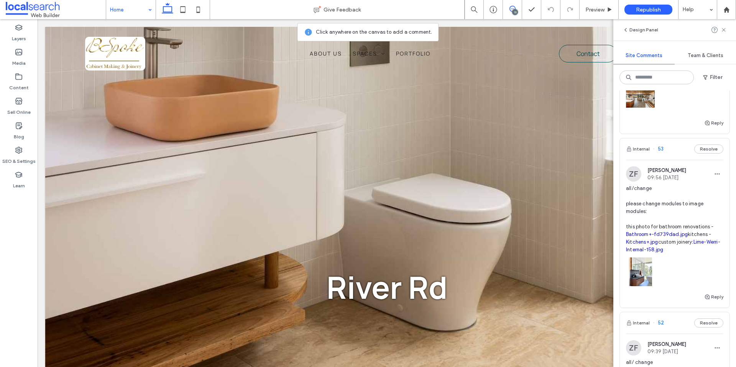
scroll to position [197, 0]
click at [719, 176] on icon "button" at bounding box center [717, 175] width 6 height 6
click at [692, 191] on div "Edit" at bounding box center [689, 194] width 68 height 15
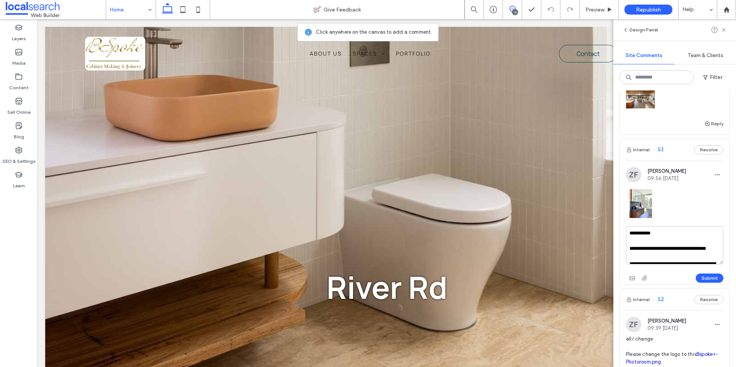
scroll to position [0, 0]
click at [654, 255] on textarea "**********" at bounding box center [674, 245] width 97 height 38
click at [693, 254] on textarea "**********" at bounding box center [674, 245] width 97 height 38
click at [687, 259] on textarea "**********" at bounding box center [674, 245] width 97 height 38
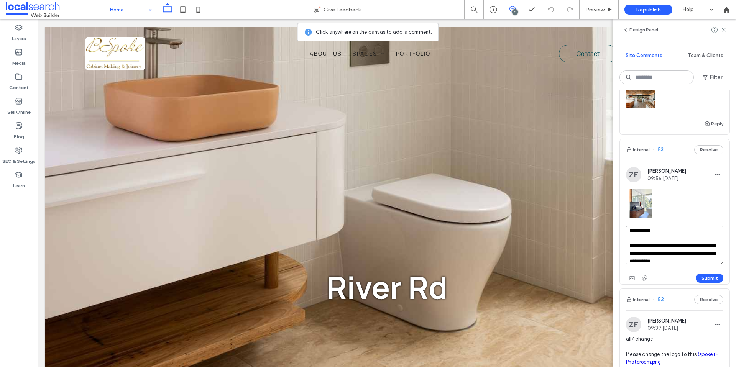
scroll to position [10, 0]
paste textarea "**********"
click at [642, 252] on textarea "**********" at bounding box center [674, 245] width 97 height 38
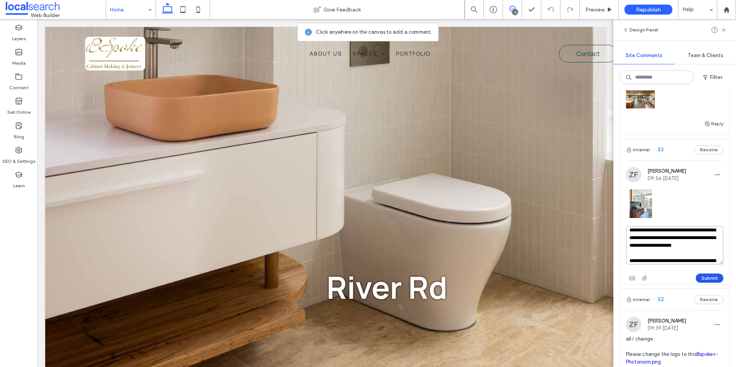
type textarea "**********"
click at [711, 279] on button "Submit" at bounding box center [710, 278] width 28 height 9
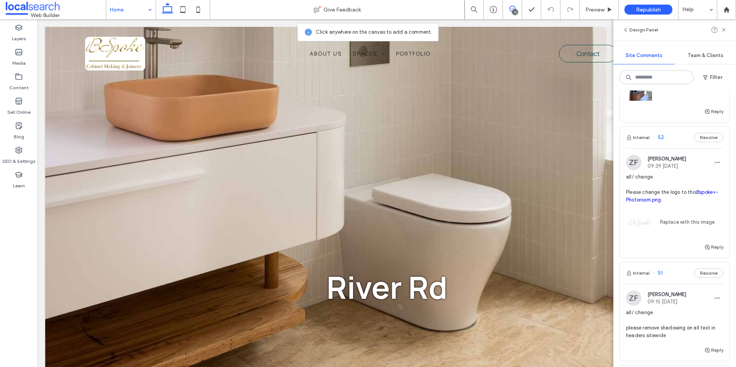
scroll to position [0, 0]
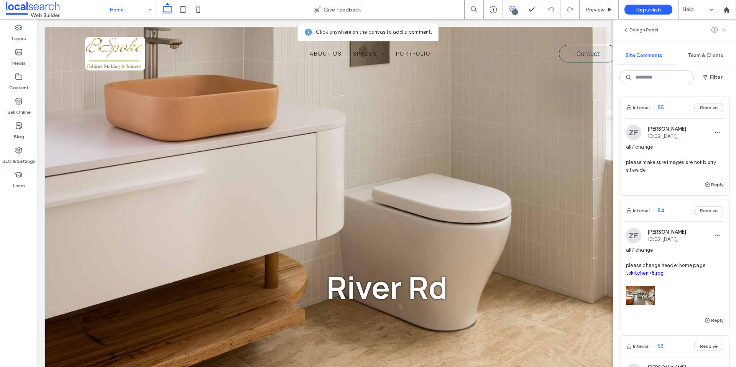
click at [722, 30] on icon at bounding box center [724, 30] width 6 height 6
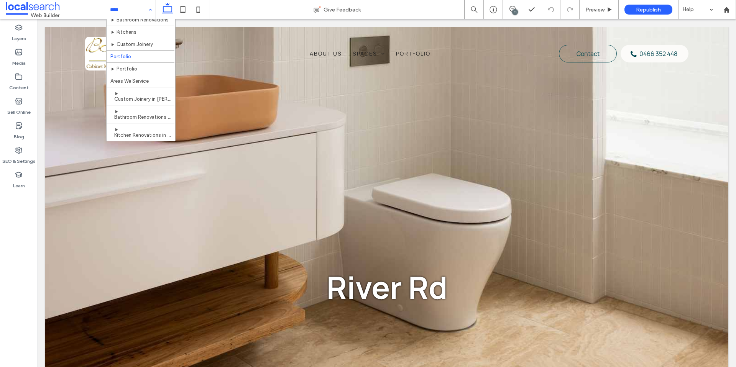
scroll to position [41, 0]
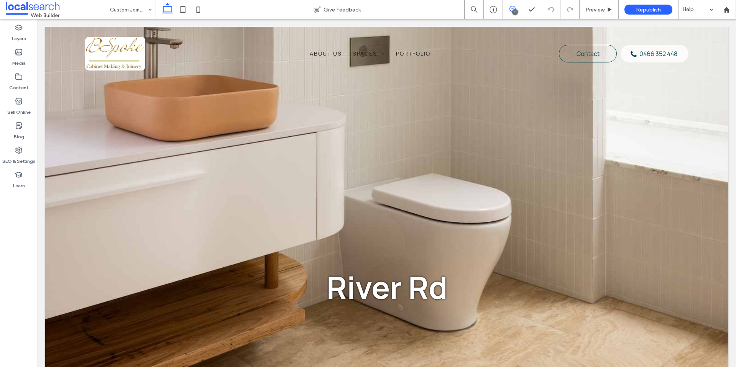
click at [511, 11] on icon at bounding box center [512, 9] width 6 height 6
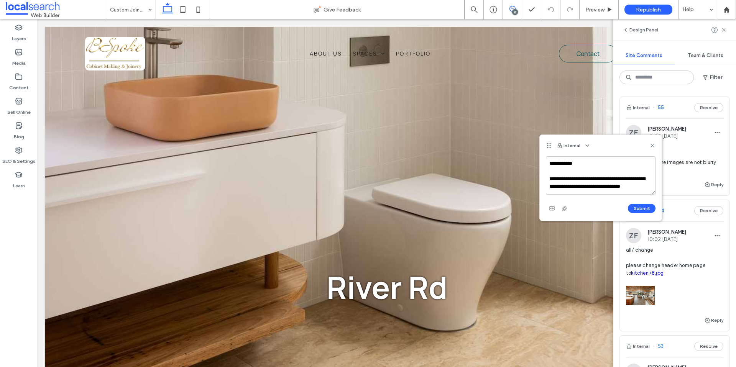
scroll to position [3, 0]
type textarea "**********"
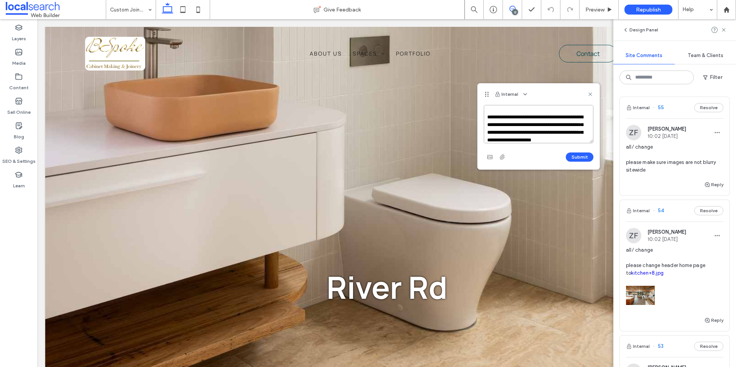
scroll to position [18, 0]
click at [525, 130] on textarea "**********" at bounding box center [539, 124] width 110 height 38
click at [552, 139] on textarea "**********" at bounding box center [539, 124] width 110 height 38
paste textarea "**********"
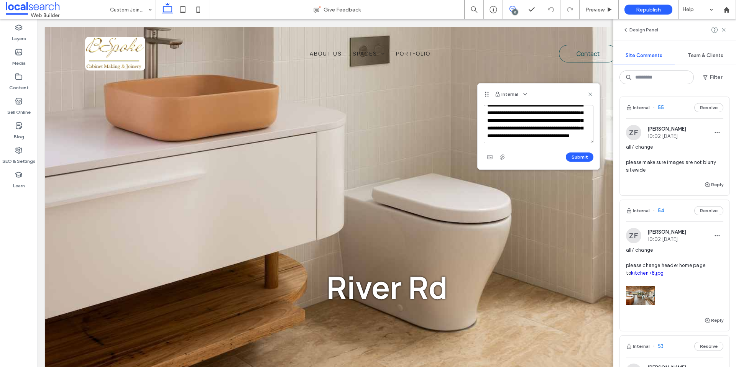
click at [558, 109] on textarea "**********" at bounding box center [539, 124] width 110 height 38
type textarea "**********"
click at [582, 156] on button "Submit" at bounding box center [580, 157] width 28 height 9
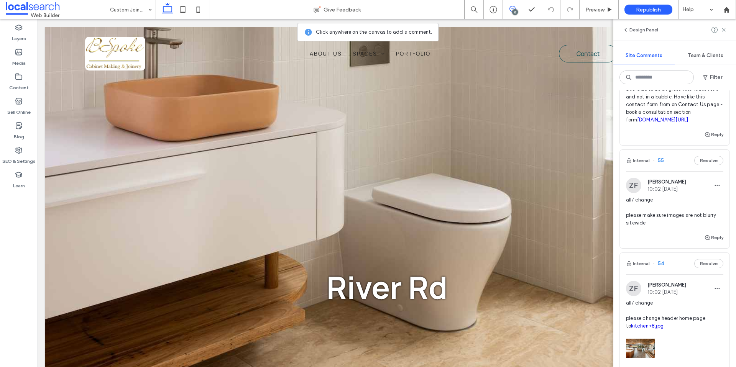
scroll to position [0, 0]
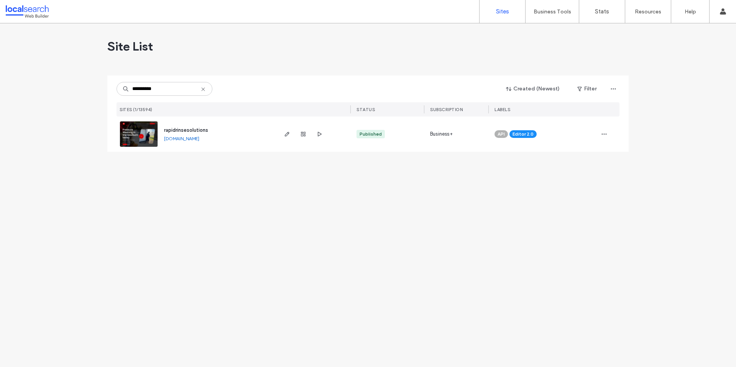
type input "**********"
click at [186, 130] on span "rapidrinsesolutions" at bounding box center [186, 130] width 44 height 6
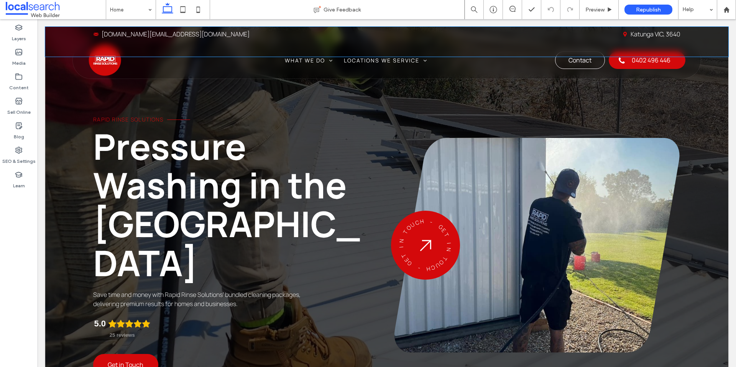
click at [648, 35] on link "Katunga VIC, 3640" at bounding box center [656, 34] width 50 height 8
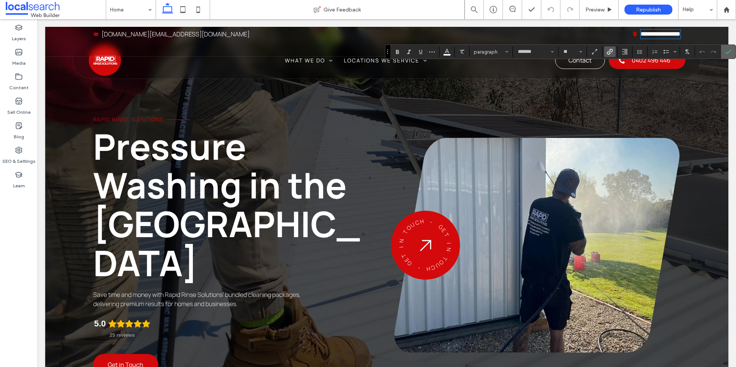
click at [728, 49] on icon "Confirm" at bounding box center [728, 52] width 6 height 6
click at [510, 6] on icon at bounding box center [512, 9] width 6 height 6
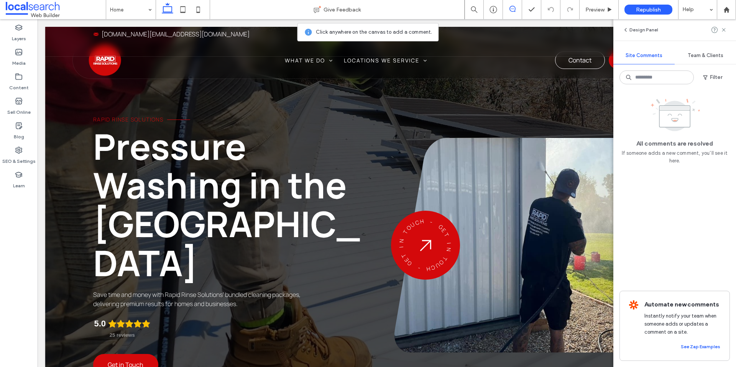
drag, startPoint x: 724, startPoint y: 32, endPoint x: 713, endPoint y: 32, distance: 11.5
click at [724, 32] on icon at bounding box center [724, 30] width 6 height 6
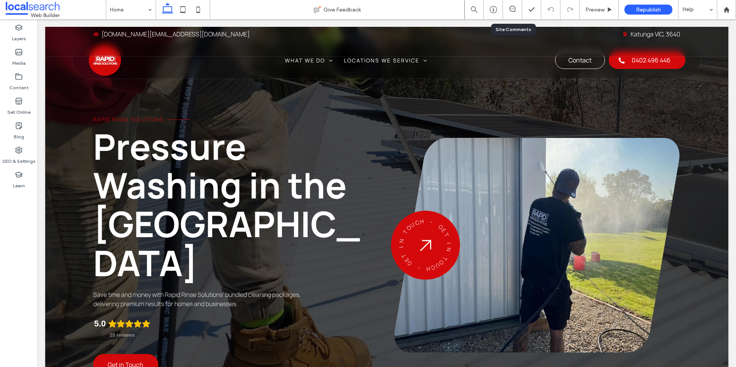
drag, startPoint x: 508, startPoint y: 3, endPoint x: 512, endPoint y: 5, distance: 4.7
click at [508, 3] on div at bounding box center [512, 9] width 19 height 19
click at [638, 36] on link "Katunga VIC, 3640" at bounding box center [656, 34] width 50 height 8
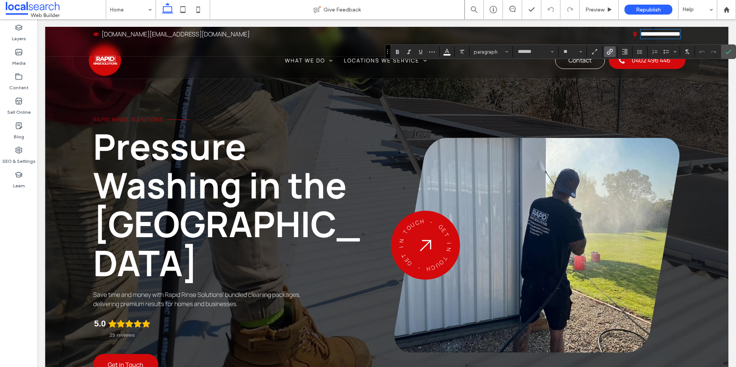
drag, startPoint x: 616, startPoint y: 37, endPoint x: 613, endPoint y: 36, distance: 3.9
click at [616, 37] on div "**********" at bounding box center [534, 34] width 294 height 9
click at [511, 7] on icon at bounding box center [512, 9] width 6 height 6
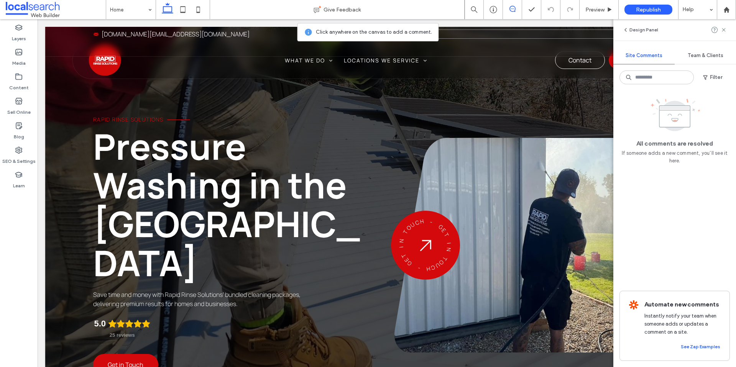
click at [600, 38] on div "Pin Icon Katunga VIC, 3640" at bounding box center [534, 34] width 294 height 9
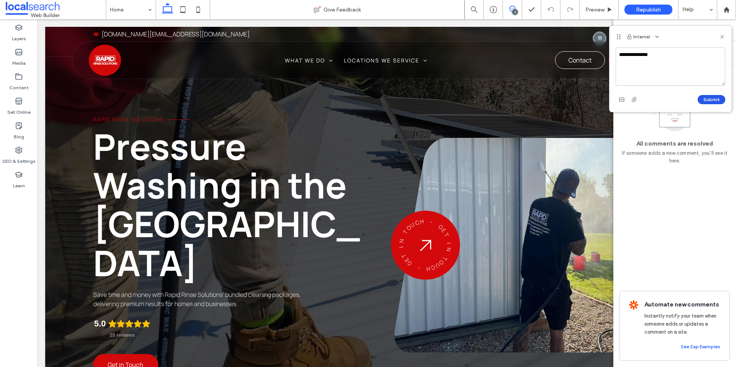
type textarea "**********"
drag, startPoint x: 705, startPoint y: 98, endPoint x: 710, endPoint y: 85, distance: 14.0
click at [705, 98] on button "Submit" at bounding box center [712, 99] width 28 height 9
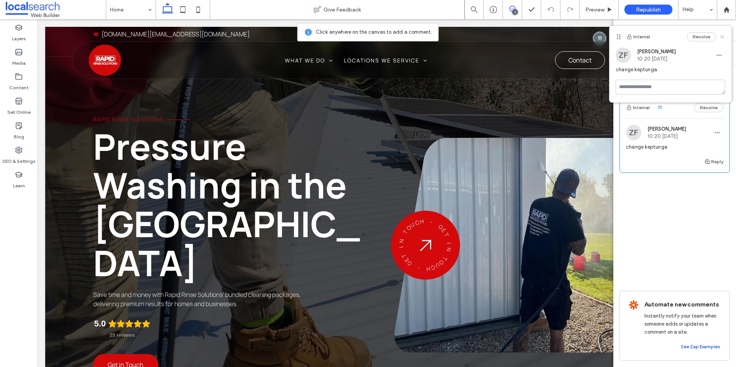
click at [721, 34] on icon at bounding box center [722, 37] width 6 height 6
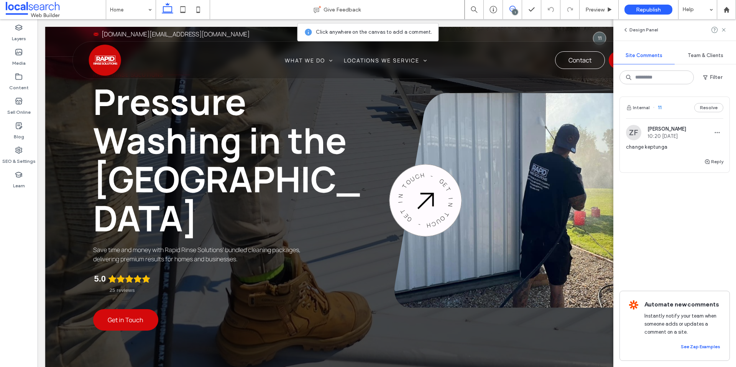
scroll to position [41, 0]
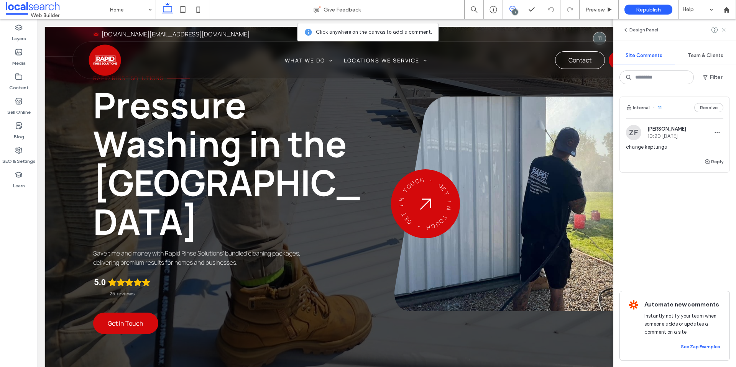
click at [723, 28] on use at bounding box center [723, 29] width 3 height 3
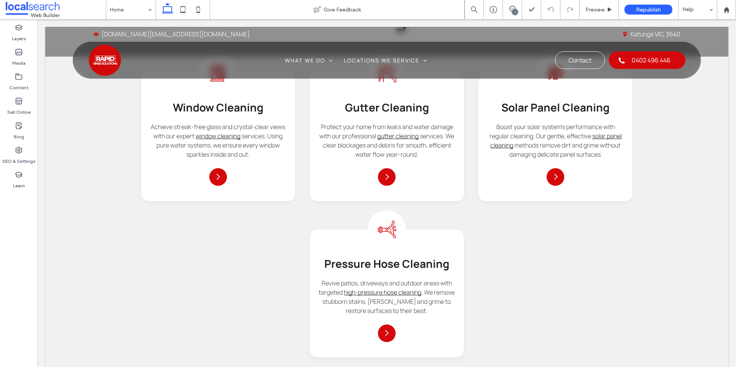
scroll to position [943, 0]
click at [516, 6] on span at bounding box center [512, 9] width 19 height 6
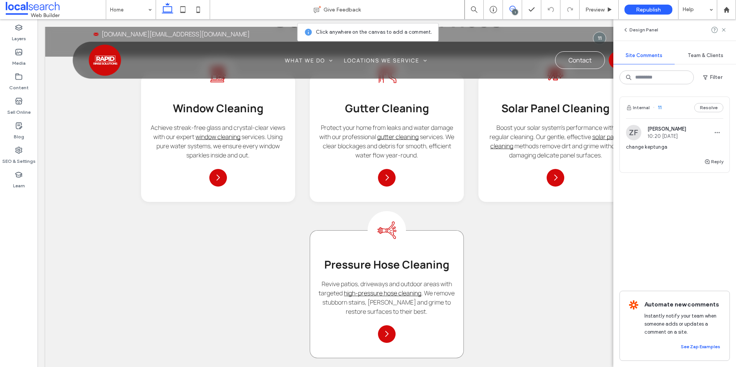
click at [447, 230] on div "Pressure Cleaning Icon Pressure Hose Cleaning Revive patios, driveways and outd…" at bounding box center [387, 294] width 154 height 128
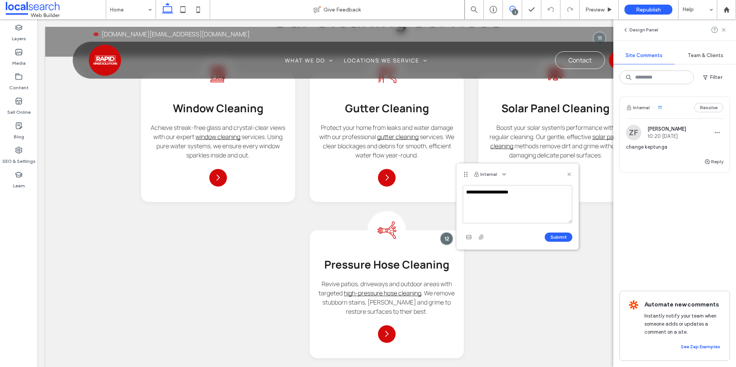
type textarea "**********"
click at [553, 239] on button "Submit" at bounding box center [559, 237] width 28 height 9
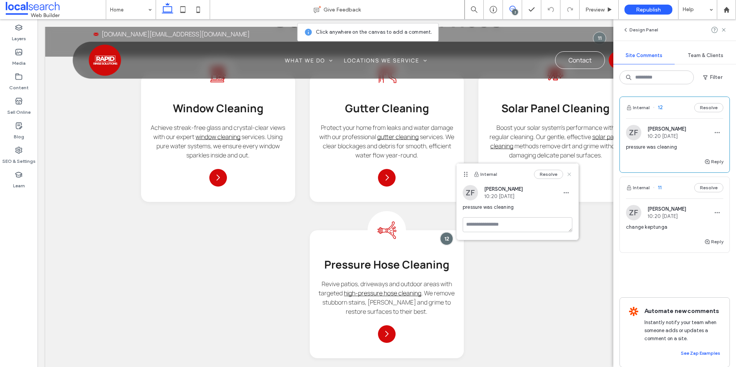
click at [571, 175] on icon at bounding box center [569, 174] width 6 height 6
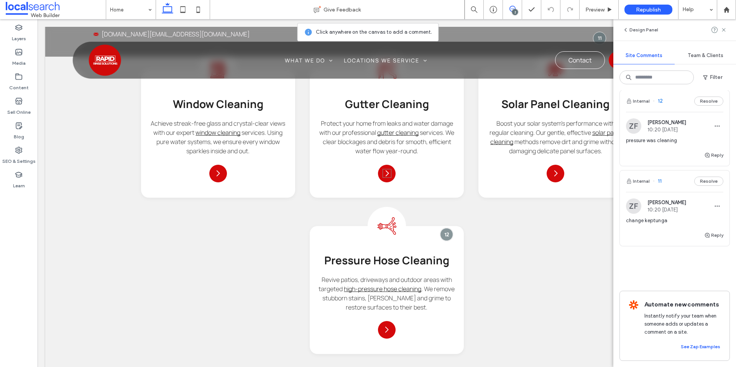
scroll to position [947, 0]
click at [413, 285] on link "high-pressure hose cleaning" at bounding box center [382, 289] width 77 height 8
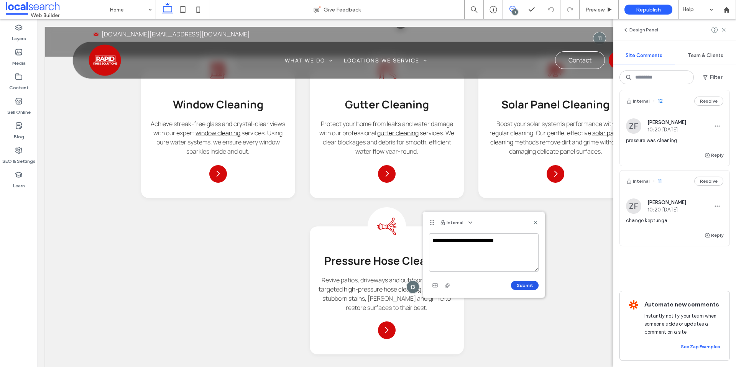
type textarea "**********"
drag, startPoint x: 525, startPoint y: 286, endPoint x: 526, endPoint y: 276, distance: 9.2
click at [525, 286] on button "Submit" at bounding box center [525, 285] width 28 height 9
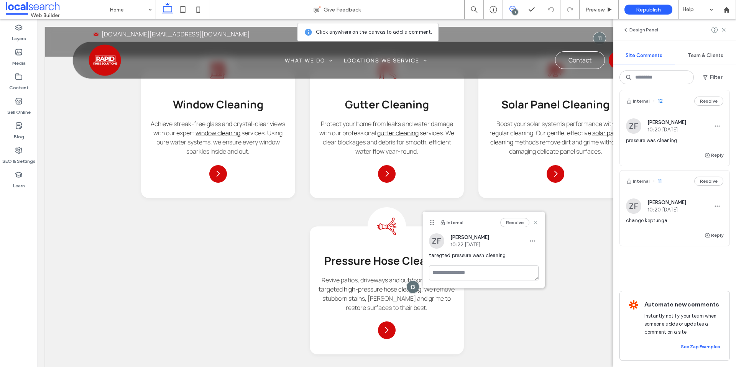
click at [536, 221] on icon at bounding box center [535, 223] width 6 height 6
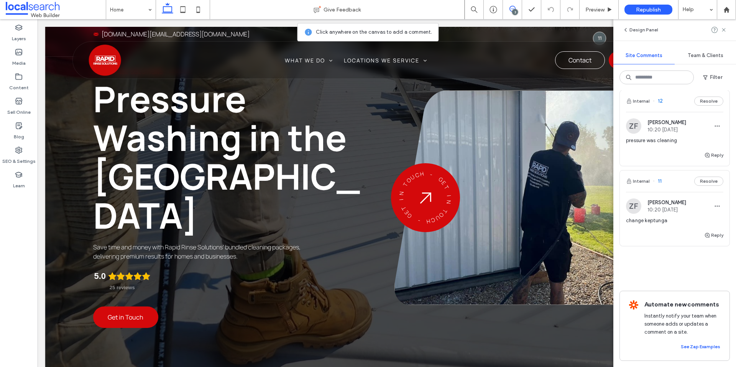
scroll to position [51, 0]
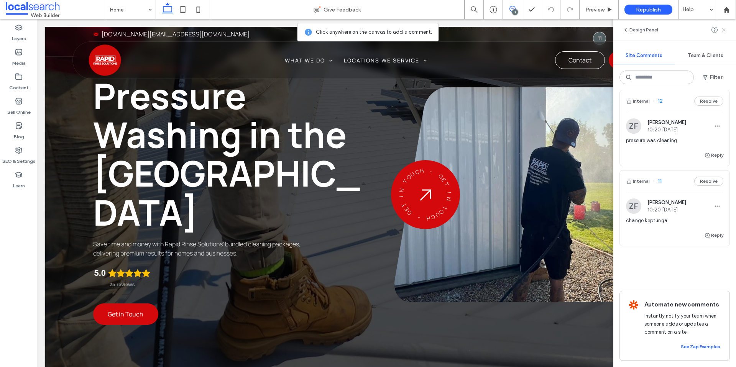
click at [724, 31] on icon at bounding box center [724, 30] width 6 height 6
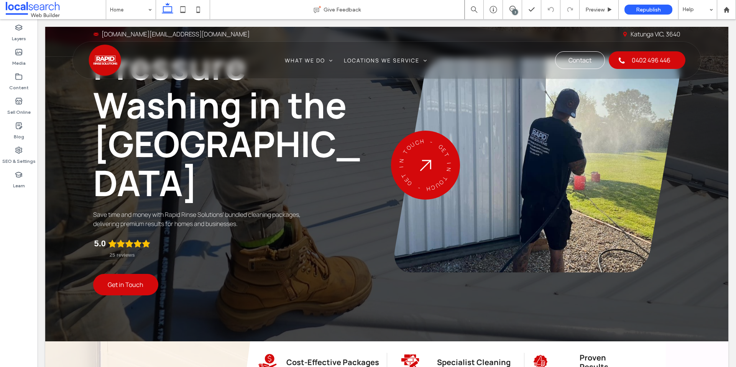
scroll to position [0, 0]
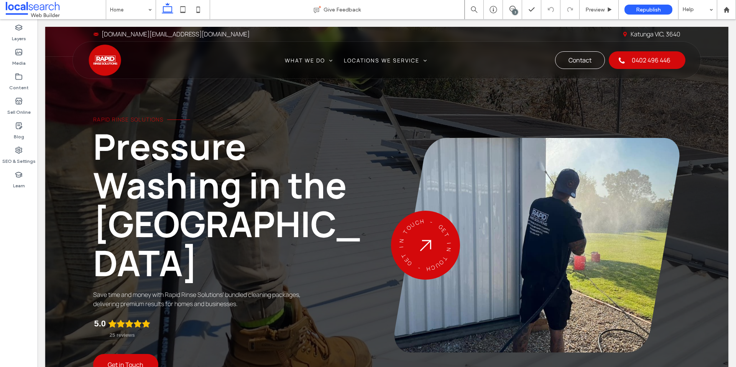
click at [516, 9] on div "3" at bounding box center [512, 9] width 19 height 6
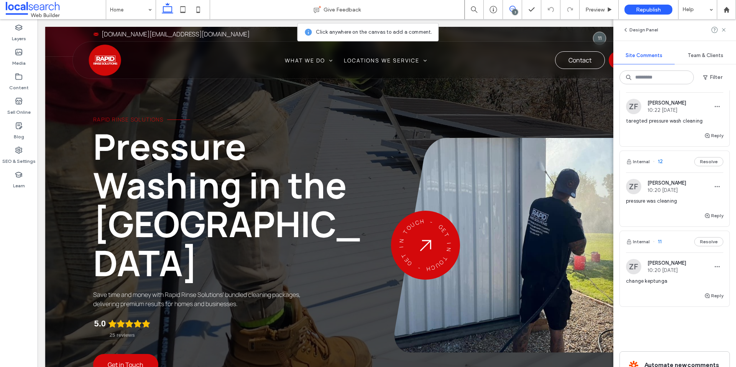
scroll to position [27, 0]
click at [677, 214] on div "Reply" at bounding box center [675, 217] width 110 height 15
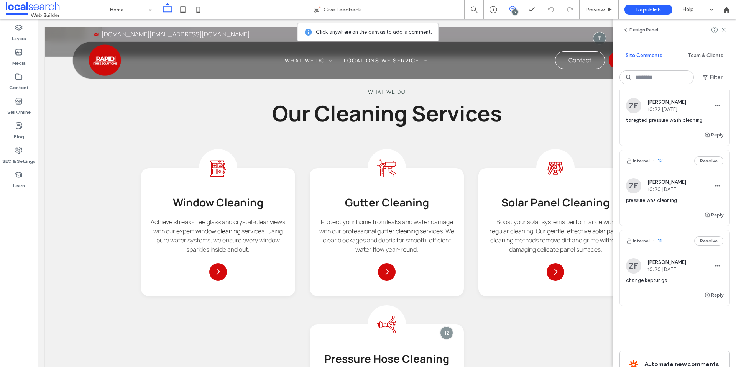
scroll to position [986, 0]
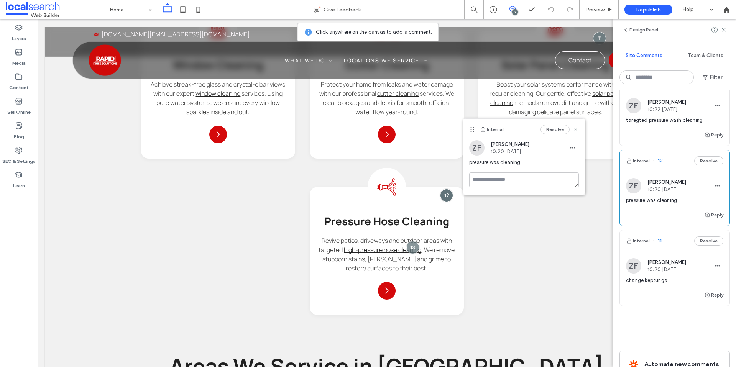
click at [574, 128] on icon at bounding box center [576, 130] width 6 height 6
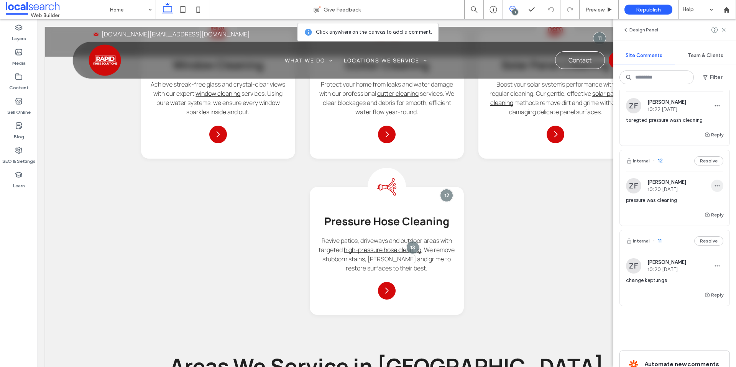
click at [713, 187] on span "button" at bounding box center [717, 186] width 12 height 12
click at [699, 202] on div "Edit" at bounding box center [689, 206] width 68 height 15
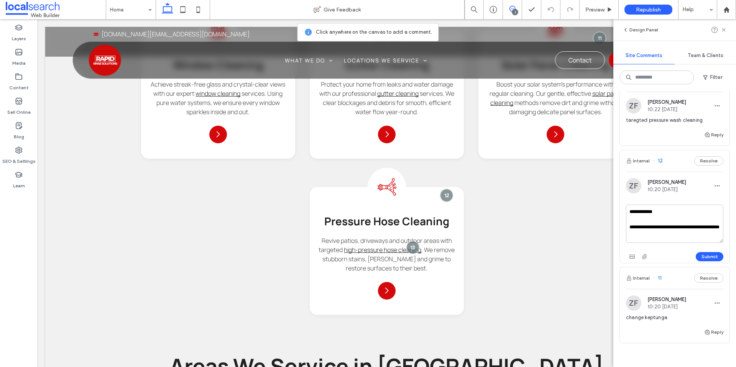
click at [638, 235] on textarea "**********" at bounding box center [674, 224] width 97 height 38
click at [672, 235] on textarea "**********" at bounding box center [674, 224] width 97 height 38
click at [690, 225] on textarea "**********" at bounding box center [674, 224] width 97 height 38
click at [693, 235] on textarea "**********" at bounding box center [674, 224] width 97 height 38
drag, startPoint x: 687, startPoint y: 233, endPoint x: 651, endPoint y: 237, distance: 35.8
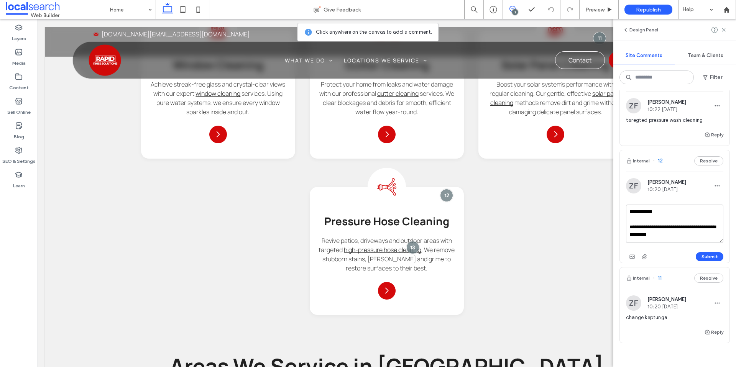
click at [651, 237] on textarea "**********" at bounding box center [674, 224] width 97 height 38
click at [650, 233] on textarea "**********" at bounding box center [674, 224] width 97 height 38
click at [682, 239] on textarea "**********" at bounding box center [674, 224] width 97 height 38
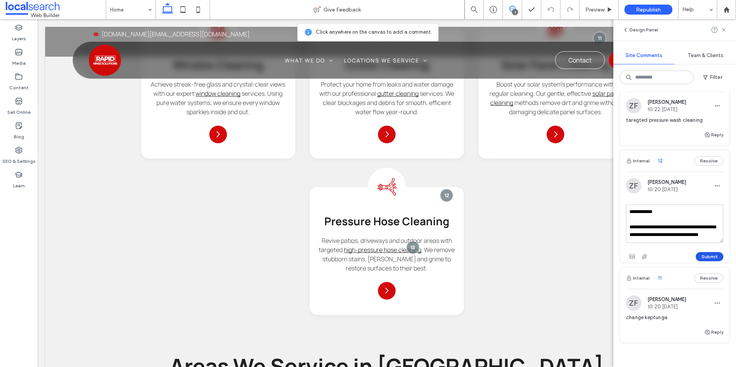
type textarea "**********"
click at [710, 257] on button "Submit" at bounding box center [710, 256] width 28 height 9
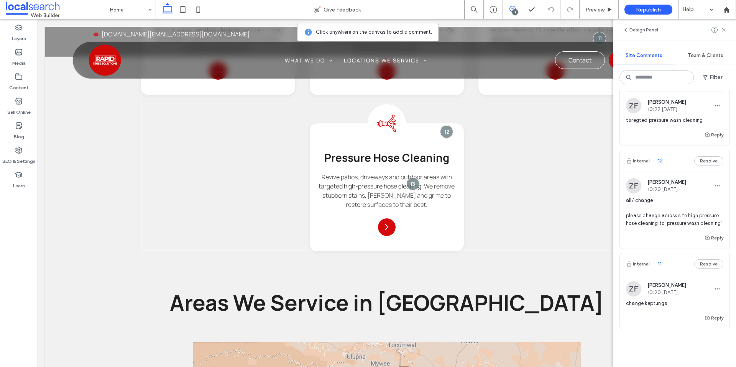
scroll to position [1039, 0]
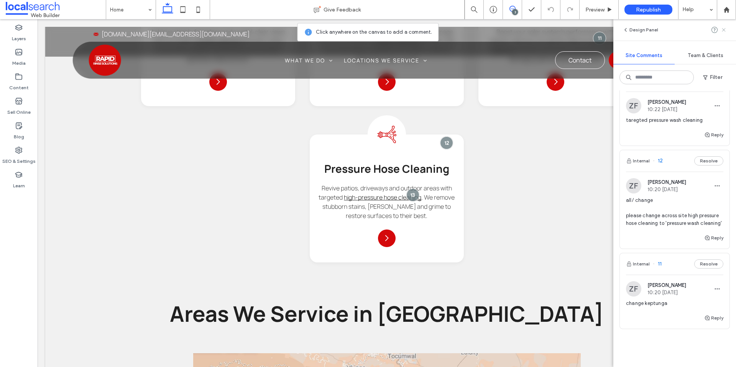
click at [725, 30] on icon at bounding box center [724, 30] width 6 height 6
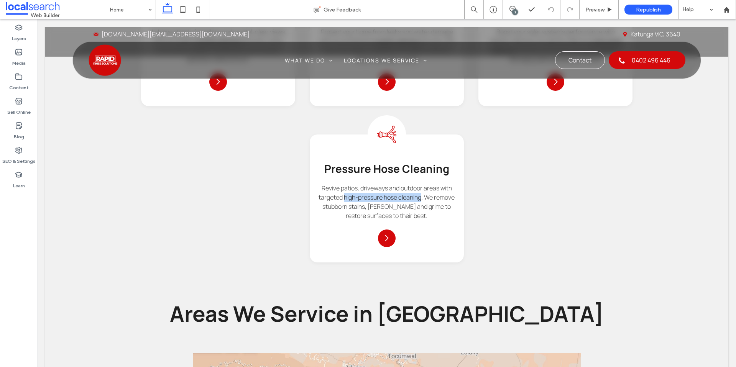
copy link "high-pressure hose cleaning"
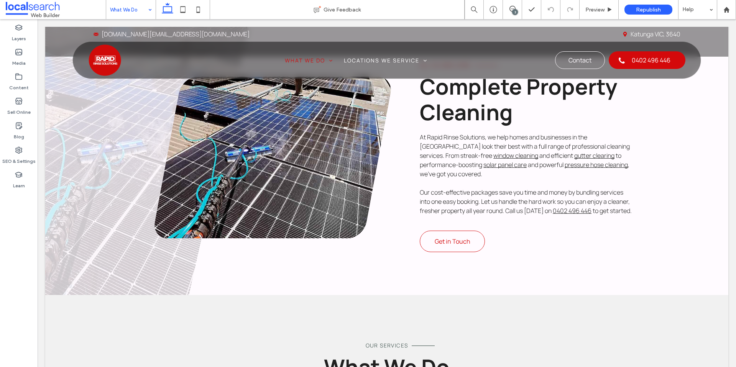
click at [143, 6] on input at bounding box center [129, 9] width 38 height 19
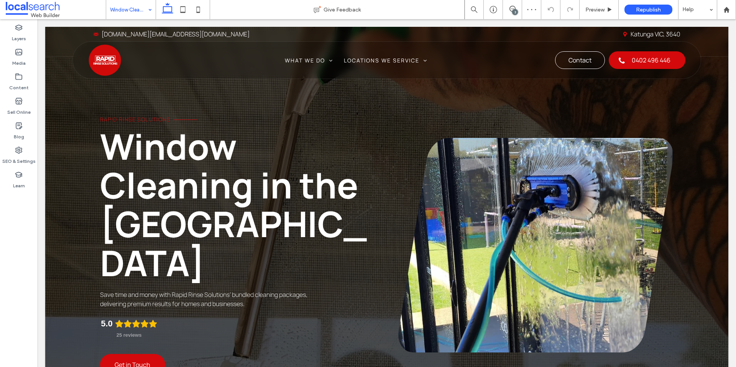
click at [136, 13] on input at bounding box center [129, 9] width 38 height 19
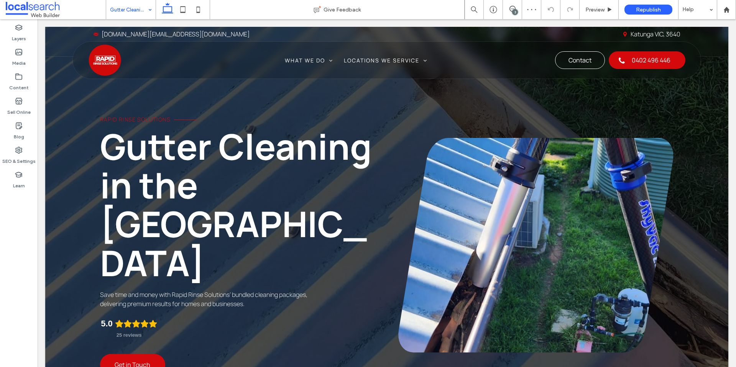
click at [132, 9] on input at bounding box center [129, 9] width 38 height 19
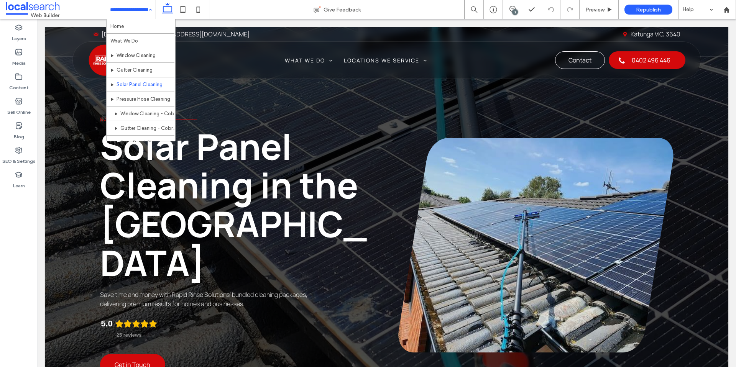
click at [127, 6] on input at bounding box center [129, 9] width 38 height 19
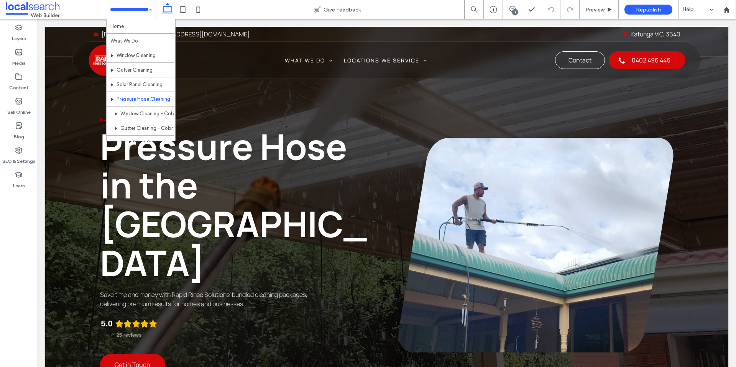
click at [131, 7] on input at bounding box center [129, 9] width 38 height 19
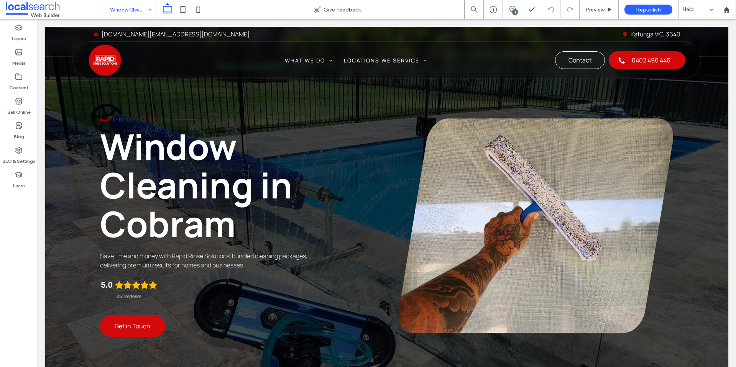
click at [138, 8] on input at bounding box center [129, 9] width 38 height 19
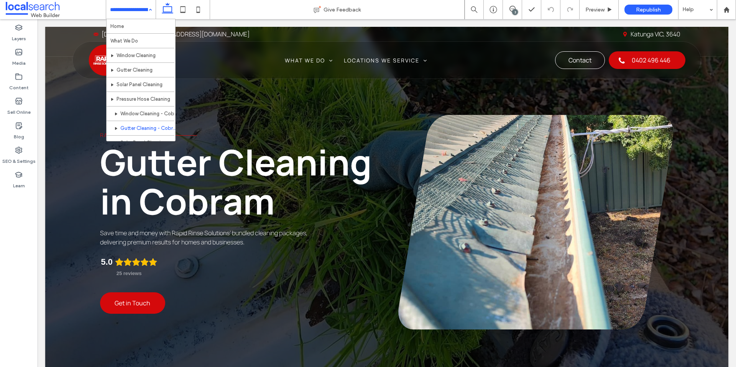
drag, startPoint x: 118, startPoint y: 6, endPoint x: 121, endPoint y: 16, distance: 10.0
click at [118, 6] on input at bounding box center [129, 9] width 38 height 19
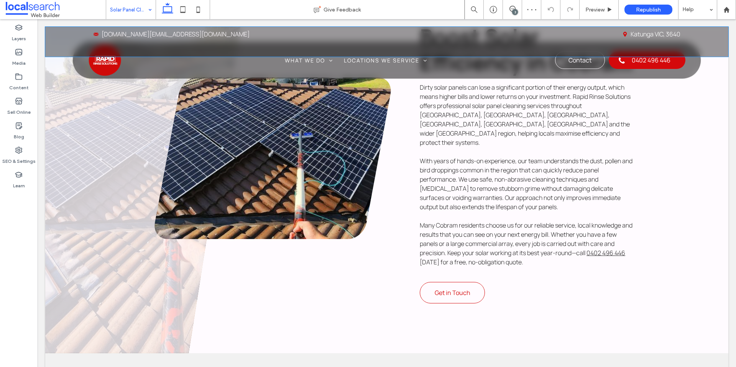
scroll to position [424, 0]
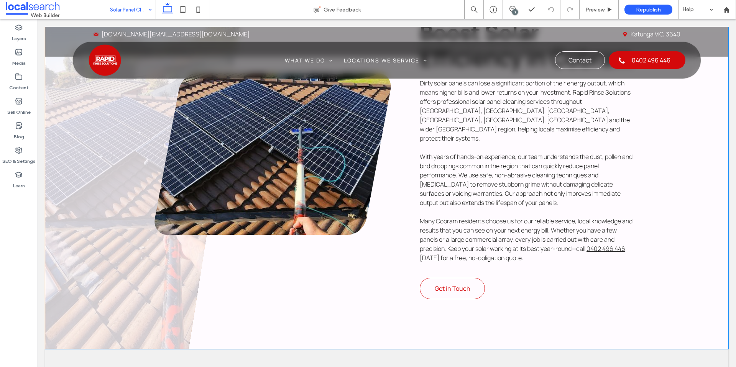
click at [676, 151] on div "Cleaner, Better Power Boost Solar Efficiency in Cobram Dirty solar panels can l…" at bounding box center [489, 154] width 478 height 390
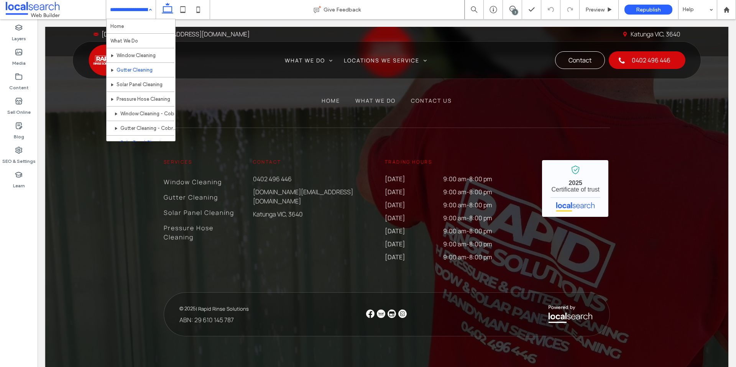
scroll to position [37, 0]
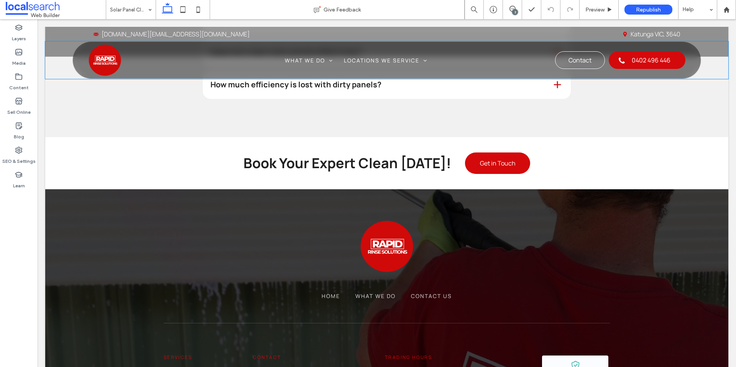
scroll to position [1616, 0]
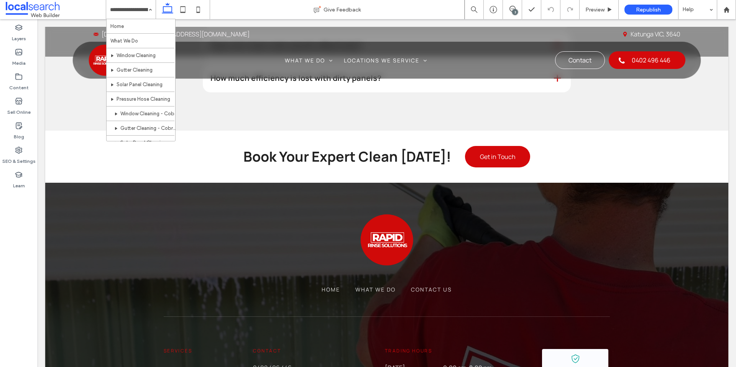
click at [125, 8] on input at bounding box center [129, 9] width 38 height 19
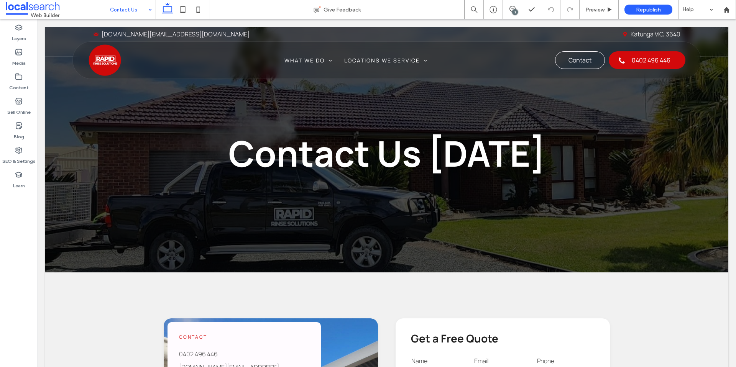
click at [144, 5] on input at bounding box center [129, 9] width 38 height 19
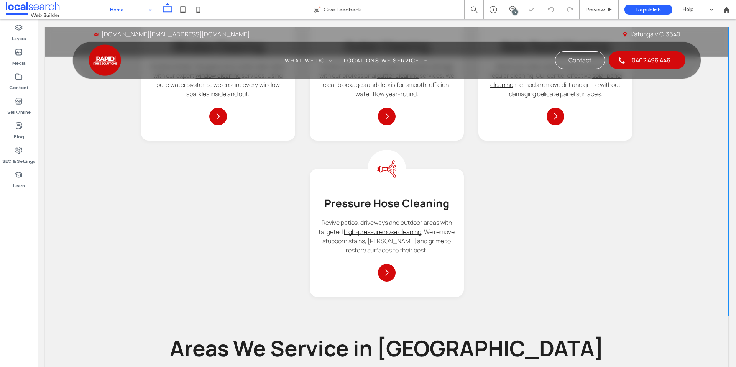
click at [427, 228] on span ". We remove stubborn stains, moss and grime to restore surfaces to their best." at bounding box center [388, 241] width 132 height 27
click at [421, 228] on link "high-pressure hose cleaning" at bounding box center [381, 232] width 77 height 8
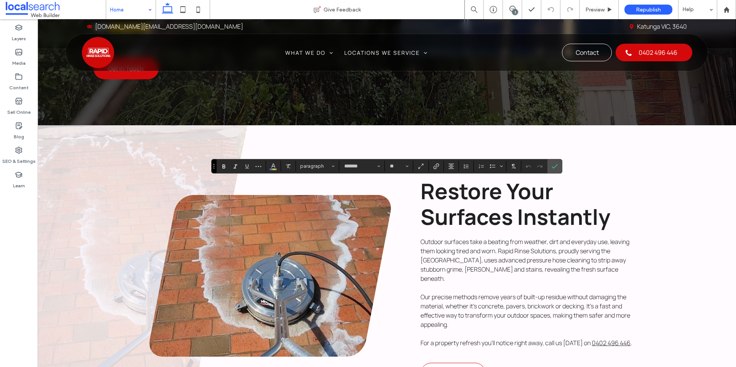
scroll to position [292, 0]
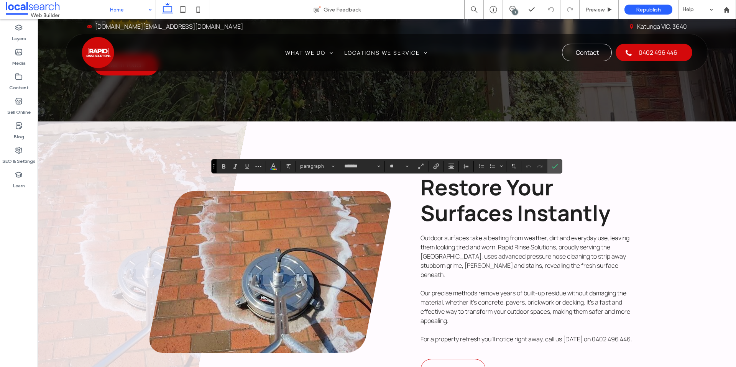
click at [138, 177] on div at bounding box center [143, 280] width 210 height 317
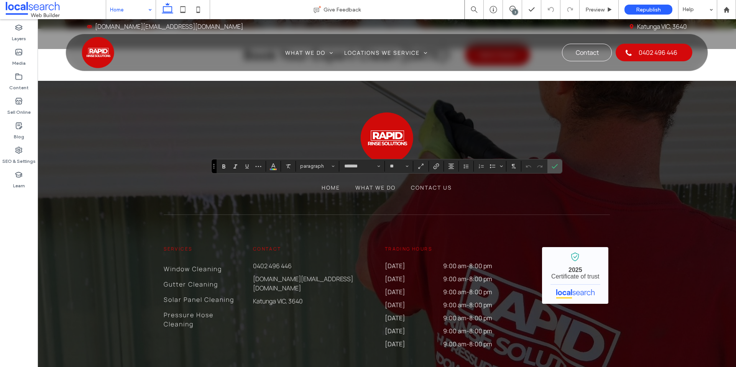
scroll to position [1439, 0]
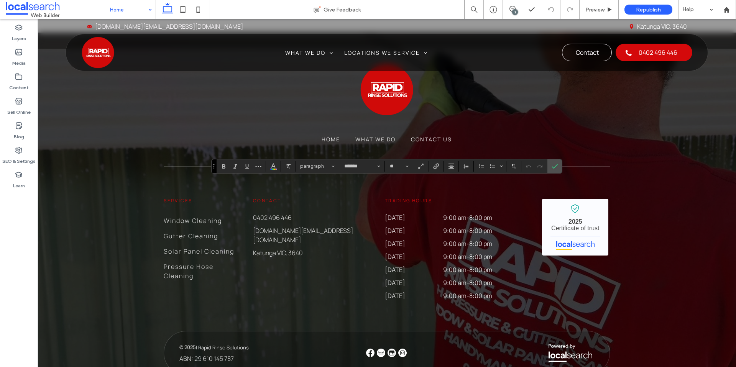
click at [144, 12] on input at bounding box center [129, 9] width 38 height 19
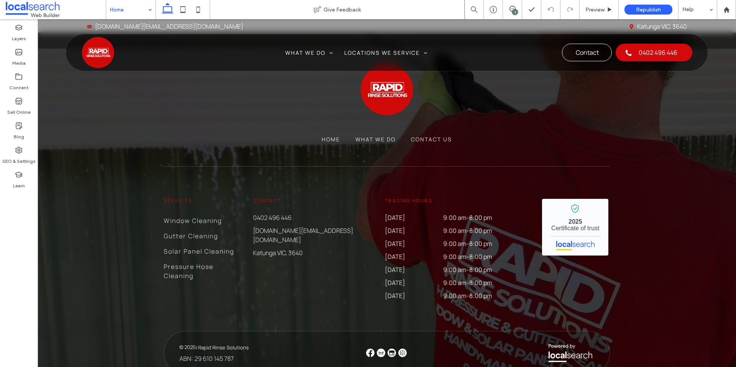
click at [122, 25] on div at bounding box center [368, 183] width 736 height 367
click at [139, 9] on div at bounding box center [368, 183] width 736 height 367
drag, startPoint x: 145, startPoint y: 8, endPoint x: 173, endPoint y: 89, distance: 85.1
click at [146, 11] on div at bounding box center [368, 183] width 736 height 367
click at [133, 13] on div at bounding box center [368, 183] width 736 height 367
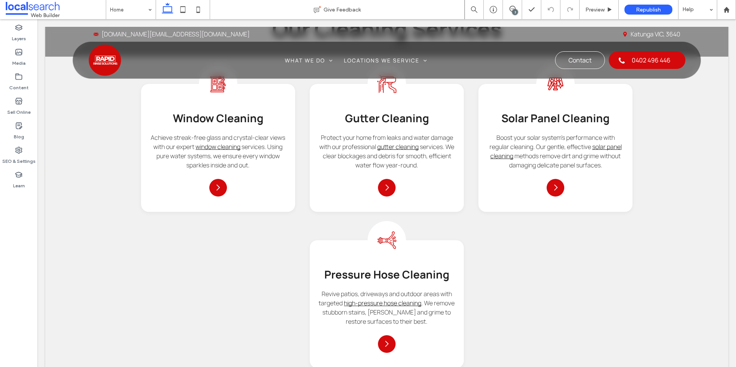
scroll to position [934, 0]
click at [427, 298] on span ". We remove stubborn stains, [PERSON_NAME] and grime to restore surfaces to the…" at bounding box center [388, 311] width 132 height 27
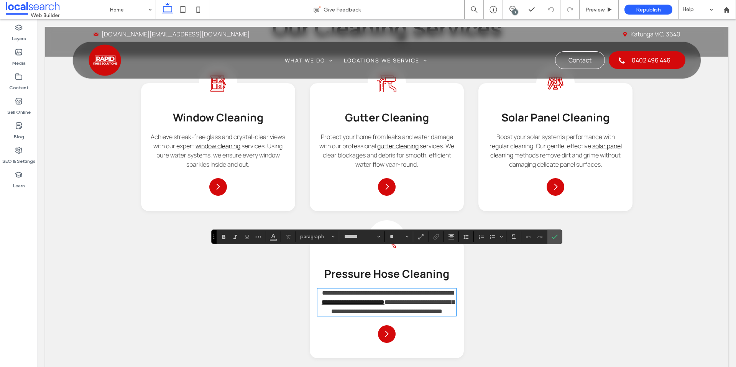
click at [424, 299] on span "**********" at bounding box center [392, 306] width 123 height 15
click at [338, 290] on span "**********" at bounding box center [387, 293] width 131 height 6
click at [341, 290] on span "**********" at bounding box center [387, 293] width 131 height 6
drag, startPoint x: 343, startPoint y: 263, endPoint x: 357, endPoint y: 265, distance: 14.3
click at [357, 299] on link "**********" at bounding box center [353, 302] width 63 height 6
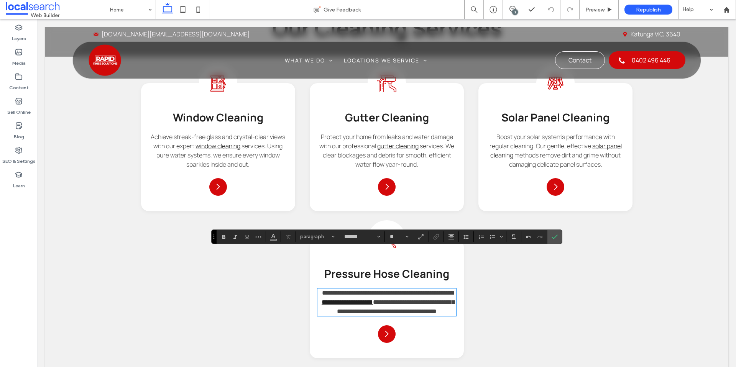
click at [395, 299] on span "**********" at bounding box center [395, 306] width 117 height 15
click at [419, 299] on span "**********" at bounding box center [395, 306] width 117 height 15
click at [373, 299] on link "**********" at bounding box center [347, 302] width 51 height 6
click at [552, 237] on icon "Confirm" at bounding box center [555, 237] width 6 height 6
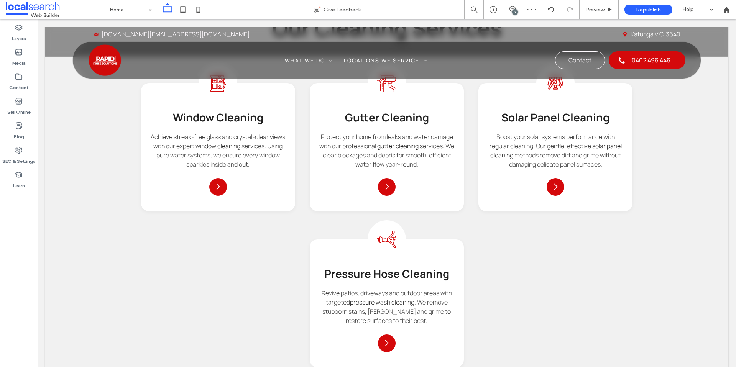
click at [393, 266] on span "Pressure Hose Cleaning" at bounding box center [386, 273] width 125 height 15
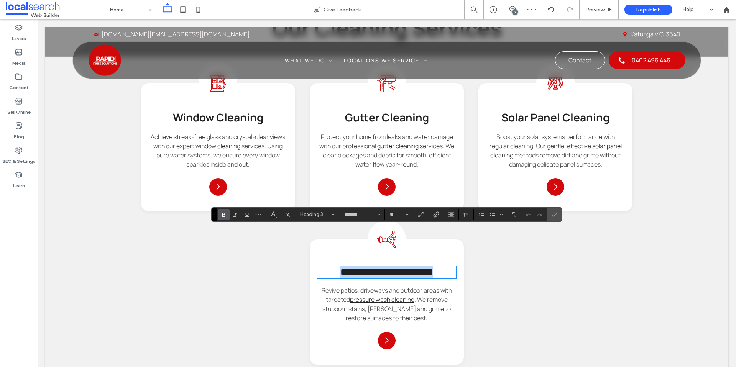
click at [399, 267] on span "**********" at bounding box center [386, 272] width 93 height 11
click at [554, 219] on span "Confirm" at bounding box center [553, 215] width 3 height 14
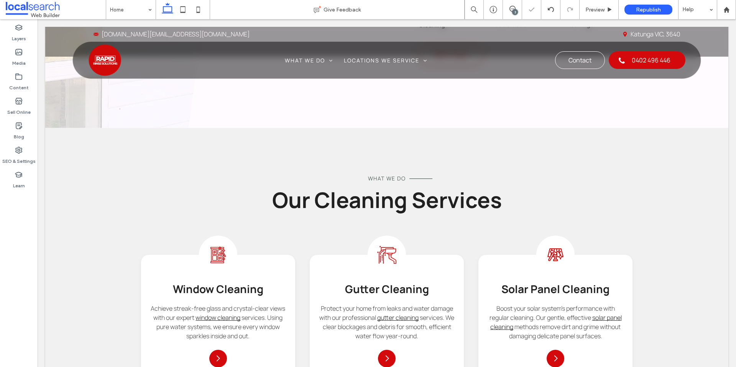
scroll to position [742, 0]
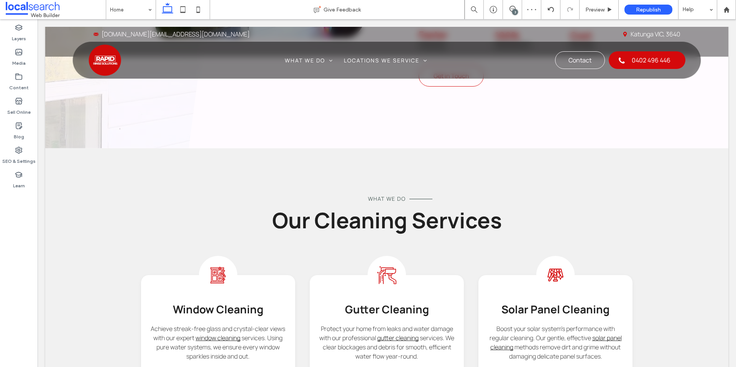
click at [516, 9] on div "3" at bounding box center [515, 12] width 6 height 6
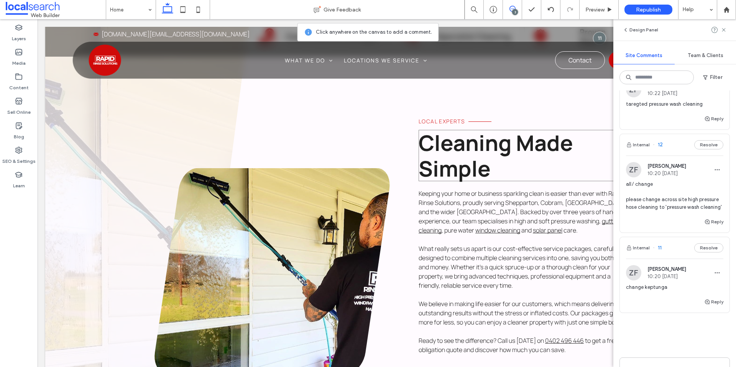
scroll to position [406, 0]
click at [723, 28] on icon at bounding box center [724, 30] width 6 height 6
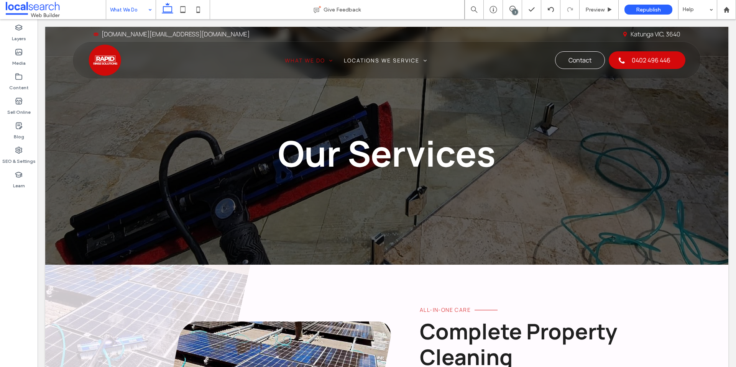
scroll to position [0, 0]
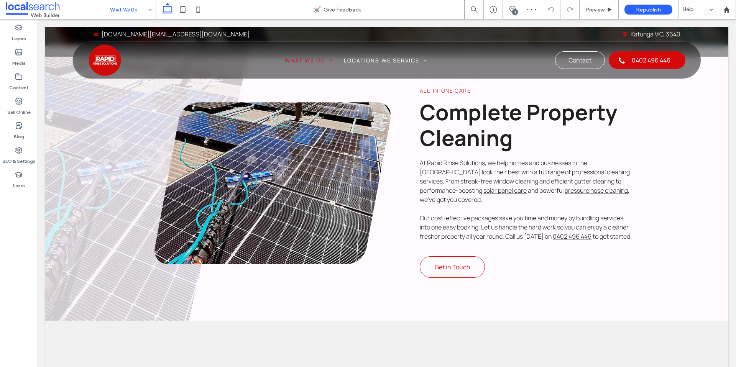
scroll to position [222, 0]
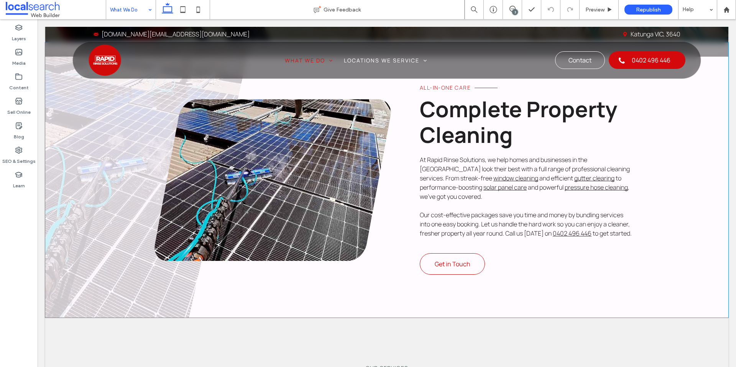
click at [528, 183] on span "and powerful" at bounding box center [546, 187] width 36 height 8
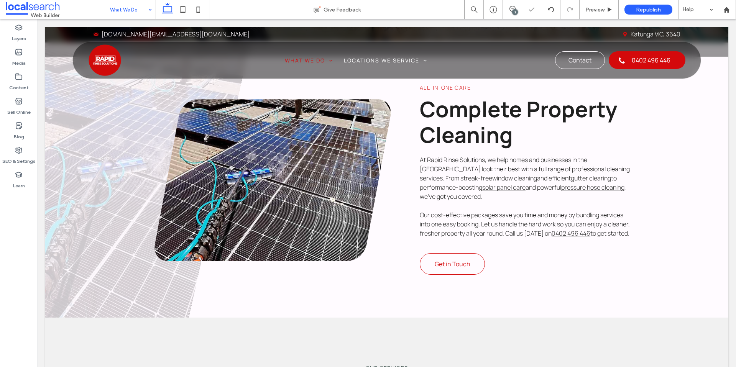
click at [616, 183] on span ", we’ve got you covered." at bounding box center [523, 192] width 206 height 18
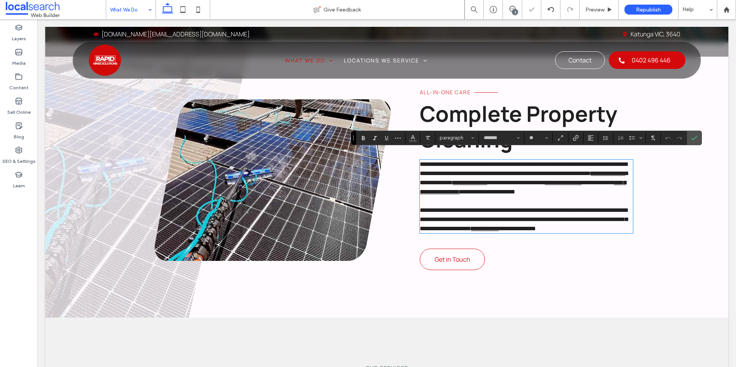
click at [515, 189] on span "**********" at bounding box center [488, 192] width 56 height 6
drag, startPoint x: 568, startPoint y: 183, endPoint x: 554, endPoint y: 185, distance: 13.5
click at [556, 184] on link "**********" at bounding box center [523, 187] width 206 height 15
click at [694, 138] on icon "Confirm" at bounding box center [694, 138] width 6 height 6
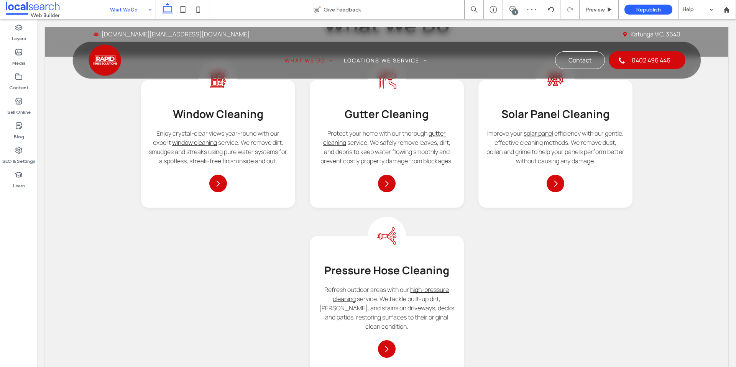
scroll to position [590, 0]
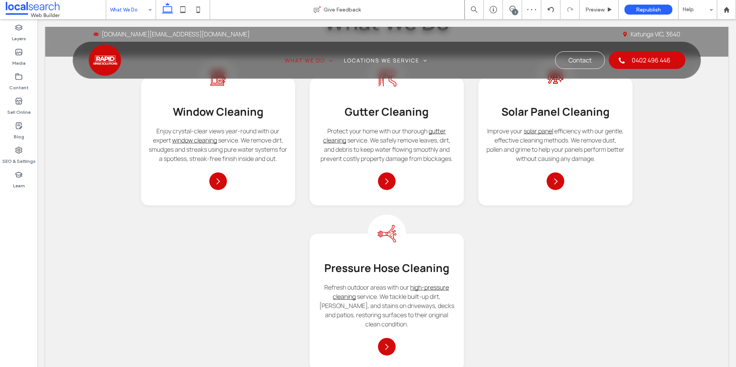
click at [363, 269] on span "Pressure Hose Cleaning" at bounding box center [386, 268] width 125 height 15
type input "*******"
type input "**"
click at [363, 269] on span "**********" at bounding box center [386, 266] width 93 height 11
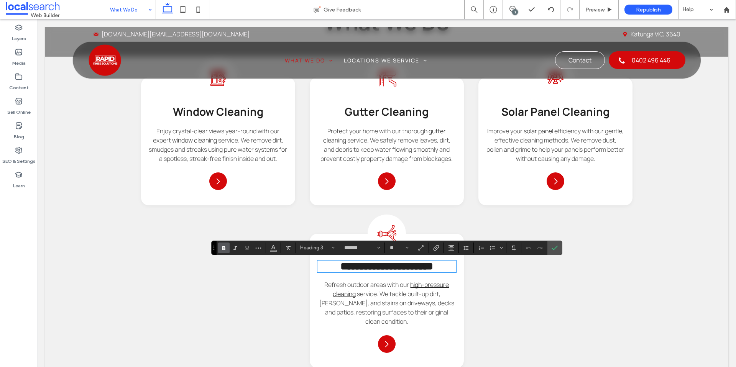
click at [401, 267] on span "**********" at bounding box center [386, 266] width 93 height 11
click at [424, 286] on link "high-pressure cleaning" at bounding box center [391, 290] width 116 height 18
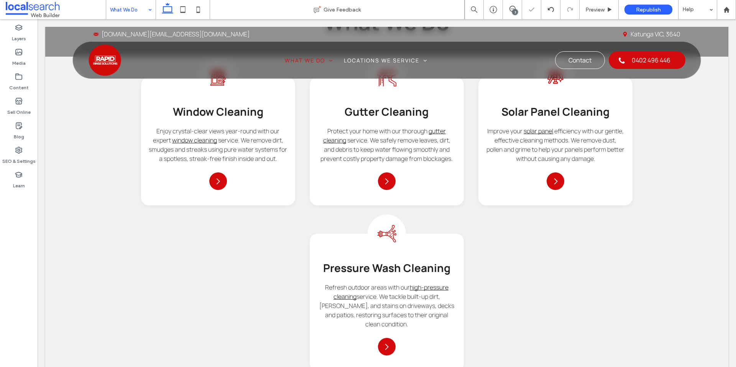
click at [424, 286] on link "high-pressure cleaning" at bounding box center [391, 292] width 115 height 18
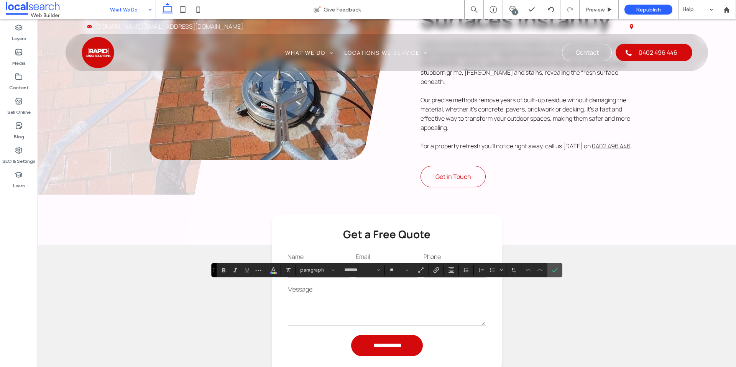
scroll to position [0, 0]
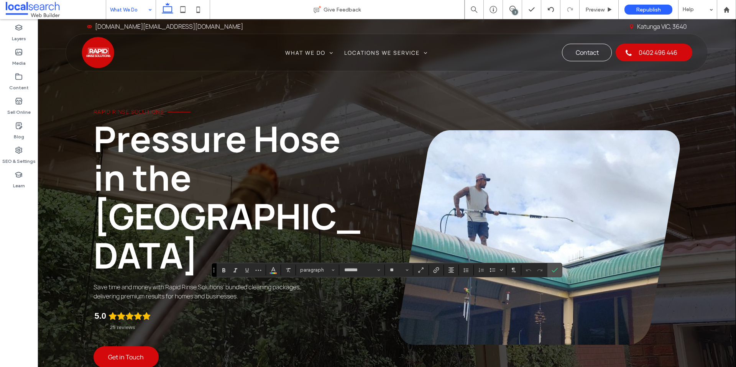
drag, startPoint x: 366, startPoint y: 191, endPoint x: 303, endPoint y: 160, distance: 70.5
click at [366, 191] on h1 "Pressure Hose in the [GEOGRAPHIC_DATA]" at bounding box center [235, 197] width 282 height 155
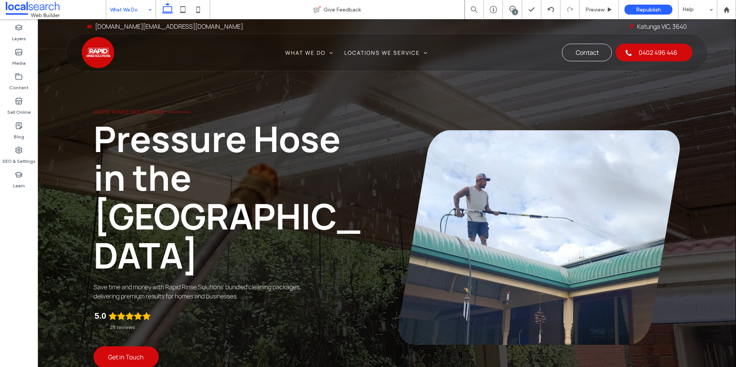
click at [148, 9] on div at bounding box center [368, 183] width 736 height 367
click at [292, 173] on div at bounding box center [368, 183] width 736 height 367
click at [135, 10] on div at bounding box center [368, 183] width 736 height 367
click at [136, 11] on div at bounding box center [368, 183] width 736 height 367
click at [138, 10] on div at bounding box center [368, 183] width 736 height 367
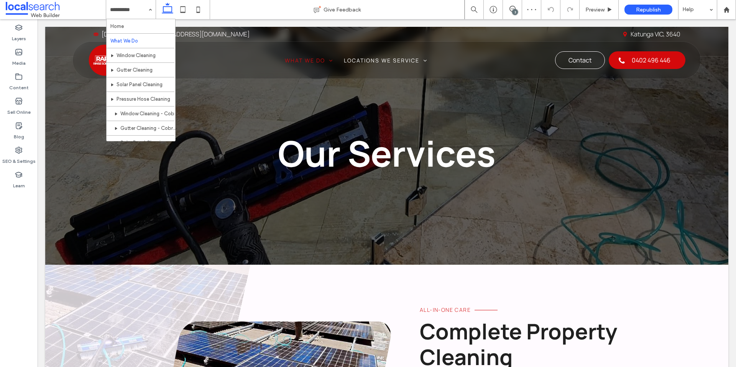
click at [447, 228] on div "Our Services" at bounding box center [386, 146] width 683 height 238
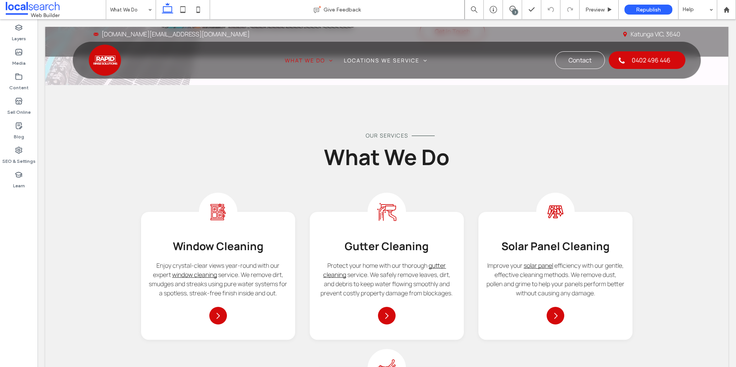
scroll to position [661, 0]
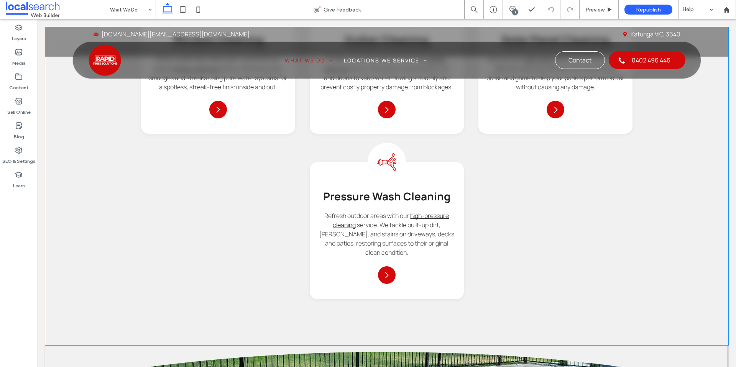
click at [392, 227] on span "service. We tackle built-up dirt, [PERSON_NAME], and stains on driveways, decks…" at bounding box center [386, 239] width 135 height 36
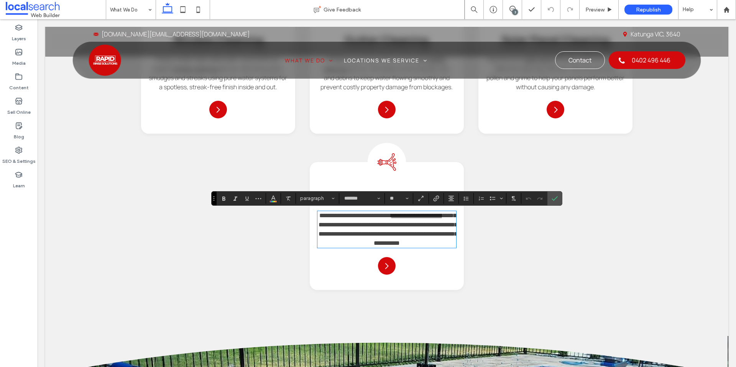
click at [390, 225] on span "**********" at bounding box center [388, 229] width 139 height 33
click at [452, 215] on p "**********" at bounding box center [386, 229] width 139 height 37
drag, startPoint x: 424, startPoint y: 217, endPoint x: 411, endPoint y: 218, distance: 13.9
click at [411, 218] on link "**********" at bounding box center [416, 216] width 51 height 6
click at [431, 233] on span "**********" at bounding box center [388, 229] width 139 height 33
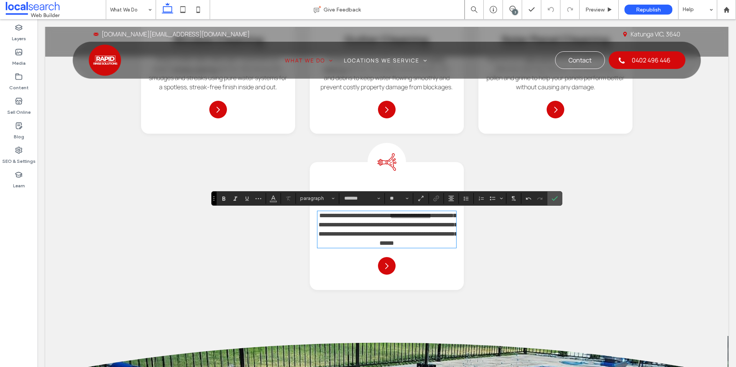
click at [562, 195] on div "Window Cleaning Icon Window Cleaning Enjoy crystal-clear views year-round with …" at bounding box center [387, 148] width 492 height 284
click at [430, 216] on link "**********" at bounding box center [410, 216] width 39 height 6
click at [554, 199] on icon "Confirm" at bounding box center [555, 199] width 6 height 6
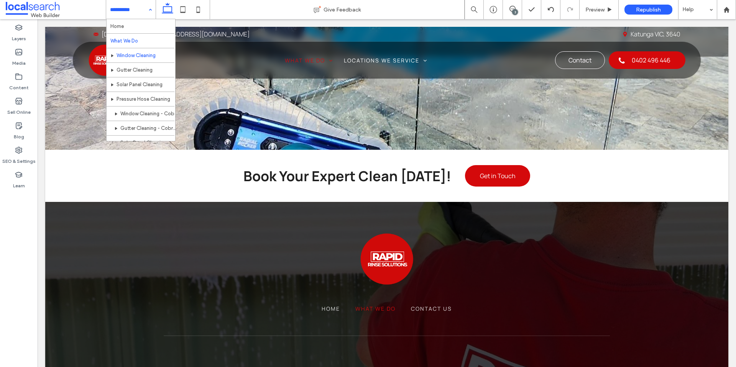
scroll to position [0, 0]
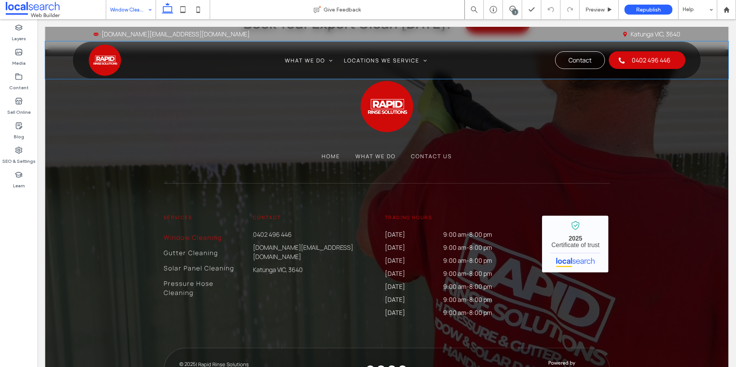
scroll to position [1446, 0]
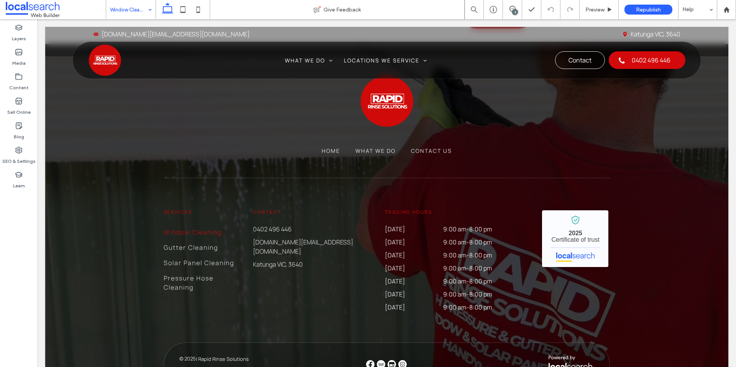
click at [131, 10] on input at bounding box center [129, 9] width 38 height 19
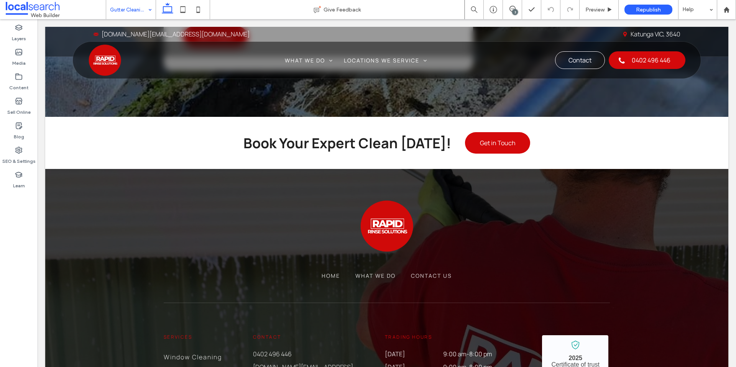
scroll to position [1293, 0]
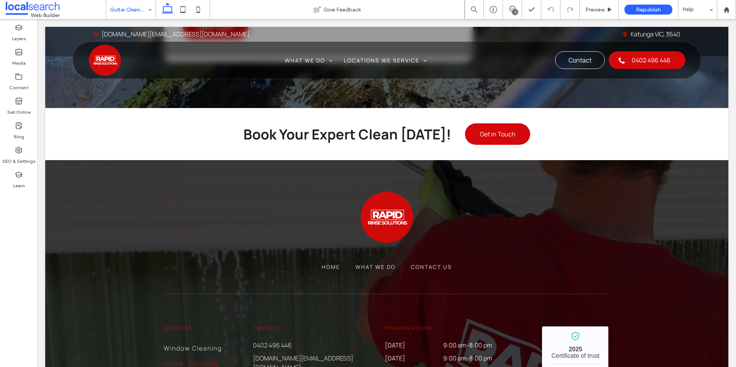
click at [118, 8] on input at bounding box center [129, 9] width 38 height 19
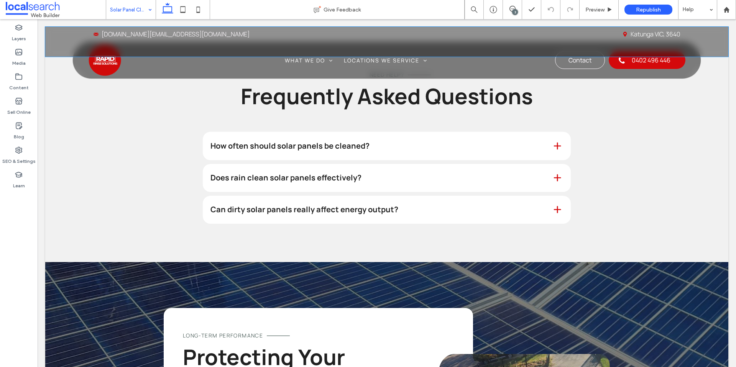
scroll to position [818, 0]
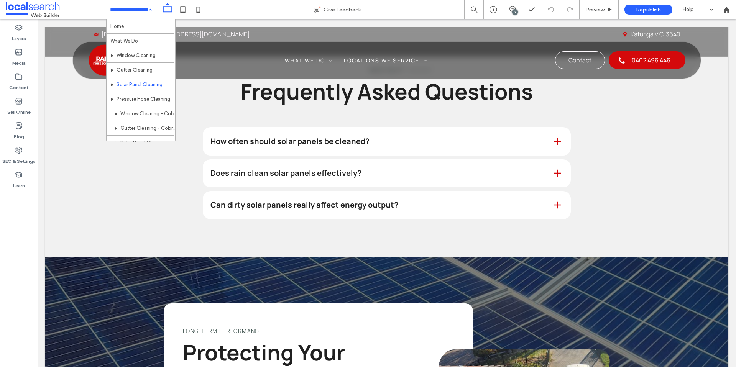
click at [137, 8] on input at bounding box center [129, 9] width 38 height 19
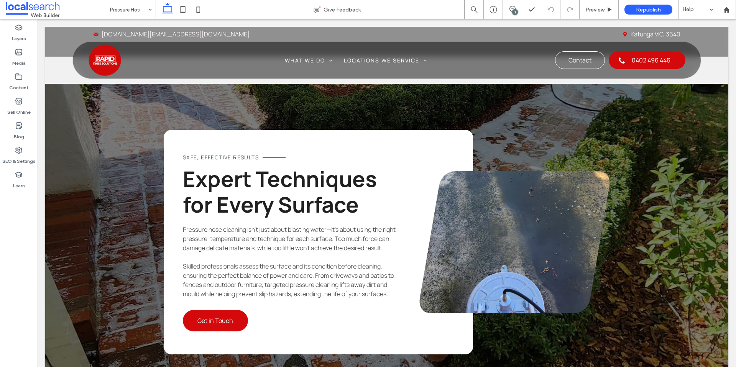
scroll to position [1020, 0]
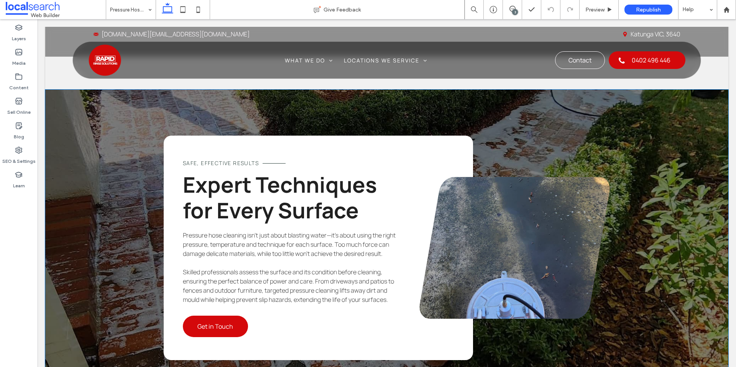
click at [220, 231] on span "Pressure hose cleaning isn’t just about blasting water—it’s about using the rig…" at bounding box center [289, 244] width 213 height 27
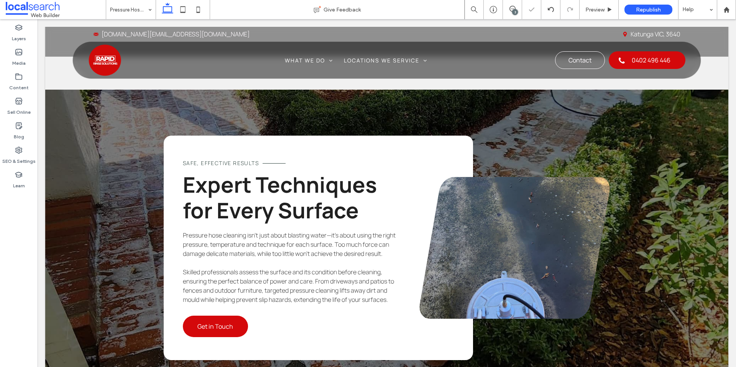
click at [222, 231] on span "Pressure hose cleaning isn’t just about blasting water—it’s about using the rig…" at bounding box center [289, 244] width 213 height 27
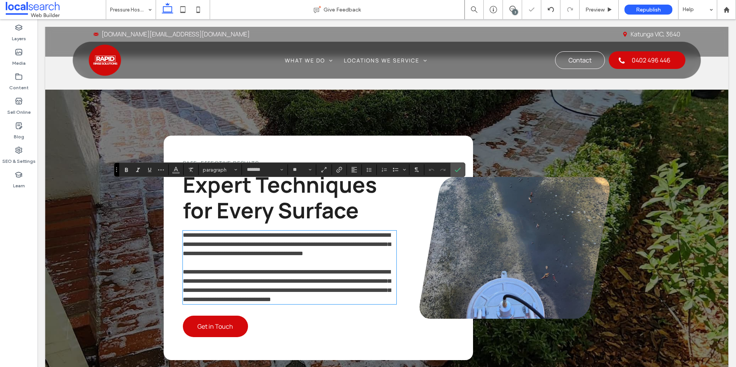
click at [222, 232] on span "**********" at bounding box center [287, 244] width 208 height 24
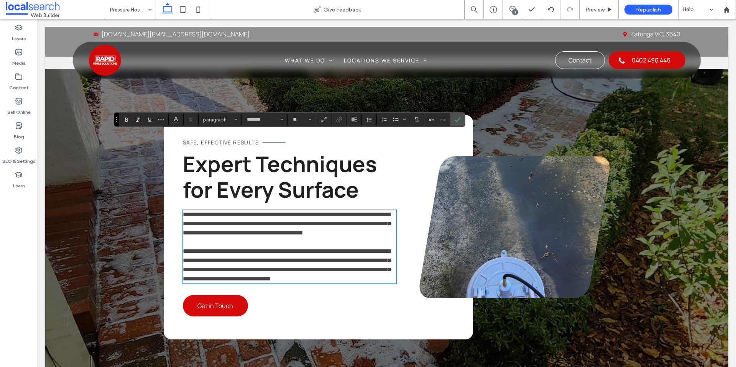
scroll to position [923, 0]
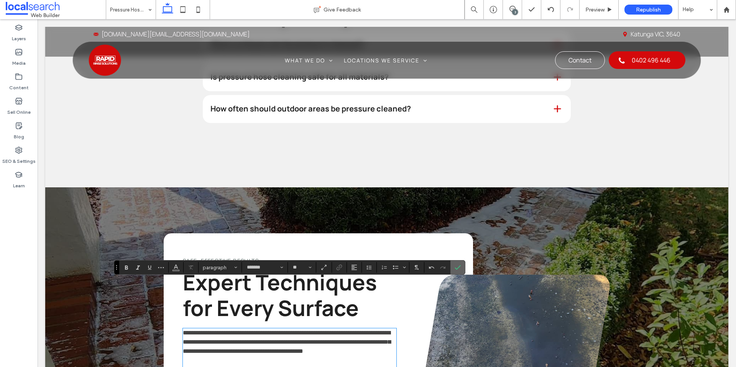
click at [462, 268] on label "Confirm" at bounding box center [458, 268] width 12 height 14
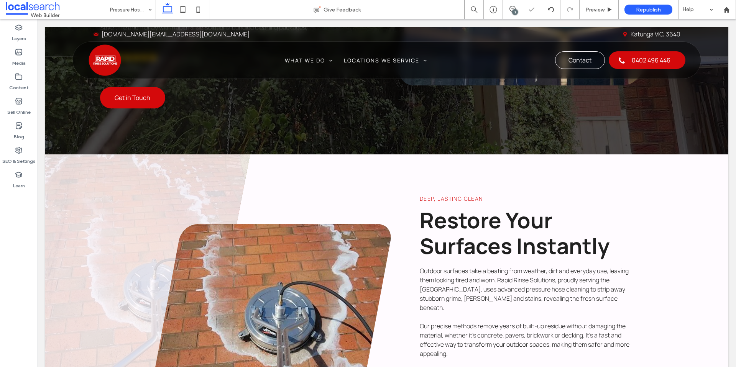
scroll to position [0, 0]
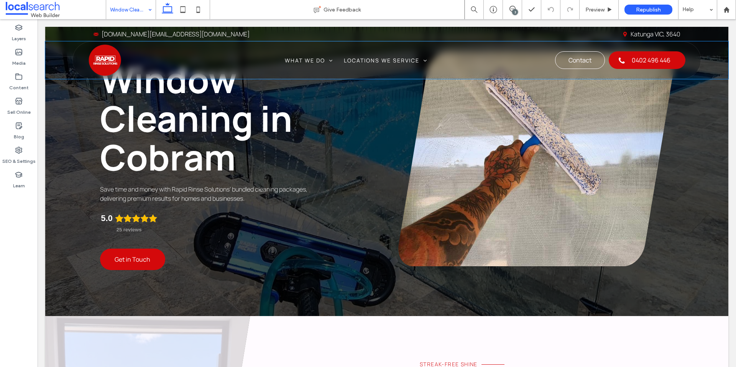
scroll to position [32, 0]
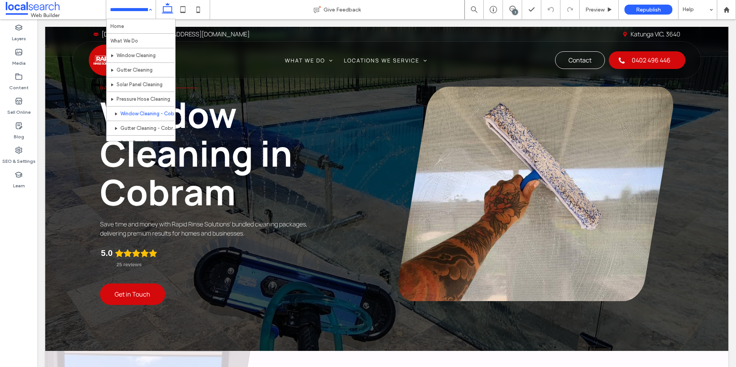
click at [138, 12] on input at bounding box center [129, 9] width 38 height 19
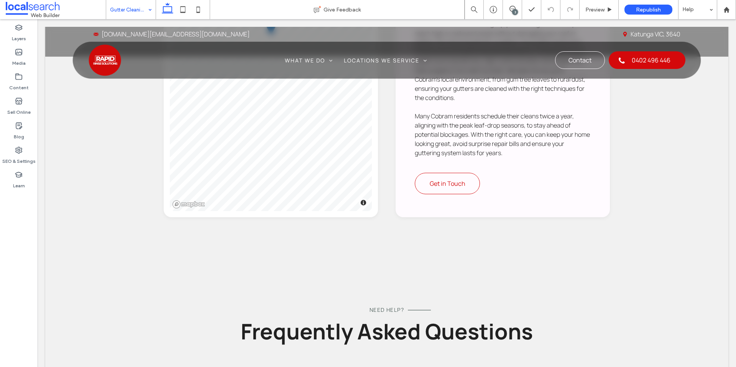
scroll to position [1171, 0]
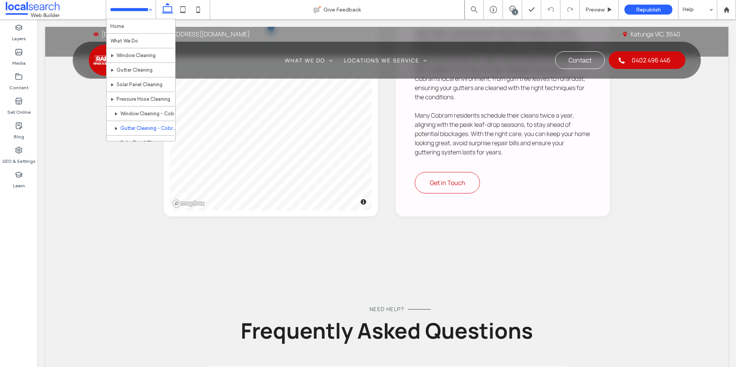
click at [138, 11] on input at bounding box center [129, 9] width 38 height 19
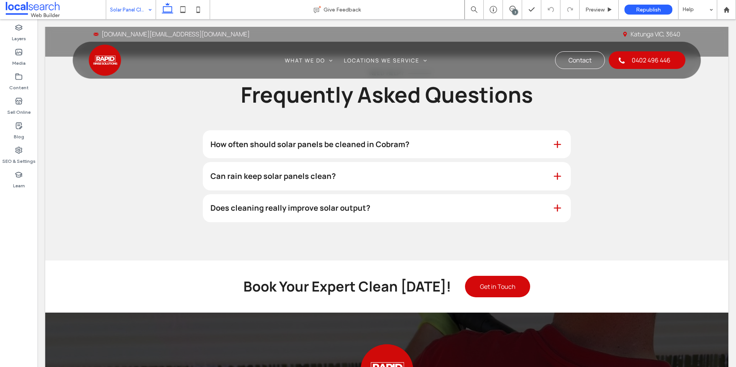
scroll to position [1362, 0]
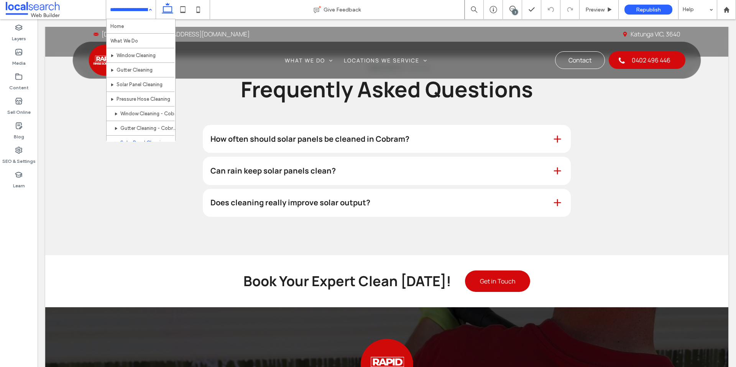
click at [132, 13] on input at bounding box center [129, 9] width 38 height 19
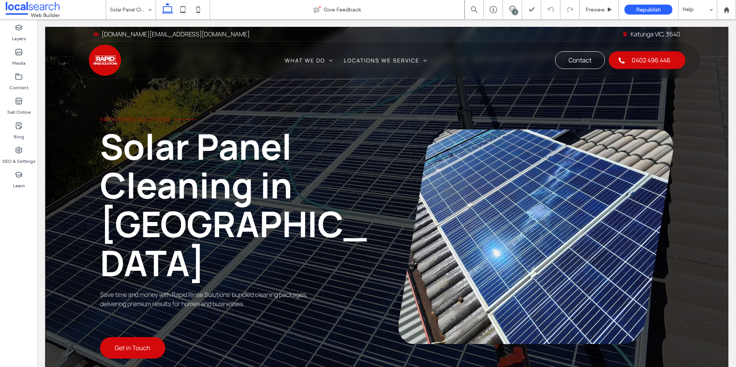
scroll to position [0, 0]
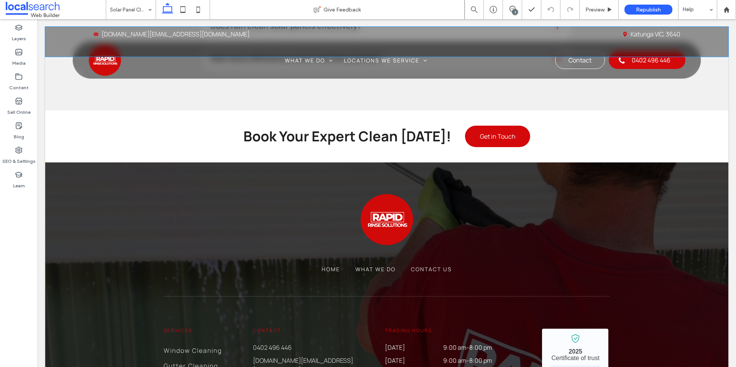
scroll to position [1650, 0]
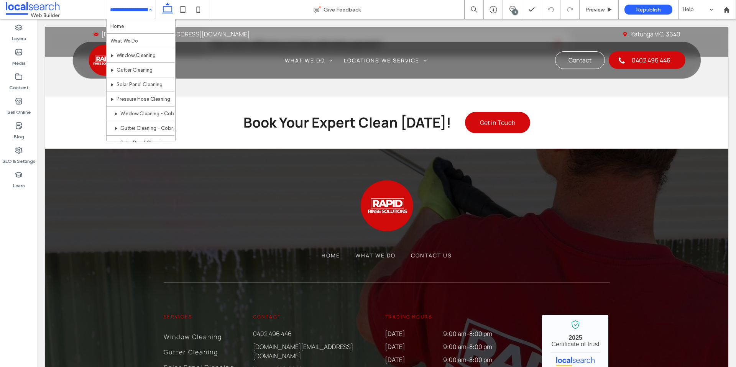
click at [127, 3] on input at bounding box center [129, 9] width 38 height 19
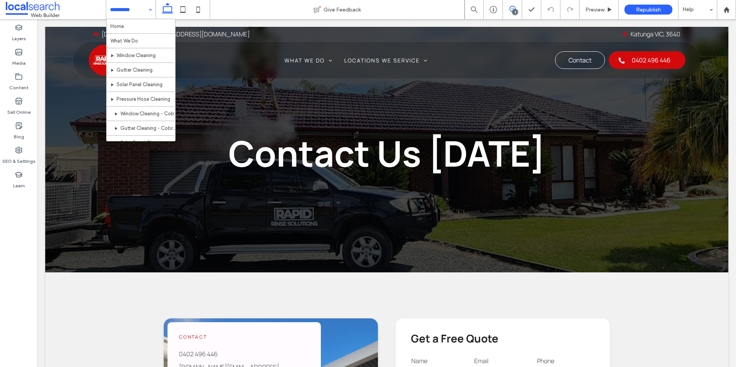
click at [511, 8] on icon at bounding box center [512, 9] width 6 height 6
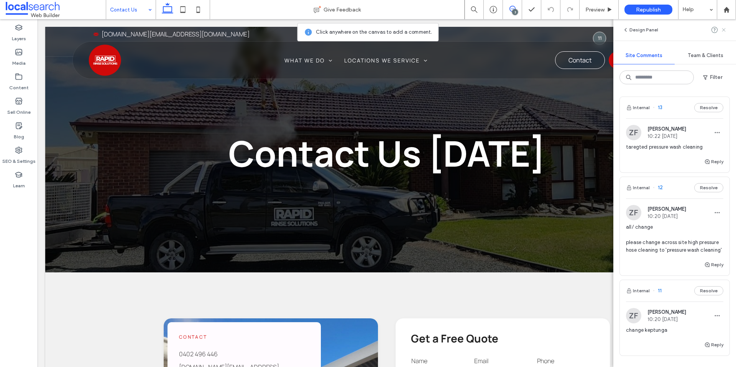
click at [724, 28] on icon at bounding box center [724, 30] width 6 height 6
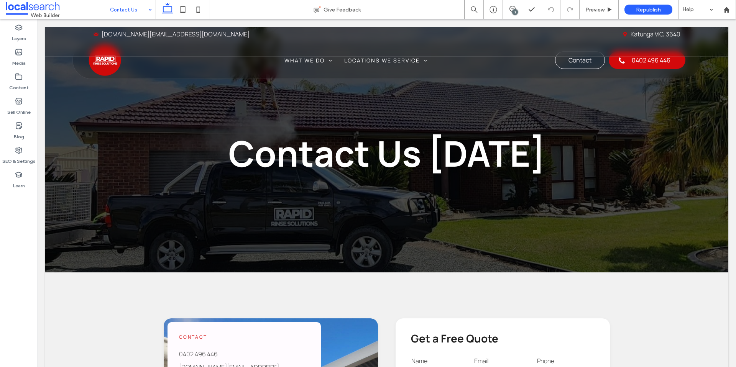
click at [643, 33] on link "Katunga VIC, 3640" at bounding box center [656, 34] width 50 height 8
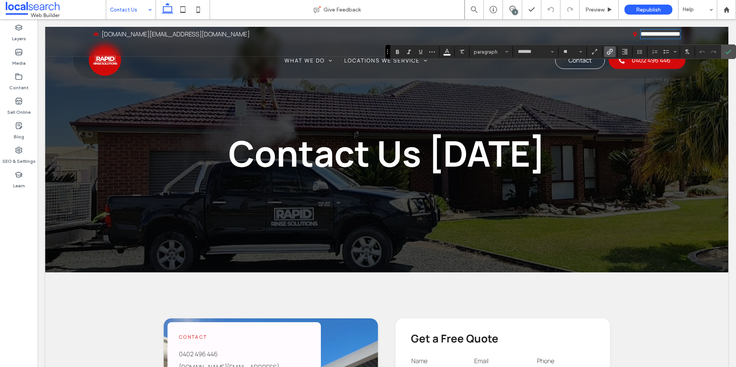
click at [649, 34] on link "**********" at bounding box center [661, 34] width 40 height 6
click at [664, 85] on div "**********" at bounding box center [386, 57] width 683 height 60
drag, startPoint x: 509, startPoint y: 8, endPoint x: 544, endPoint y: 16, distance: 35.9
click at [509, 8] on icon at bounding box center [512, 9] width 6 height 6
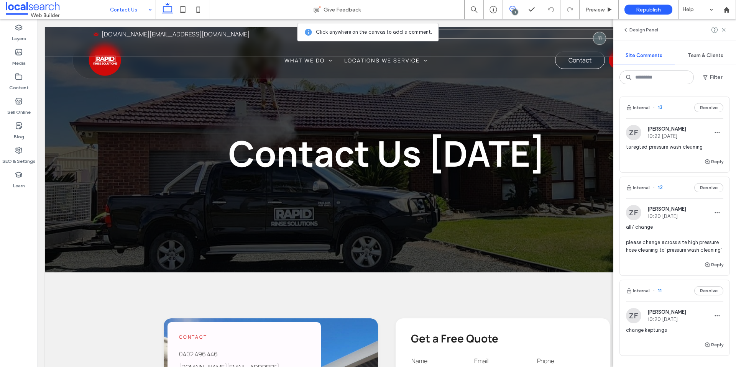
click at [608, 37] on div "Pin Icon [GEOGRAPHIC_DATA], 3640" at bounding box center [534, 34] width 294 height 9
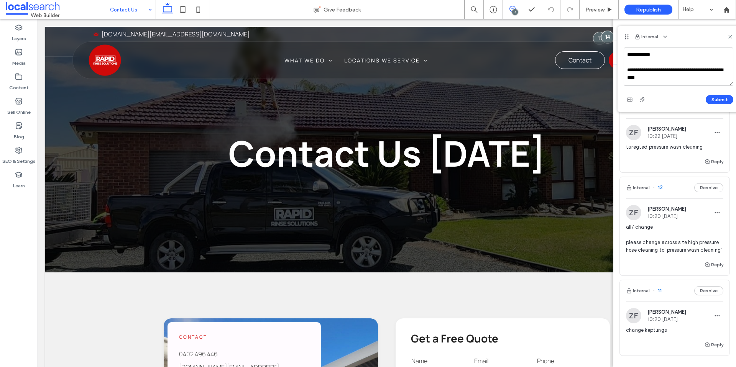
click at [633, 76] on textarea "**********" at bounding box center [679, 67] width 110 height 38
type textarea "**********"
click at [725, 98] on button "Submit" at bounding box center [720, 99] width 28 height 9
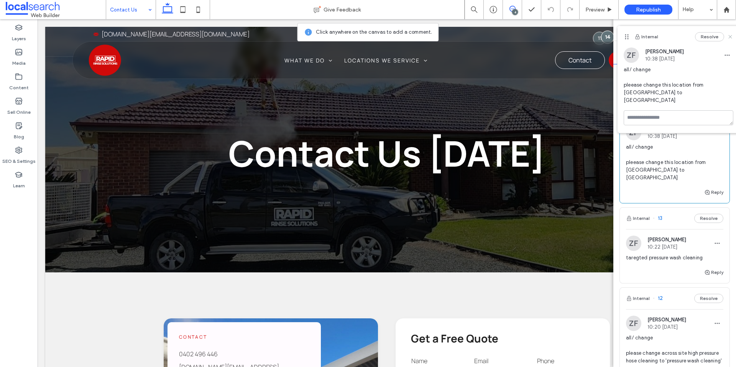
click at [733, 36] on icon at bounding box center [730, 37] width 6 height 6
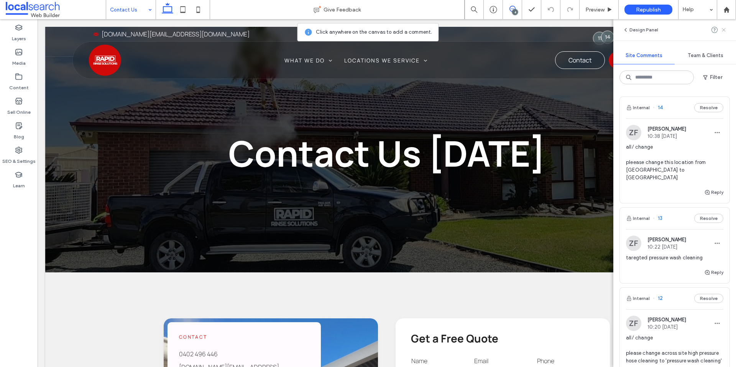
click at [726, 29] on icon at bounding box center [724, 30] width 6 height 6
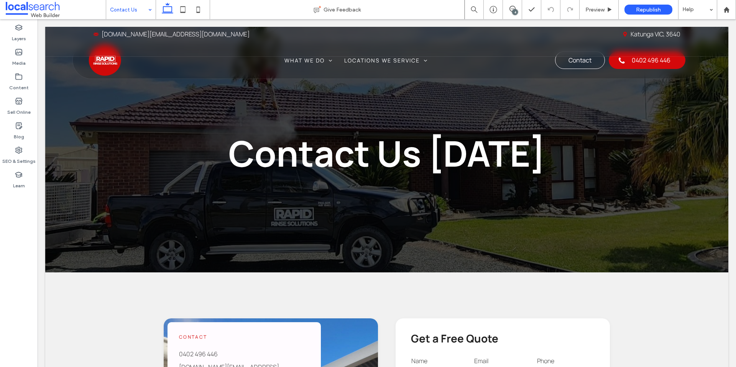
click at [644, 36] on link "Katunga VIC, 3640" at bounding box center [656, 34] width 50 height 8
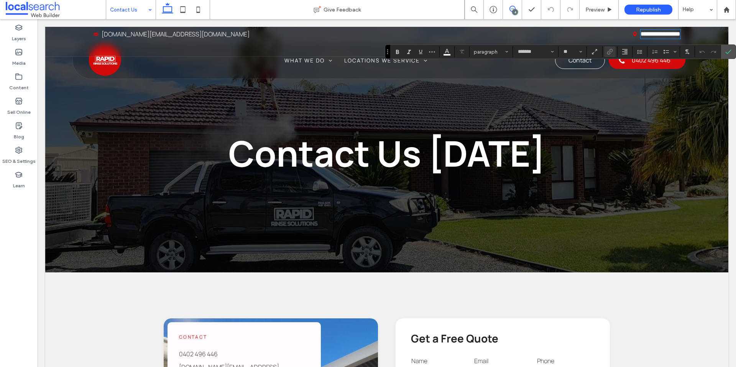
click at [518, 10] on span at bounding box center [512, 9] width 19 height 6
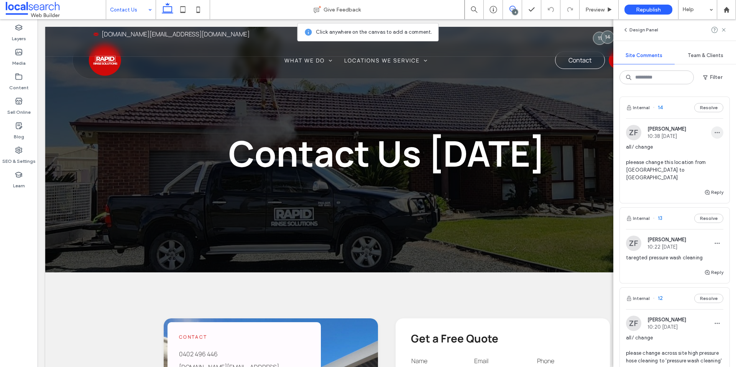
click at [721, 131] on span "button" at bounding box center [717, 133] width 12 height 12
click at [680, 154] on div "Edit" at bounding box center [689, 152] width 68 height 15
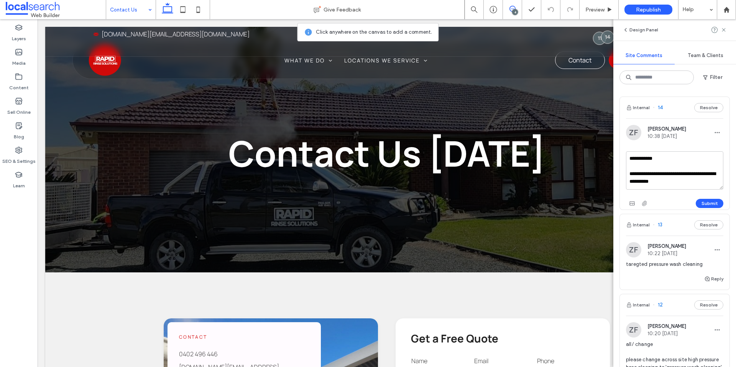
click at [634, 181] on textarea "**********" at bounding box center [674, 170] width 97 height 38
type textarea "**********"
click at [725, 27] on icon at bounding box center [724, 30] width 6 height 6
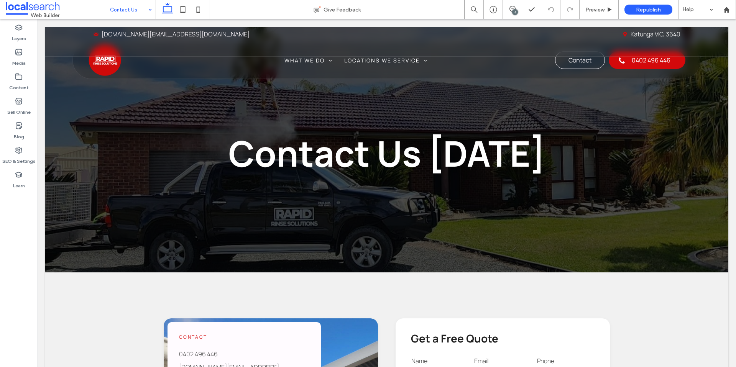
click at [687, 33] on div "Mail Icon [DOMAIN_NAME][EMAIL_ADDRESS][DOMAIN_NAME] Pin Icon [GEOGRAPHIC_DATA],…" at bounding box center [386, 42] width 683 height 30
drag, startPoint x: 513, startPoint y: 9, endPoint x: 531, endPoint y: 16, distance: 19.4
click at [513, 9] on div "4" at bounding box center [512, 9] width 19 height 6
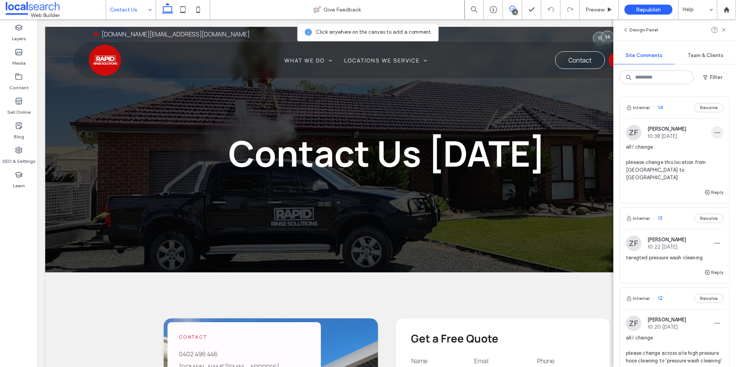
click at [720, 132] on span "button" at bounding box center [717, 133] width 12 height 12
click at [702, 146] on div "Edit" at bounding box center [689, 152] width 68 height 15
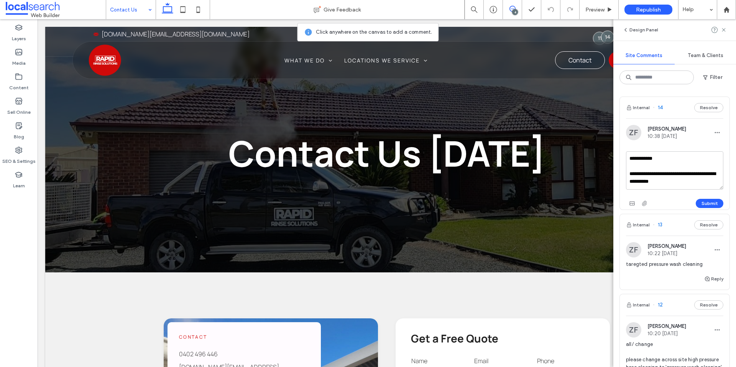
click at [695, 183] on textarea "**********" at bounding box center [674, 170] width 97 height 38
type textarea "**********"
click at [719, 203] on button "Submit" at bounding box center [710, 203] width 28 height 9
drag, startPoint x: 720, startPoint y: 130, endPoint x: 712, endPoint y: 134, distance: 9.1
click at [720, 130] on span "button" at bounding box center [717, 133] width 12 height 12
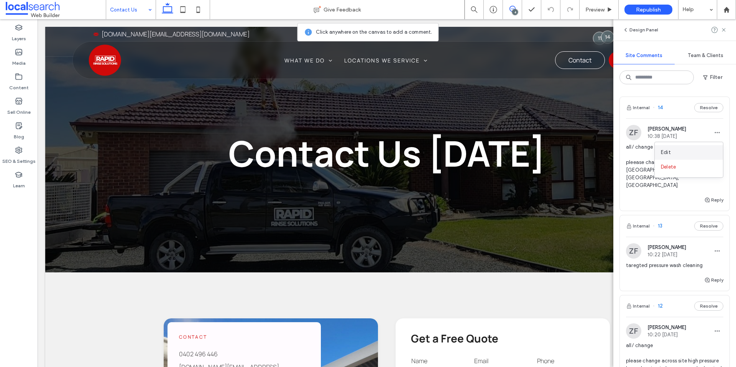
click at [666, 154] on span "Edit" at bounding box center [666, 153] width 10 height 8
click at [636, 176] on textarea "**********" at bounding box center [674, 170] width 97 height 38
type textarea "**********"
click at [711, 205] on button "Submit" at bounding box center [710, 203] width 28 height 9
click at [725, 30] on icon at bounding box center [724, 30] width 6 height 6
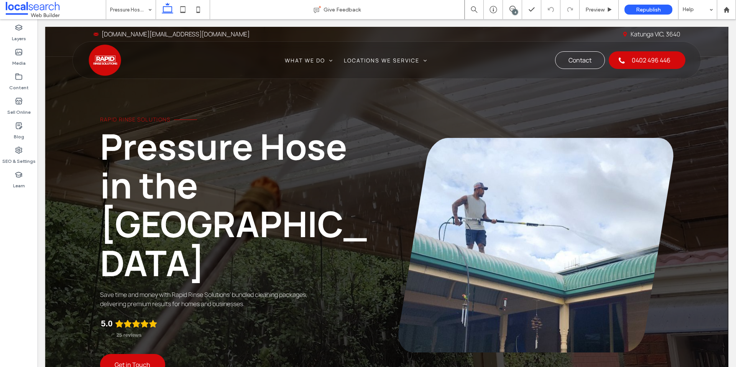
click at [277, 151] on span "Pressure Hose in the [GEOGRAPHIC_DATA]" at bounding box center [233, 204] width 267 height 165
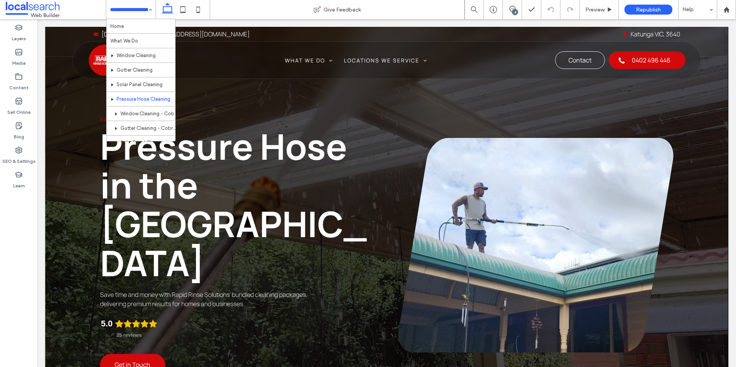
click at [141, 6] on input at bounding box center [129, 9] width 38 height 19
click at [144, 7] on input at bounding box center [129, 9] width 38 height 19
click at [519, 13] on div "4" at bounding box center [512, 10] width 19 height 8
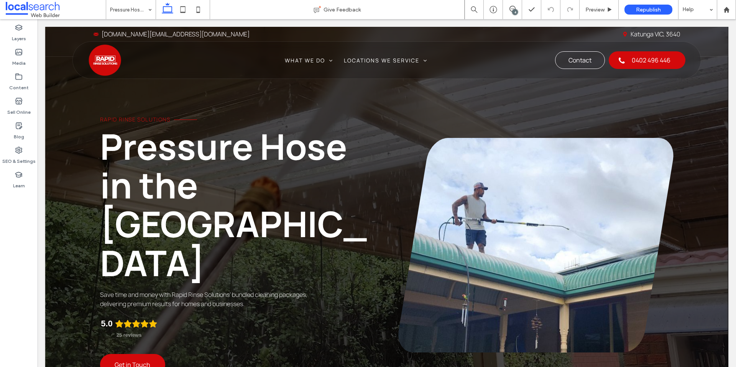
click at [517, 10] on div "4" at bounding box center [515, 12] width 6 height 6
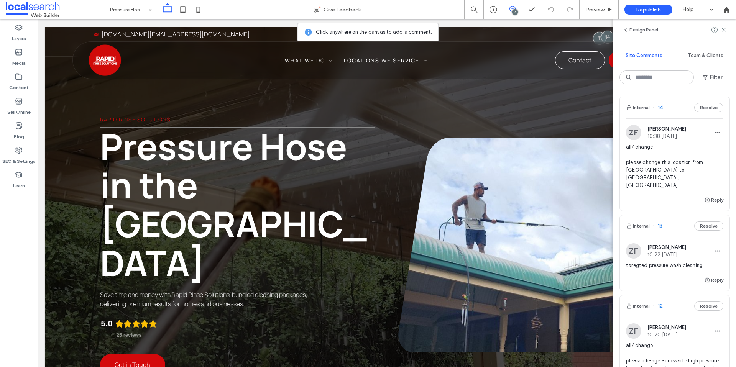
click at [282, 216] on h1 "Pressure Hose in the [GEOGRAPHIC_DATA]" at bounding box center [238, 204] width 276 height 155
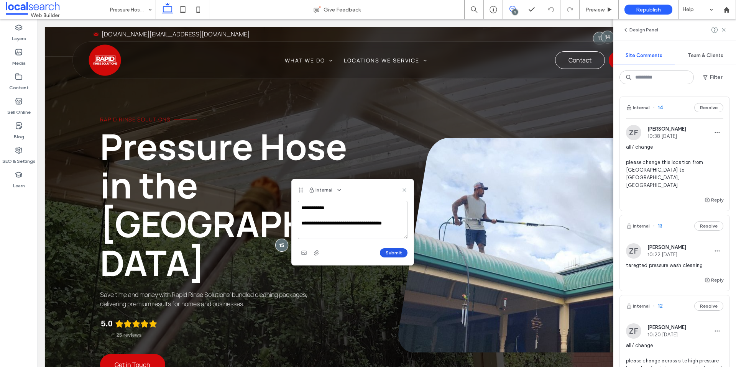
type textarea "**********"
click at [398, 253] on button "Submit" at bounding box center [394, 252] width 28 height 9
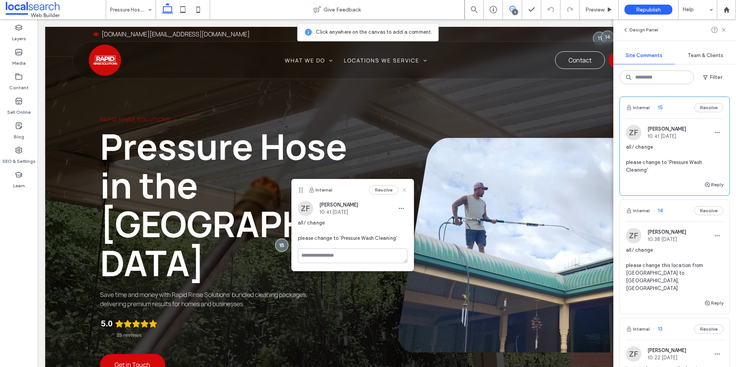
click at [405, 191] on icon at bounding box center [404, 190] width 6 height 6
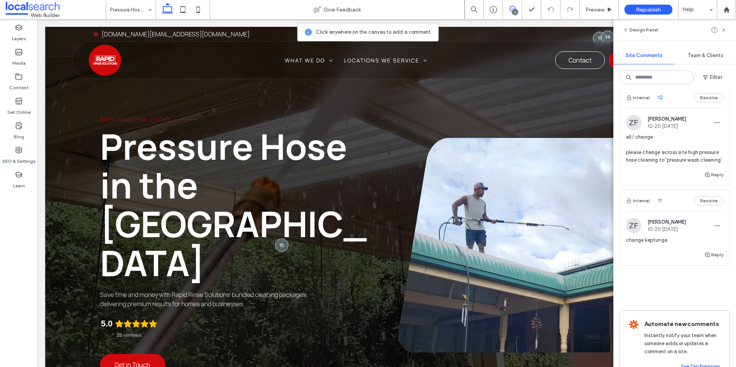
scroll to position [316, 0]
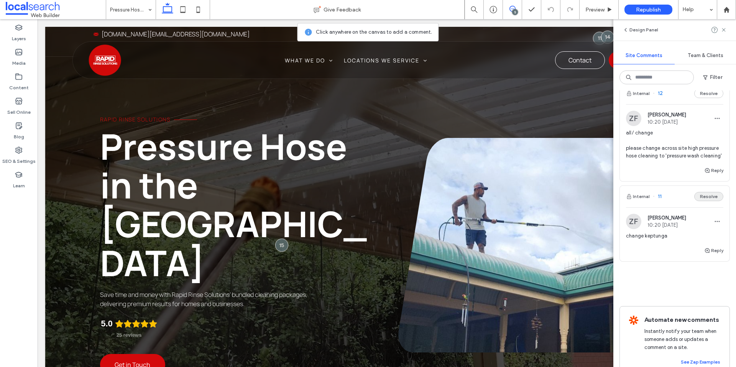
click at [714, 192] on button "Resolve" at bounding box center [708, 196] width 29 height 9
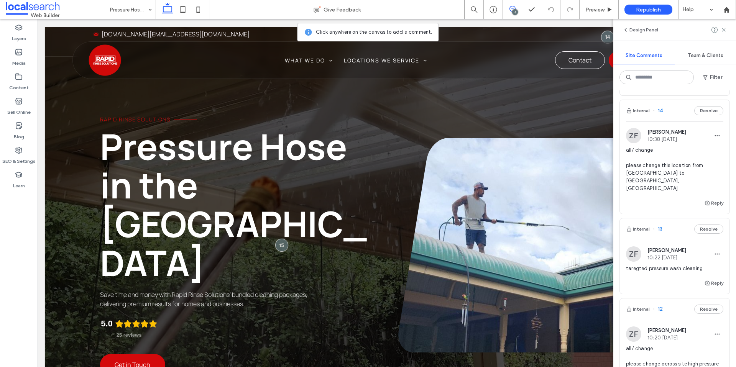
scroll to position [97, 0]
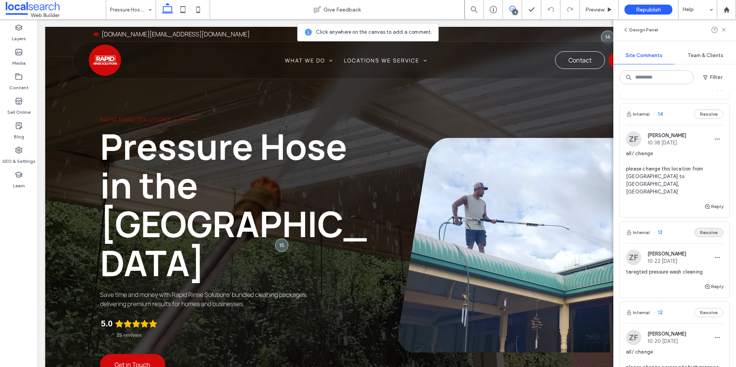
click at [709, 228] on button "Resolve" at bounding box center [708, 232] width 29 height 9
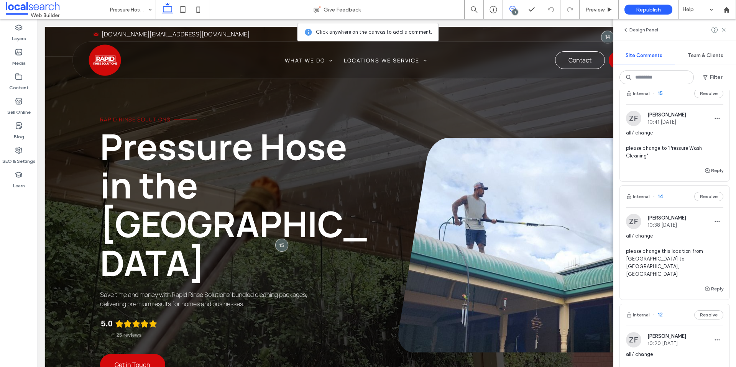
scroll to position [0, 0]
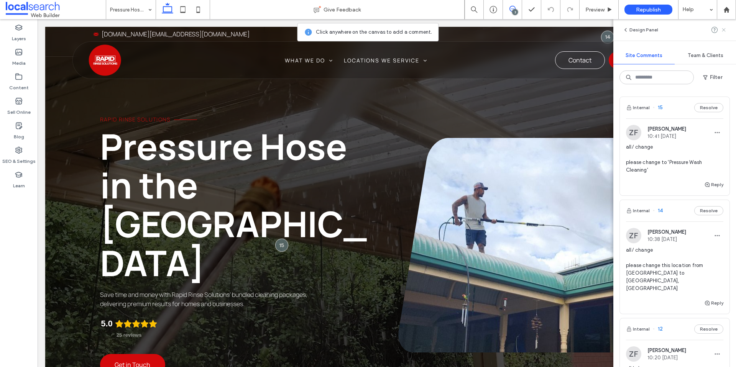
click at [726, 30] on icon at bounding box center [724, 30] width 6 height 6
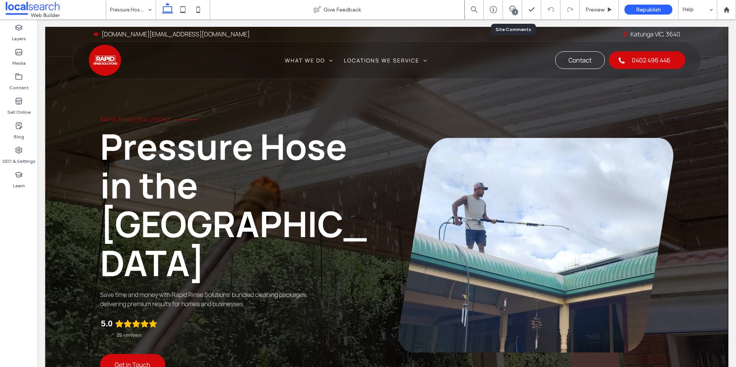
click at [513, 14] on div "3" at bounding box center [515, 12] width 6 height 6
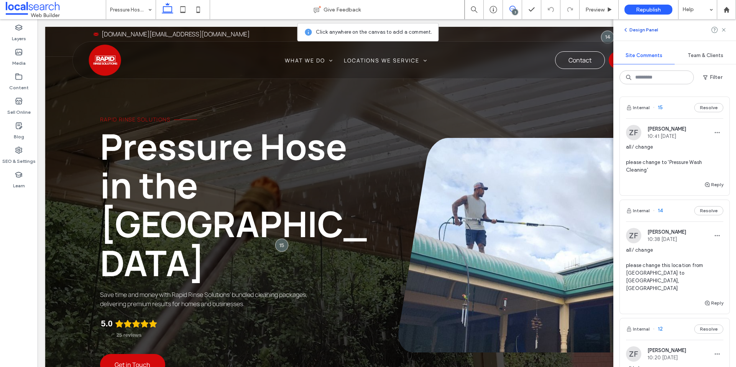
drag, startPoint x: 725, startPoint y: 30, endPoint x: 651, endPoint y: 28, distance: 74.0
click at [725, 30] on icon at bounding box center [724, 30] width 6 height 6
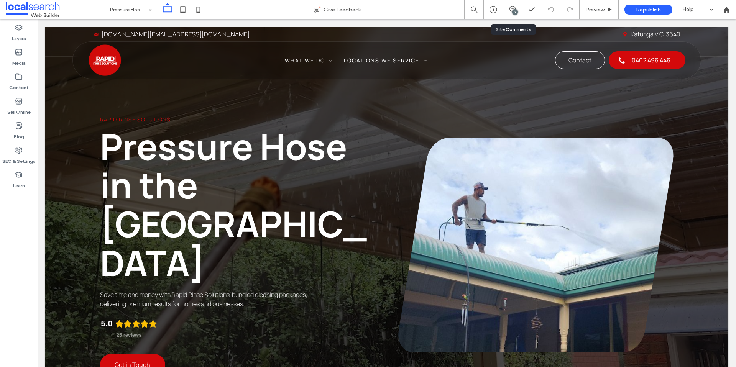
click at [511, 3] on div "3" at bounding box center [512, 9] width 19 height 19
click at [511, 8] on icon at bounding box center [512, 9] width 6 height 6
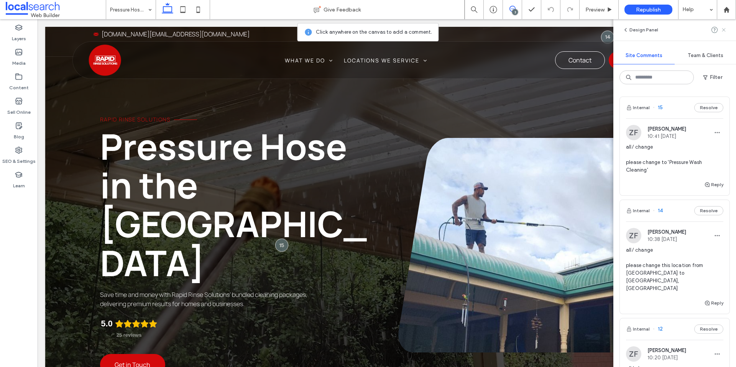
click at [724, 29] on use at bounding box center [723, 29] width 3 height 3
